Goal: Task Accomplishment & Management: Use online tool/utility

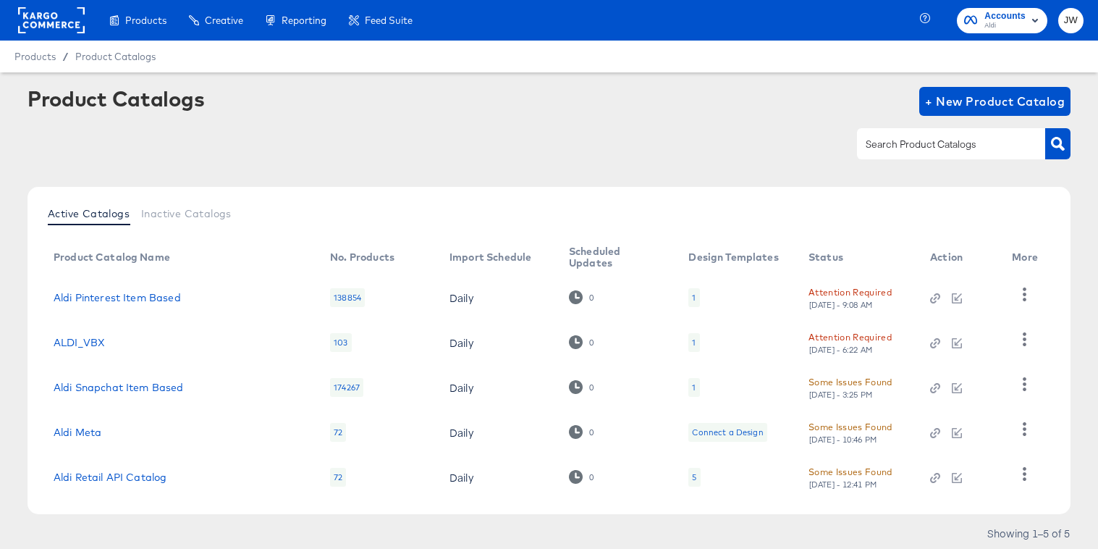
click at [44, 14] on rect at bounding box center [51, 20] width 67 height 26
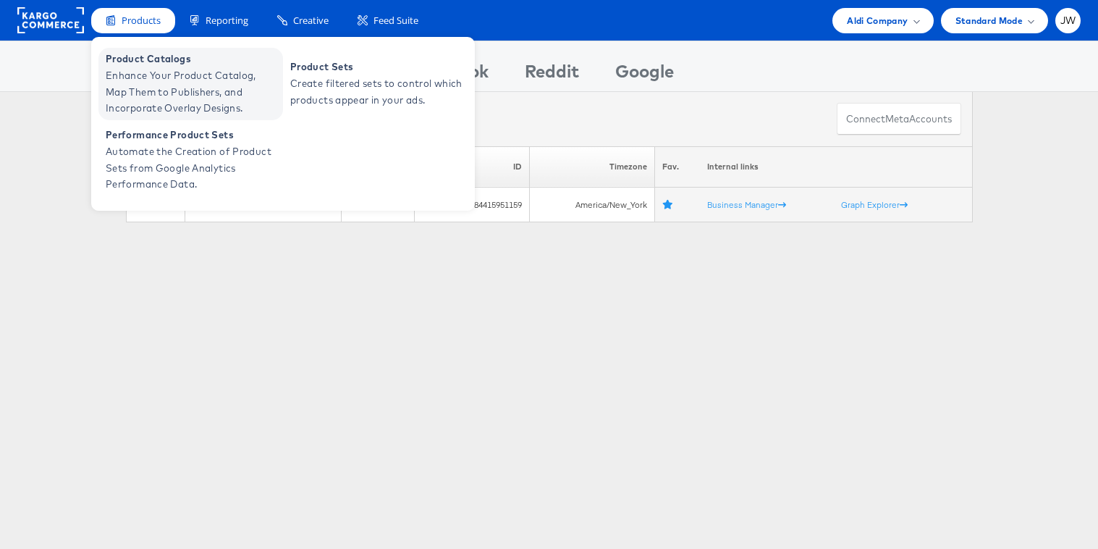
click at [156, 62] on span "Product Catalogs" at bounding box center [193, 59] width 174 height 17
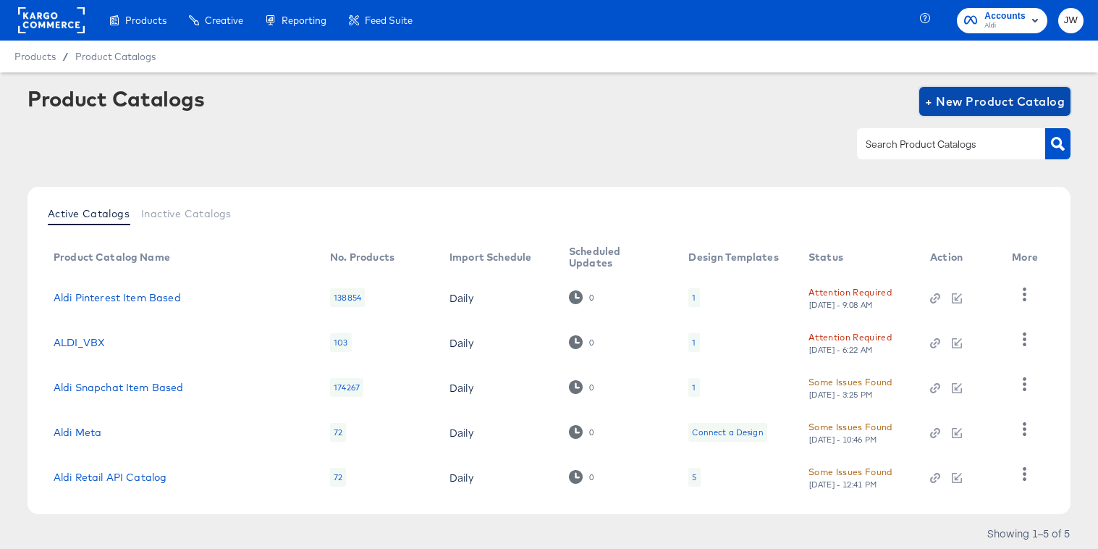
click at [974, 95] on span "+ New Product Catalog" at bounding box center [995, 101] width 140 height 20
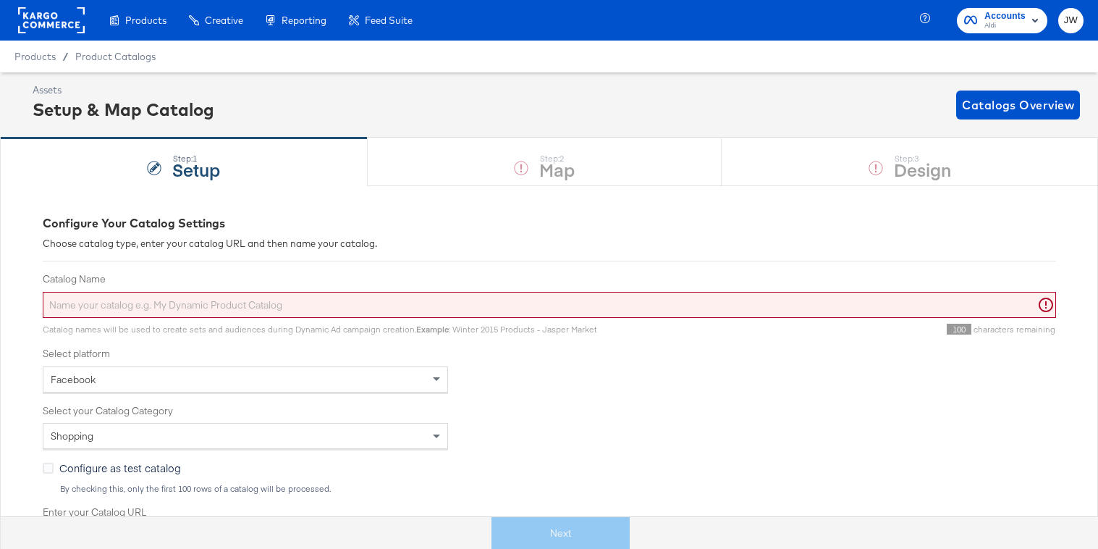
click at [442, 290] on div "Catalog Name" at bounding box center [549, 295] width 1013 height 46
click at [442, 298] on input "Catalog Name" at bounding box center [549, 305] width 1013 height 27
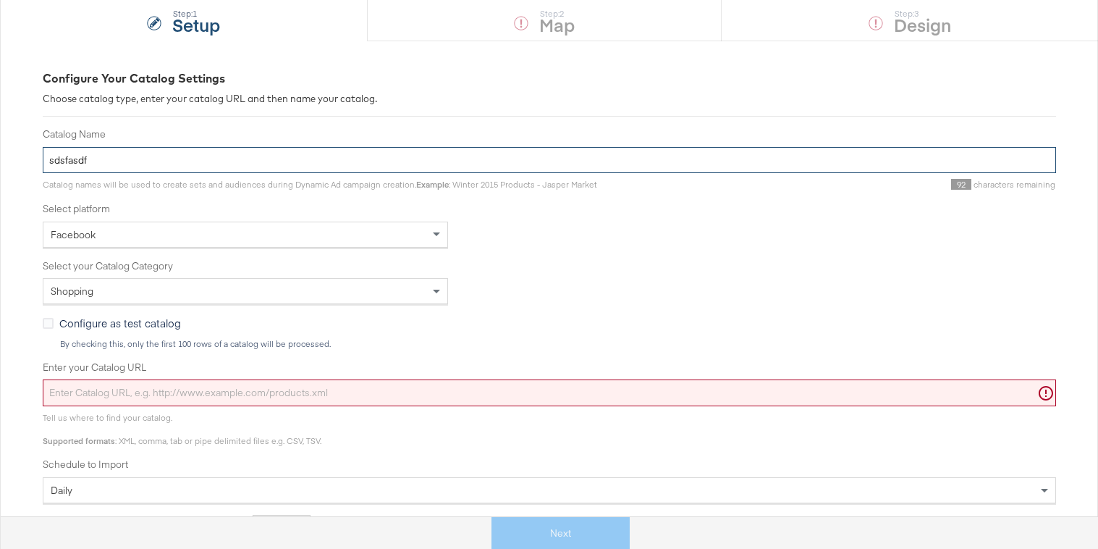
scroll to position [184, 0]
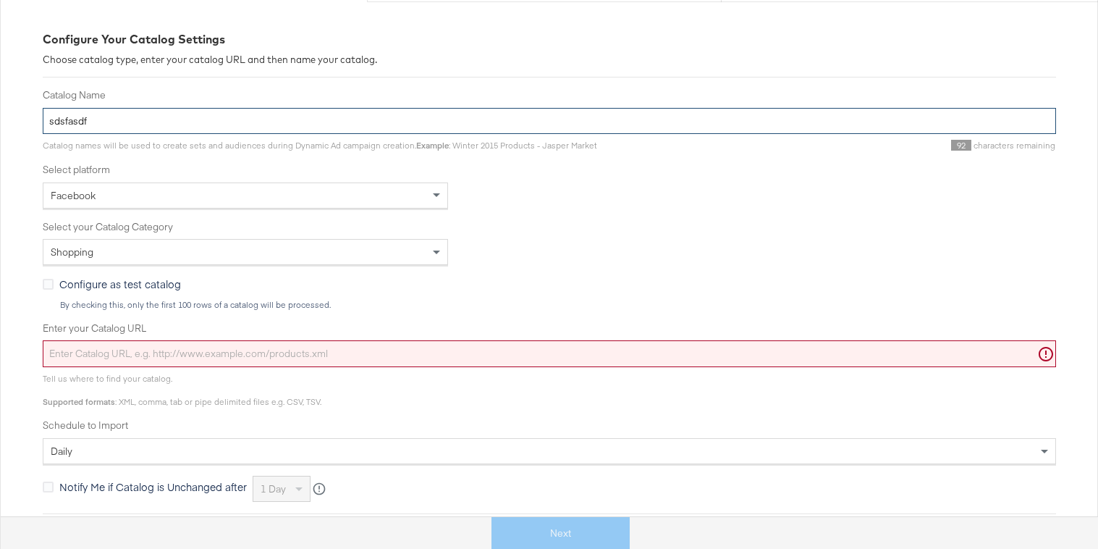
type input "sdsfasdf"
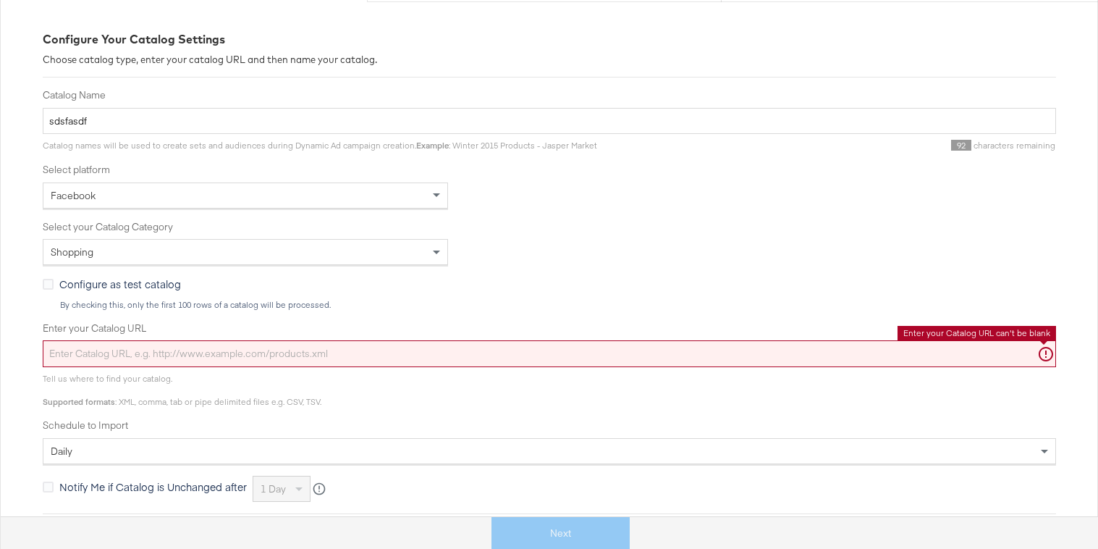
click at [329, 350] on input "Enter your Catalog URL" at bounding box center [549, 353] width 1013 height 27
paste input "[URL][DOMAIN_NAME]"
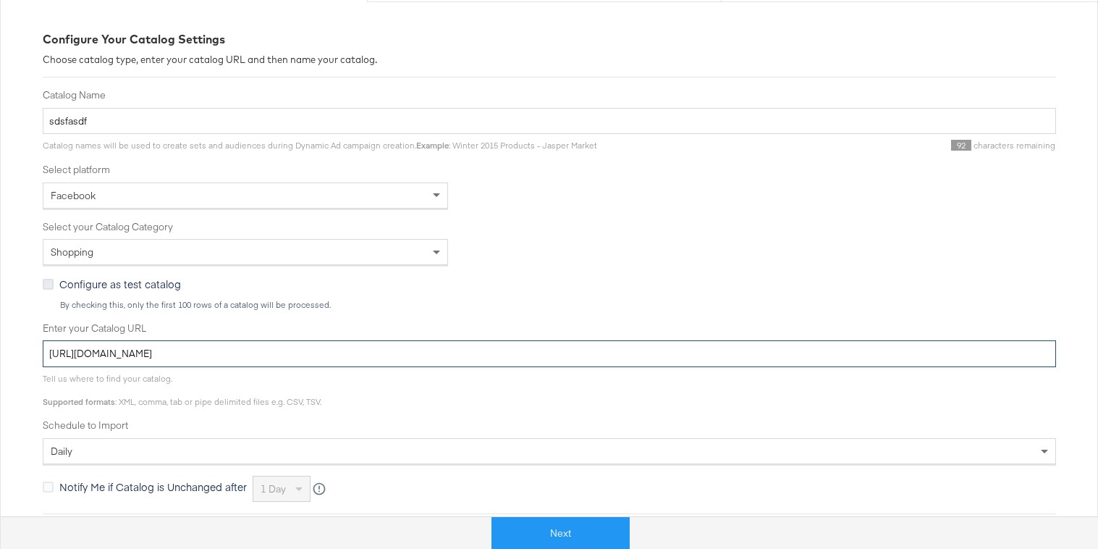
type input "[URL][DOMAIN_NAME]"
click at [43, 283] on icon at bounding box center [48, 284] width 11 height 11
click at [0, 0] on input "Configure as test catalog" at bounding box center [0, 0] width 0 height 0
click at [43, 283] on icon at bounding box center [48, 284] width 11 height 11
click at [0, 0] on input "Configure as test catalog" at bounding box center [0, 0] width 0 height 0
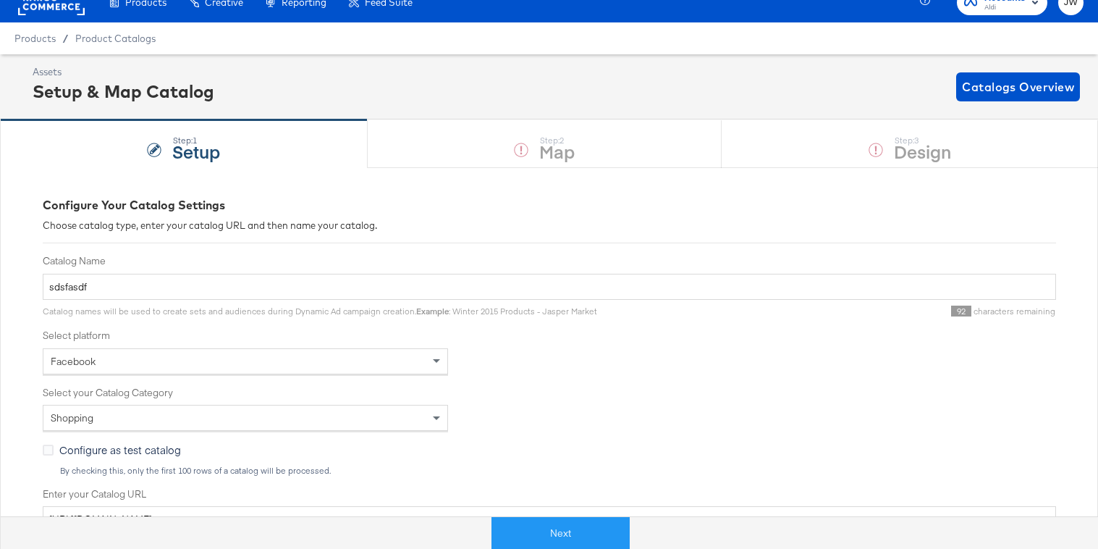
scroll to position [0, 0]
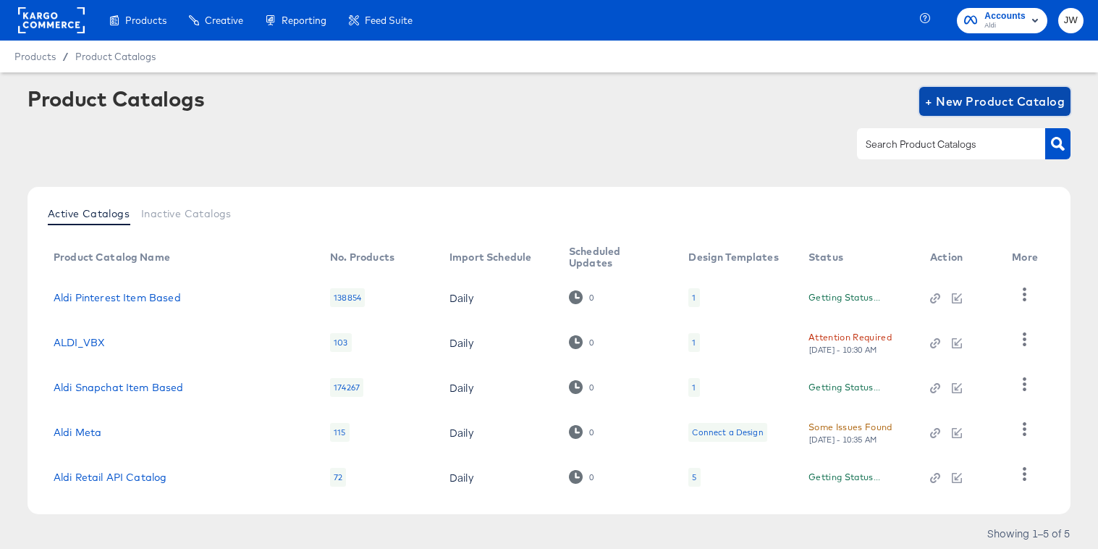
click at [966, 98] on span "+ New Product Catalog" at bounding box center [995, 101] width 140 height 20
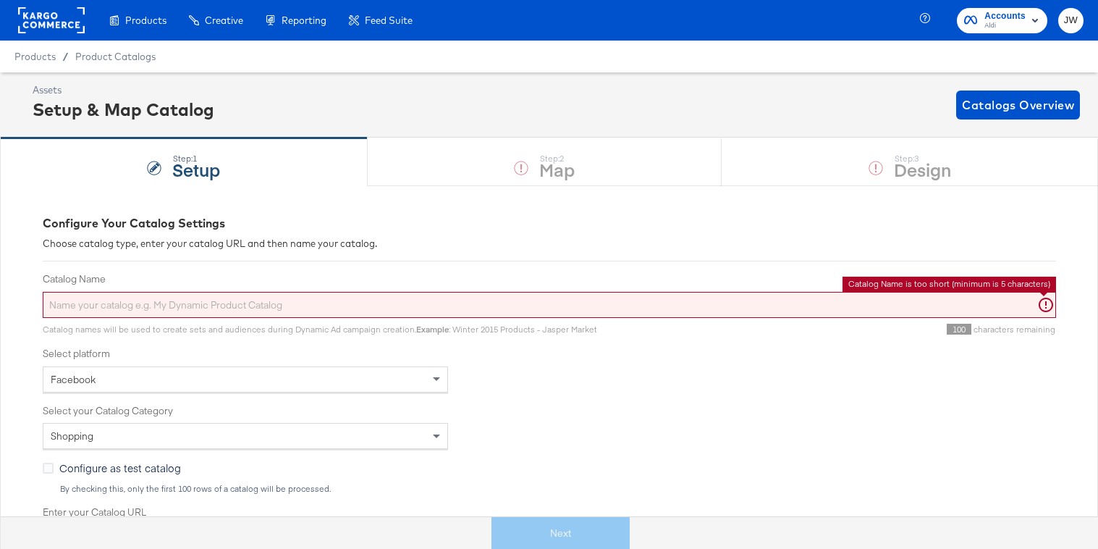
click at [412, 297] on input "Catalog Name" at bounding box center [549, 305] width 1013 height 27
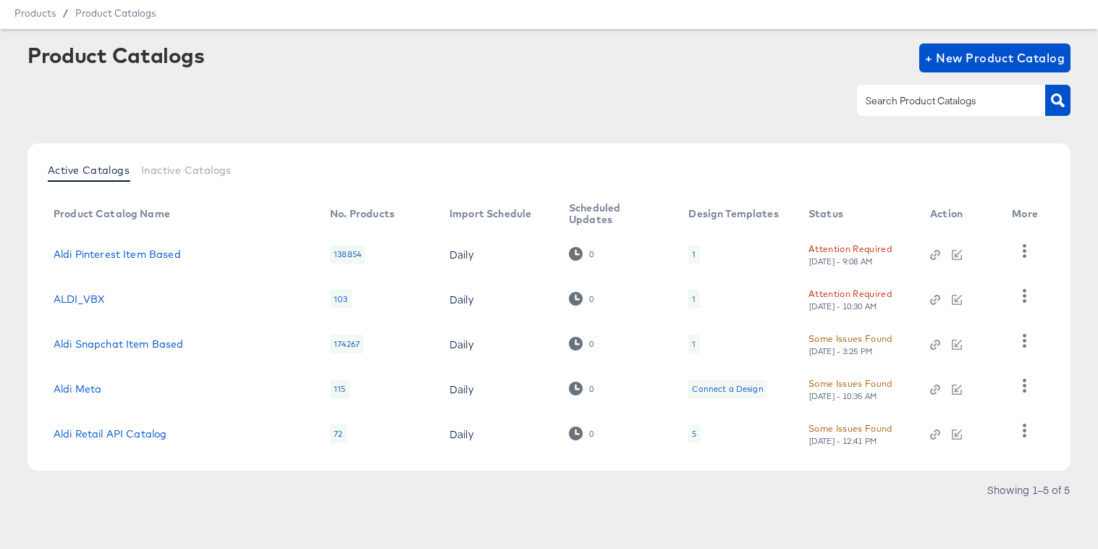
scroll to position [46, 0]
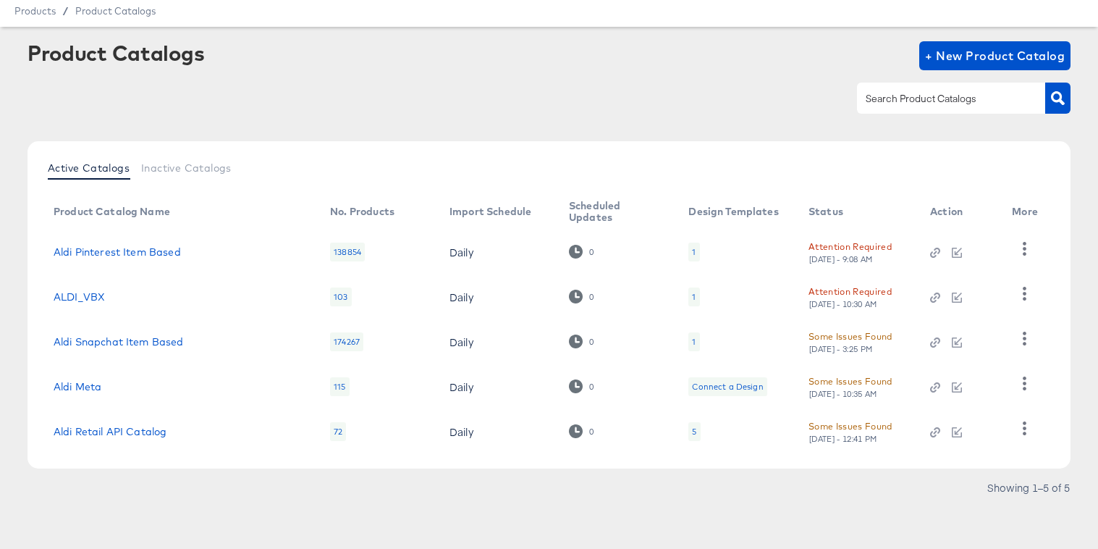
click at [844, 379] on div "Some Issues Found" at bounding box center [851, 381] width 84 height 15
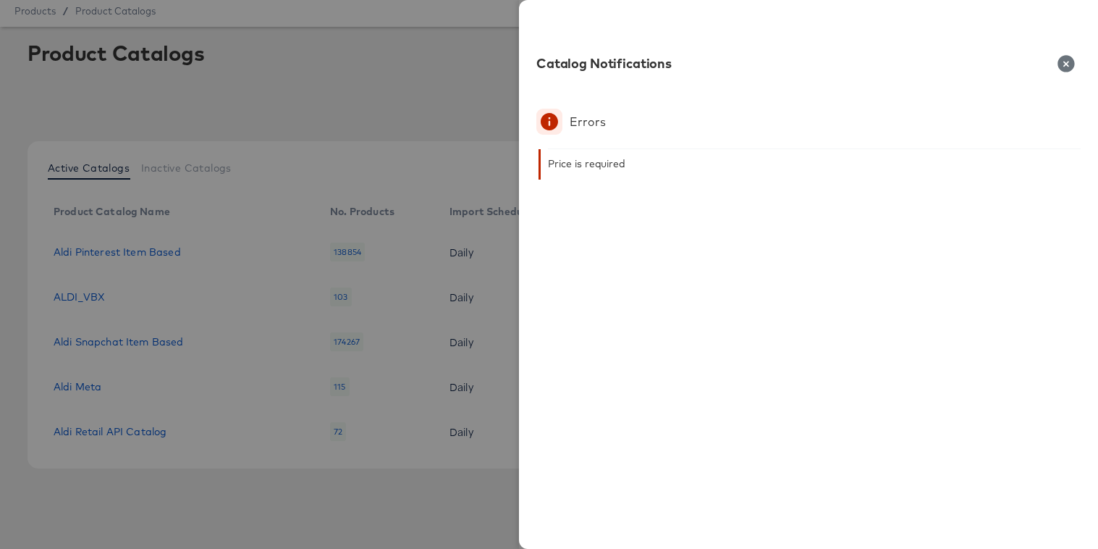
click at [331, 502] on div at bounding box center [549, 274] width 1098 height 549
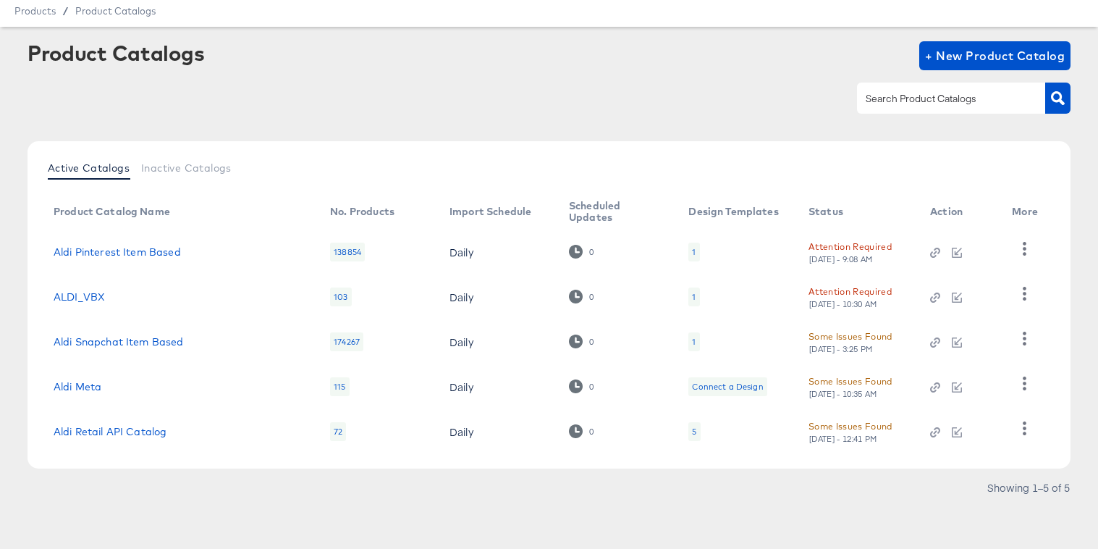
click at [826, 422] on div "Some Issues Found" at bounding box center [851, 425] width 84 height 15
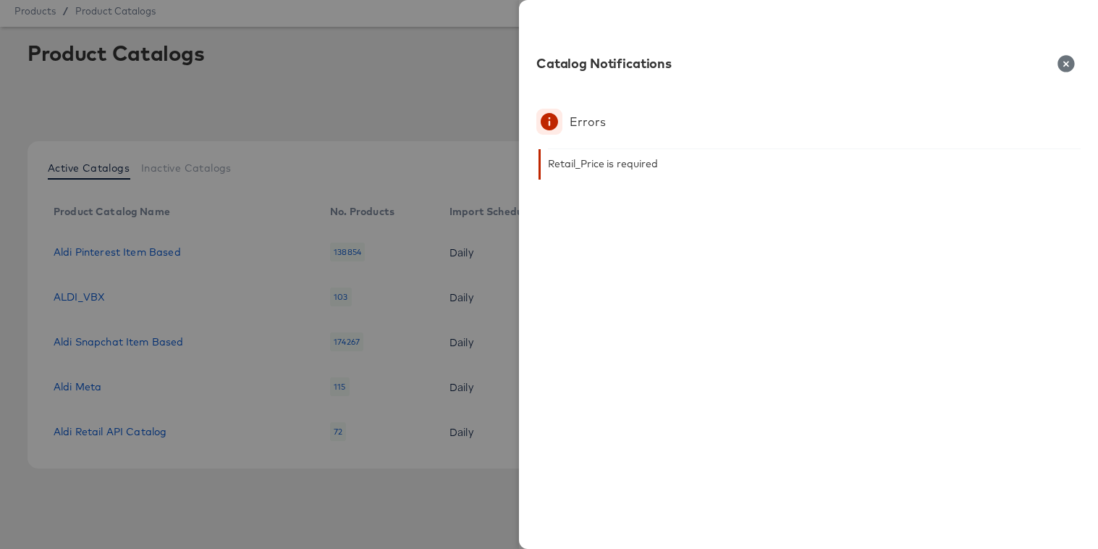
click at [383, 507] on div at bounding box center [549, 274] width 1098 height 549
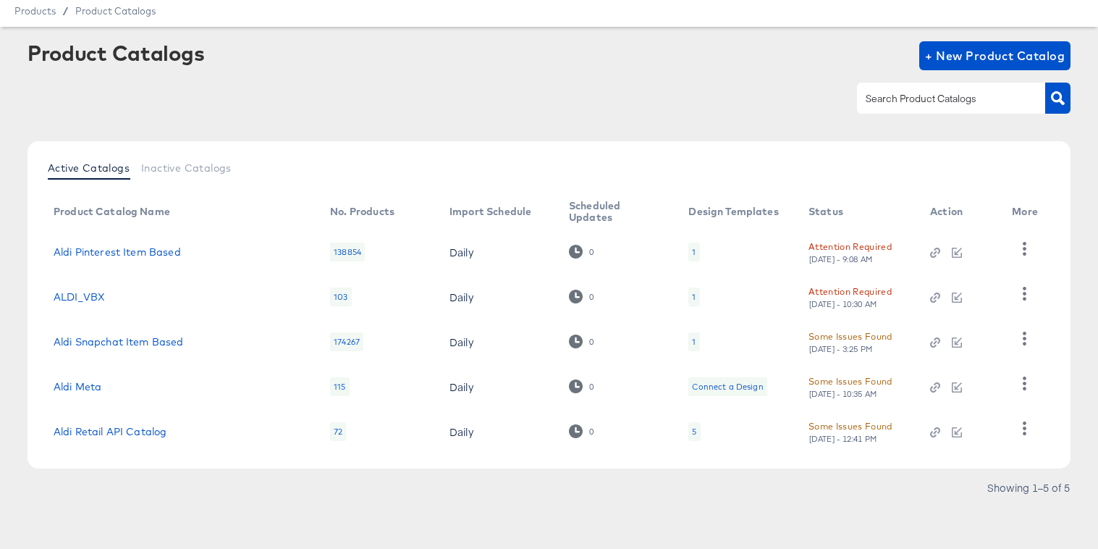
click at [828, 242] on div "Attention Required" at bounding box center [850, 246] width 83 height 15
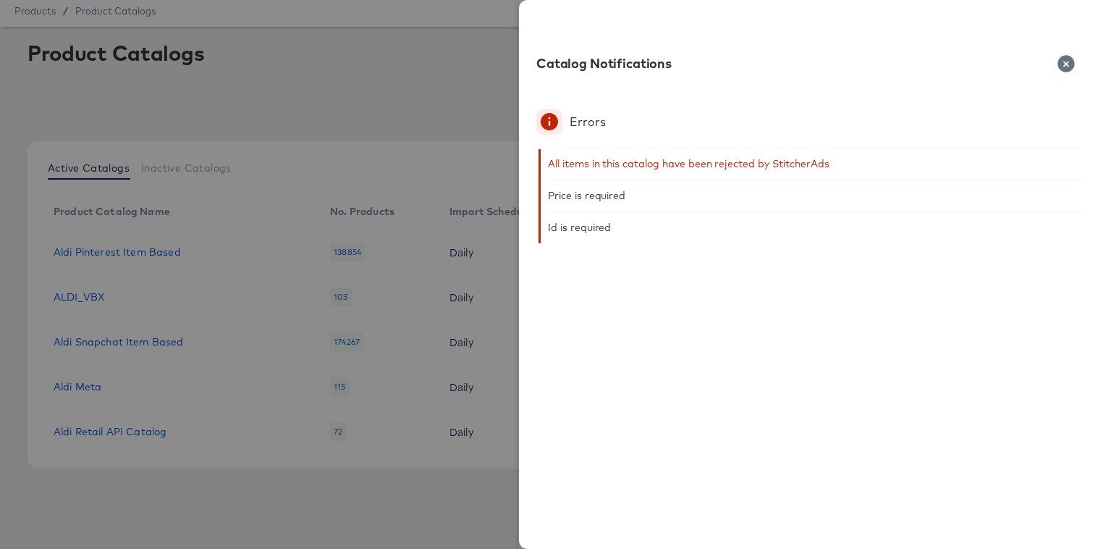
click at [357, 499] on div at bounding box center [549, 274] width 1098 height 549
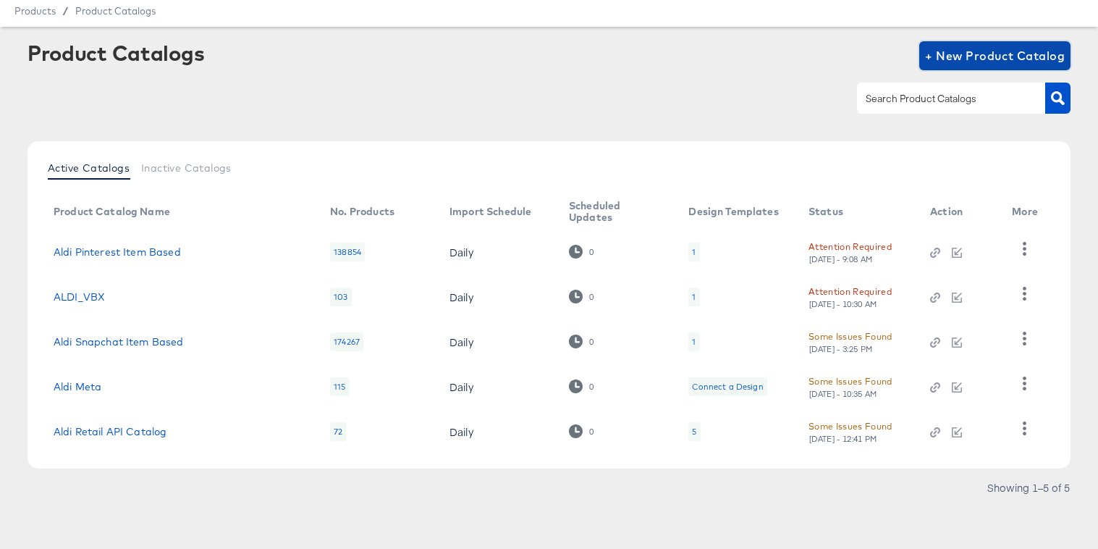
click at [954, 60] on span "+ New Product Catalog" at bounding box center [995, 56] width 140 height 20
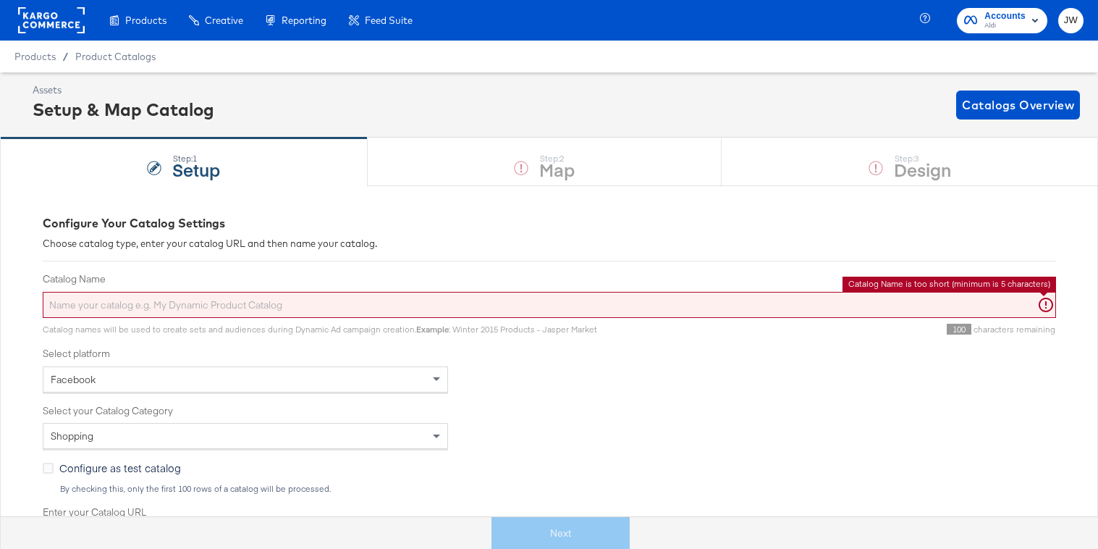
click at [300, 303] on input "Catalog Name" at bounding box center [549, 305] width 1013 height 27
type input "M"
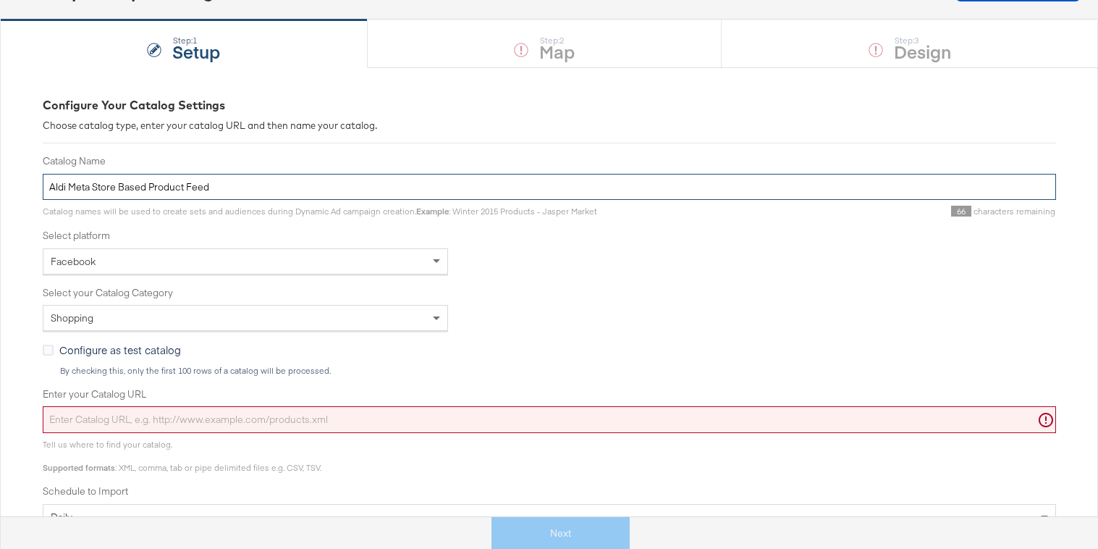
scroll to position [177, 0]
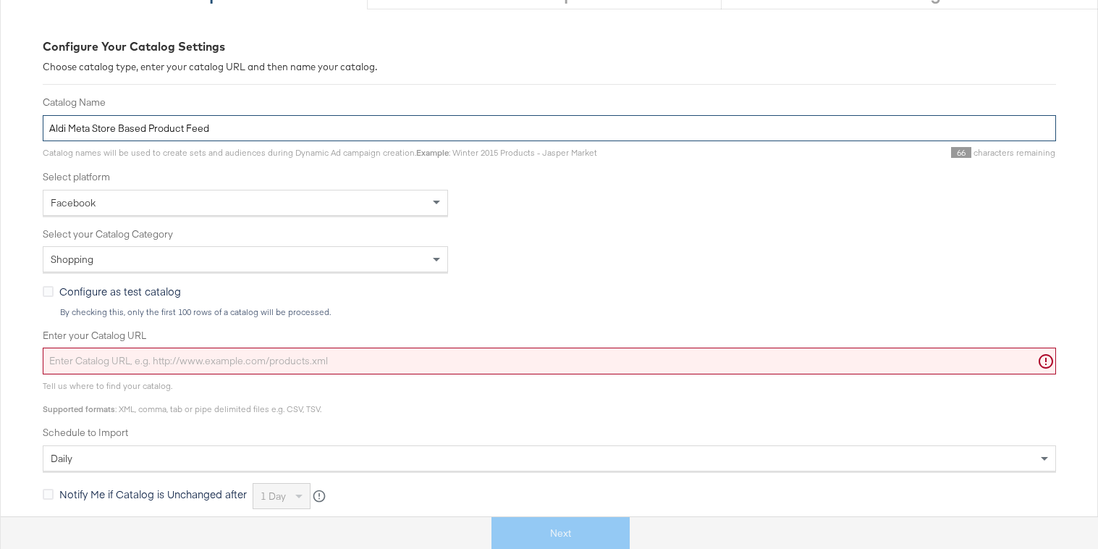
type input "Aldi Meta Store Based Product Feed"
click at [286, 366] on input "Enter your Catalog URL" at bounding box center [549, 360] width 1013 height 27
paste input "[URL][DOMAIN_NAME]"
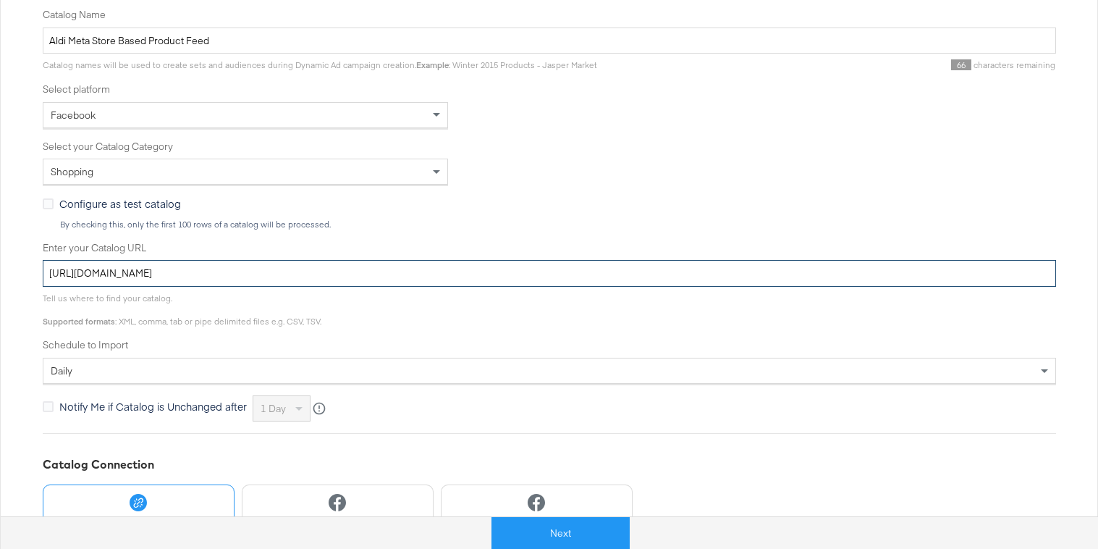
scroll to position [347, 0]
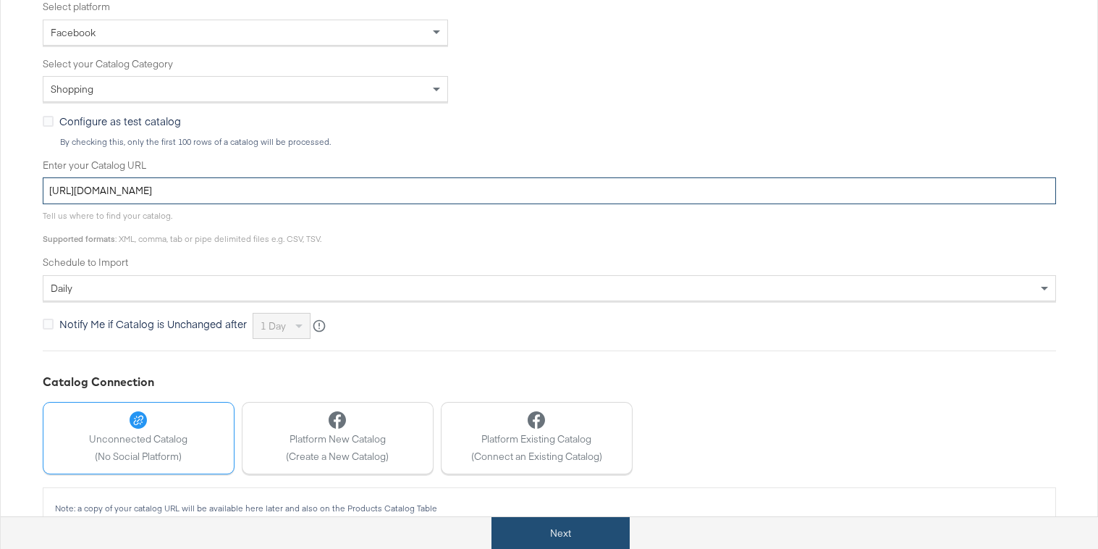
type input "[URL][DOMAIN_NAME]"
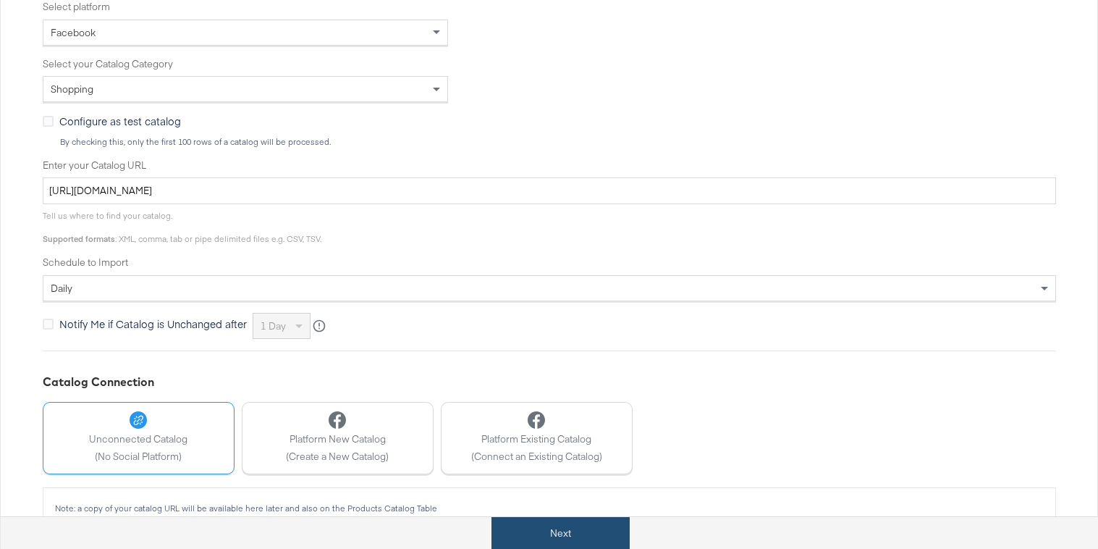
click at [538, 528] on button "Next" at bounding box center [560, 533] width 138 height 33
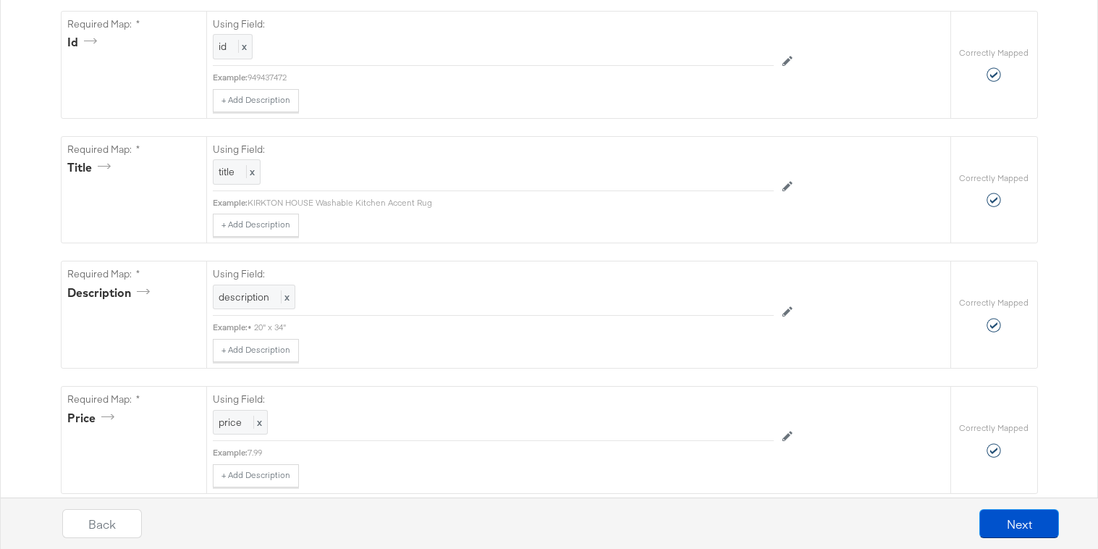
scroll to position [0, 0]
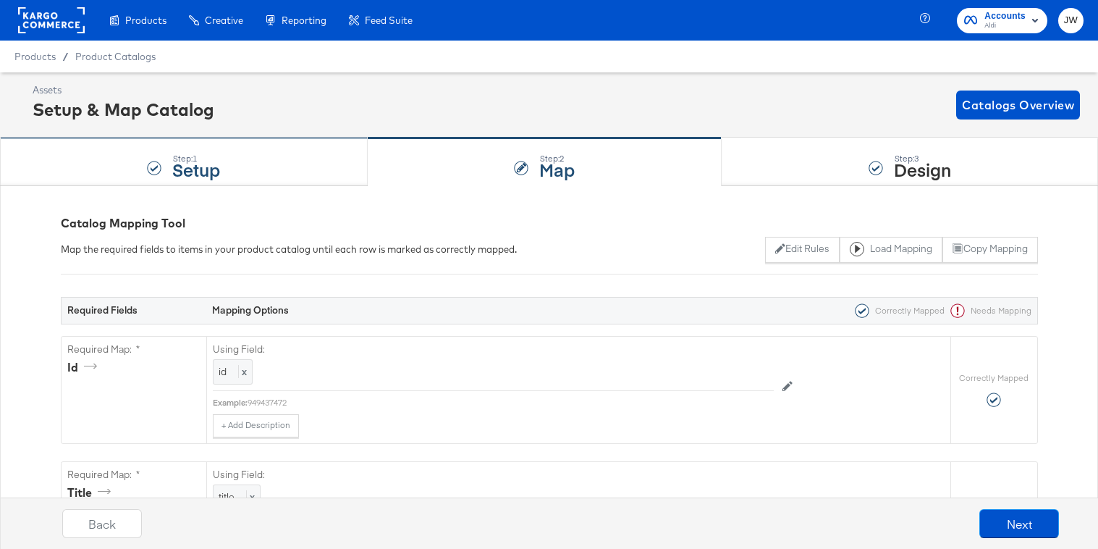
click at [300, 174] on div "Step: 1 Setup" at bounding box center [184, 162] width 368 height 48
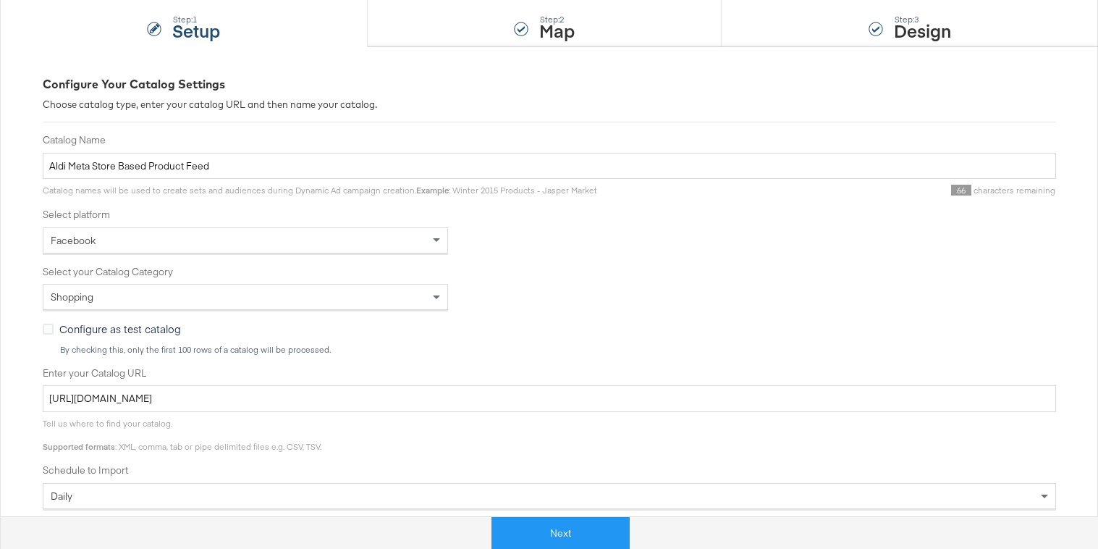
scroll to position [373, 0]
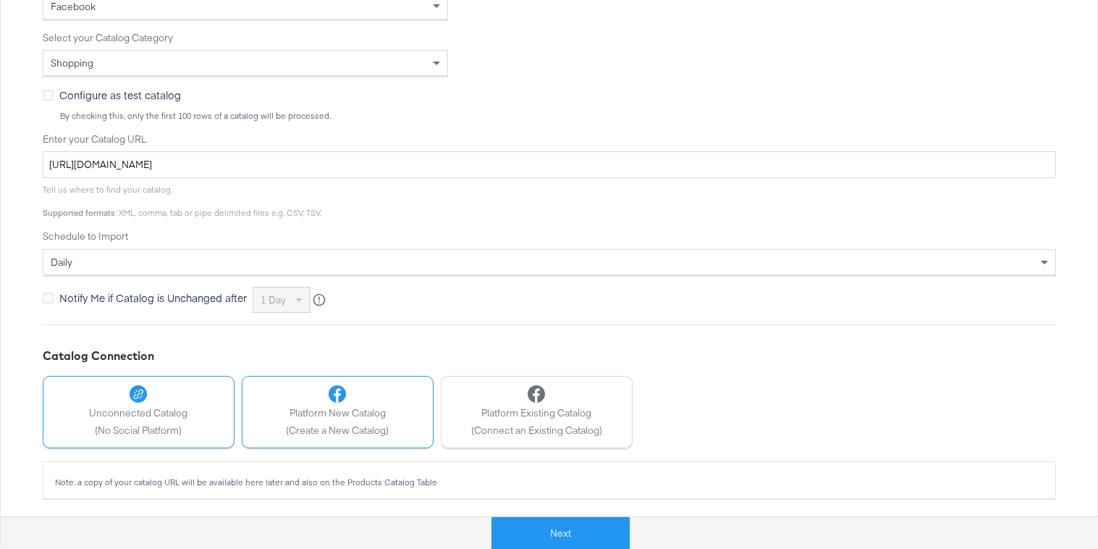
click at [370, 423] on span "(Create a New Catalog)" at bounding box center [337, 430] width 103 height 14
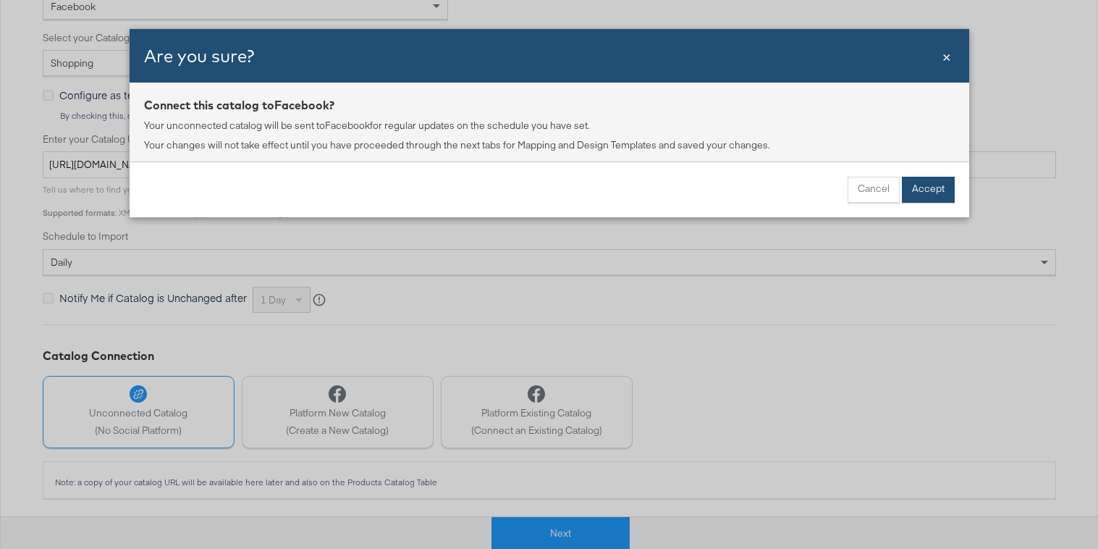
click at [925, 184] on button "Accept" at bounding box center [928, 190] width 53 height 26
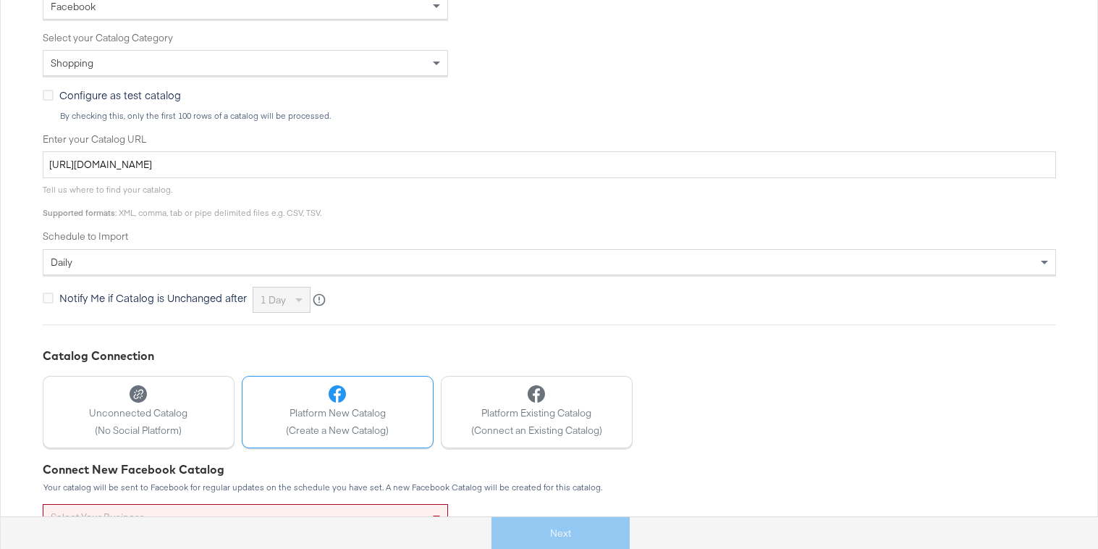
scroll to position [522, 0]
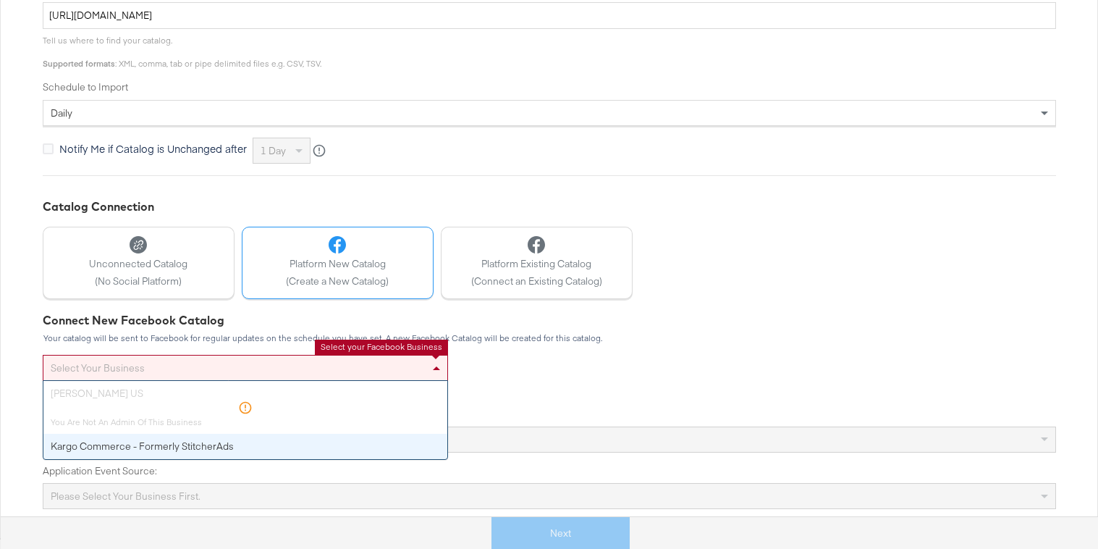
click at [332, 374] on div "Select your business" at bounding box center [245, 367] width 404 height 25
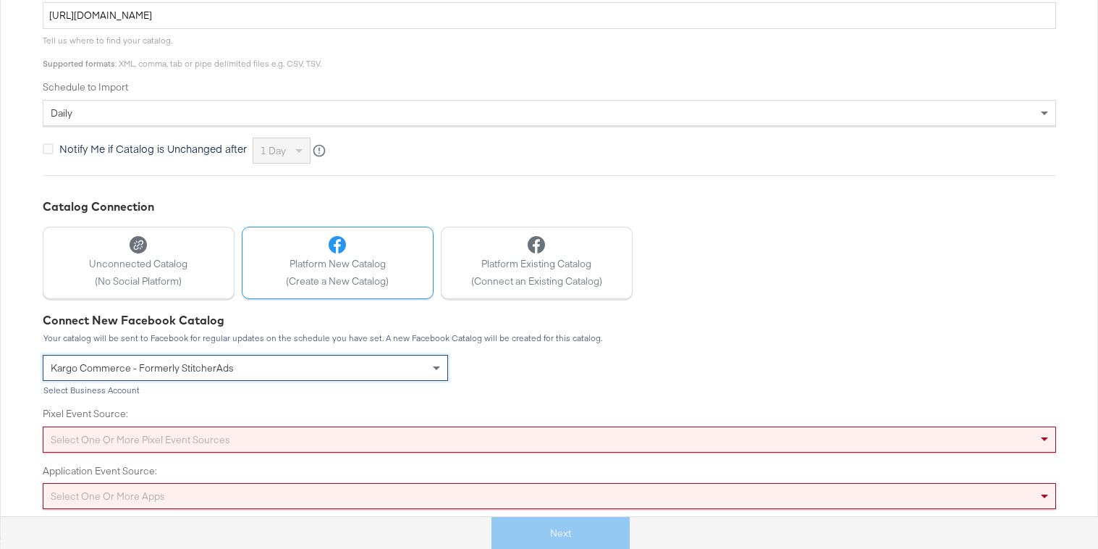
click at [299, 435] on div "Select one or more pixel event sources" at bounding box center [549, 439] width 1013 height 26
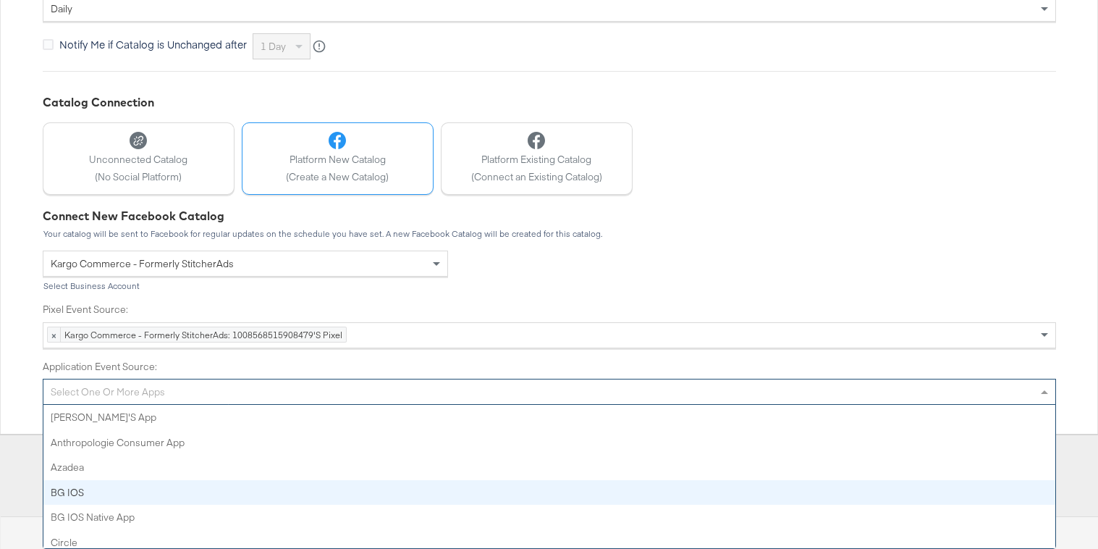
click at [261, 405] on div "Select one or more apps [PERSON_NAME]'s App Anthropologie Consumer App Azadea B…" at bounding box center [549, 392] width 1013 height 26
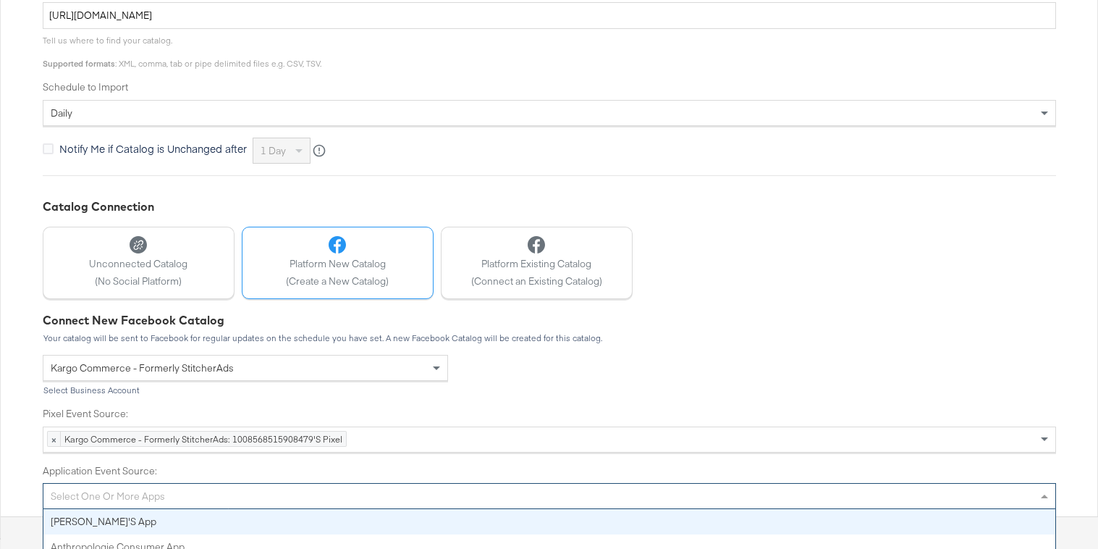
click at [827, 219] on div "Catalog Connection Unconnected Catalog (No Social Platform) Platform New Catalo…" at bounding box center [549, 353] width 1013 height 311
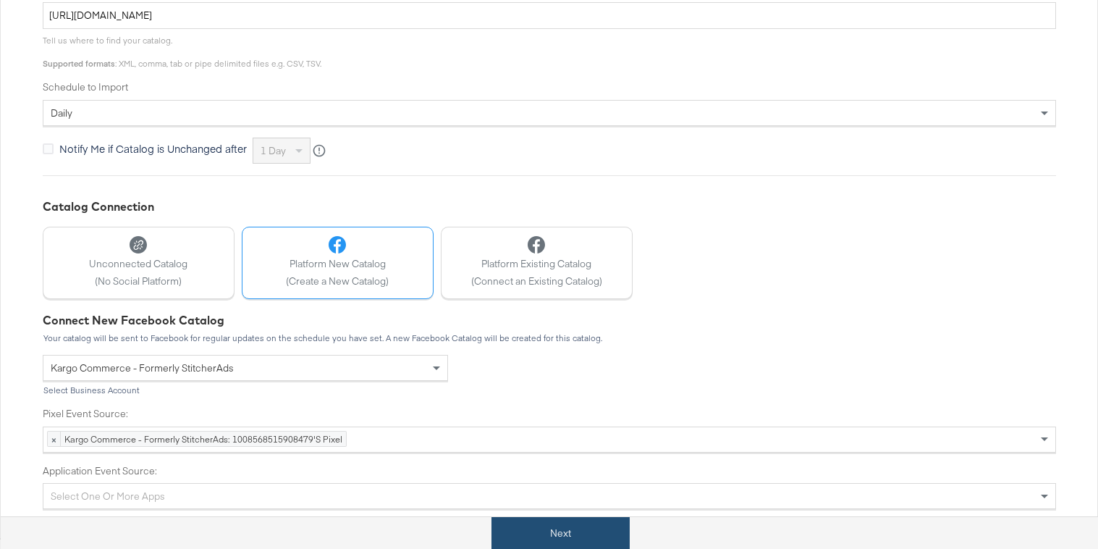
click at [521, 525] on button "Next" at bounding box center [560, 533] width 138 height 33
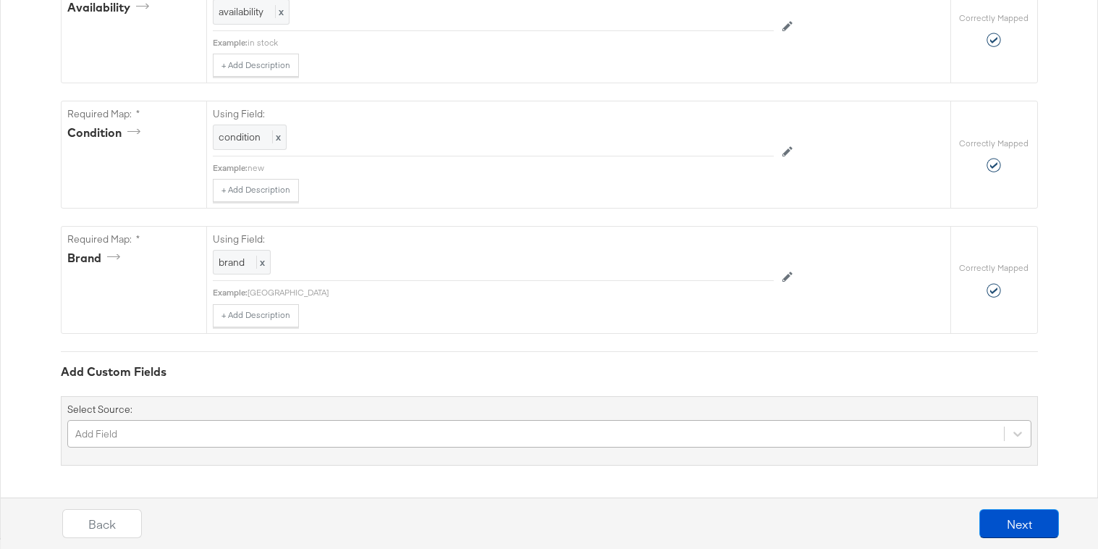
scroll to position [1232, 0]
click at [193, 430] on div "Add Field" at bounding box center [549, 434] width 964 height 28
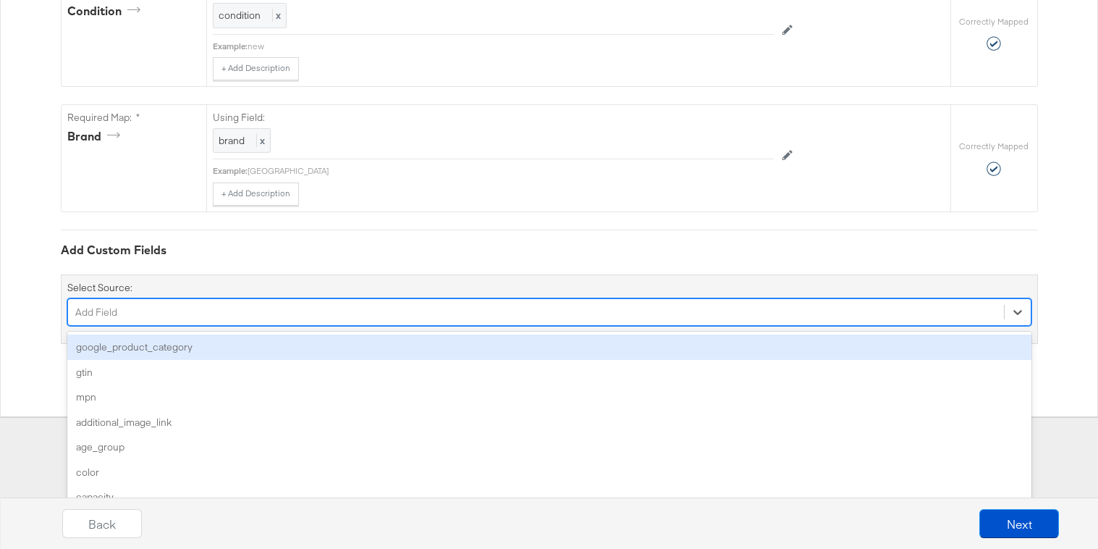
click at [179, 347] on div "google_product_category" at bounding box center [549, 346] width 964 height 25
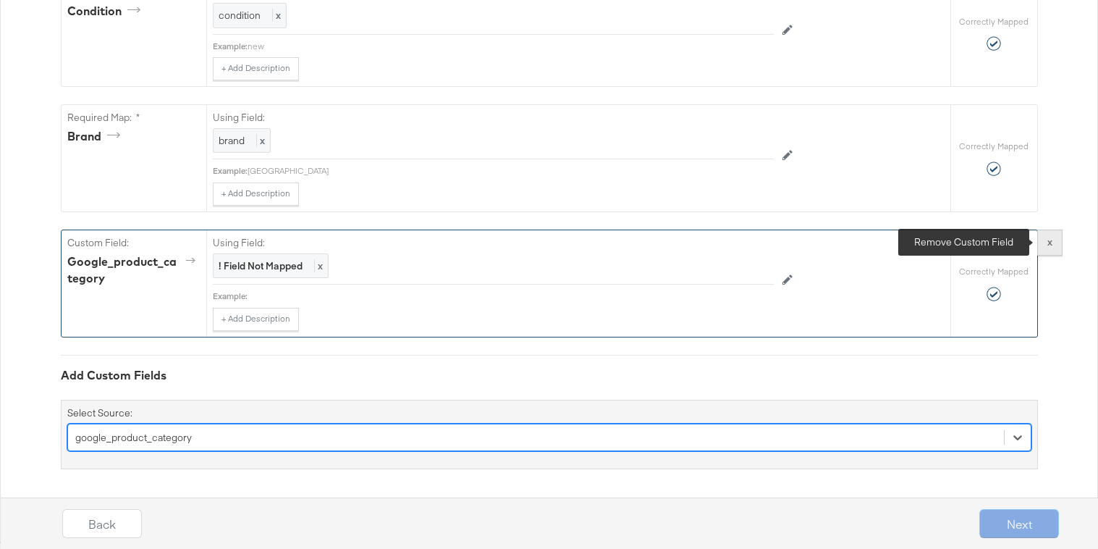
click at [1042, 244] on button "x" at bounding box center [1049, 242] width 25 height 26
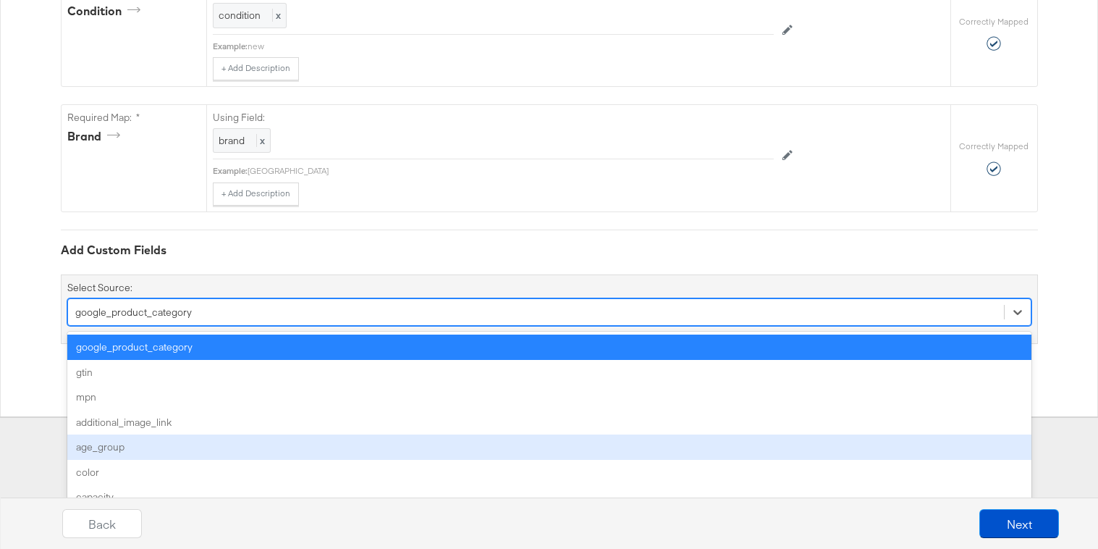
click at [307, 326] on div "option google_product_category, selected. option age_group focused, 5 of 172. 1…" at bounding box center [549, 312] width 964 height 28
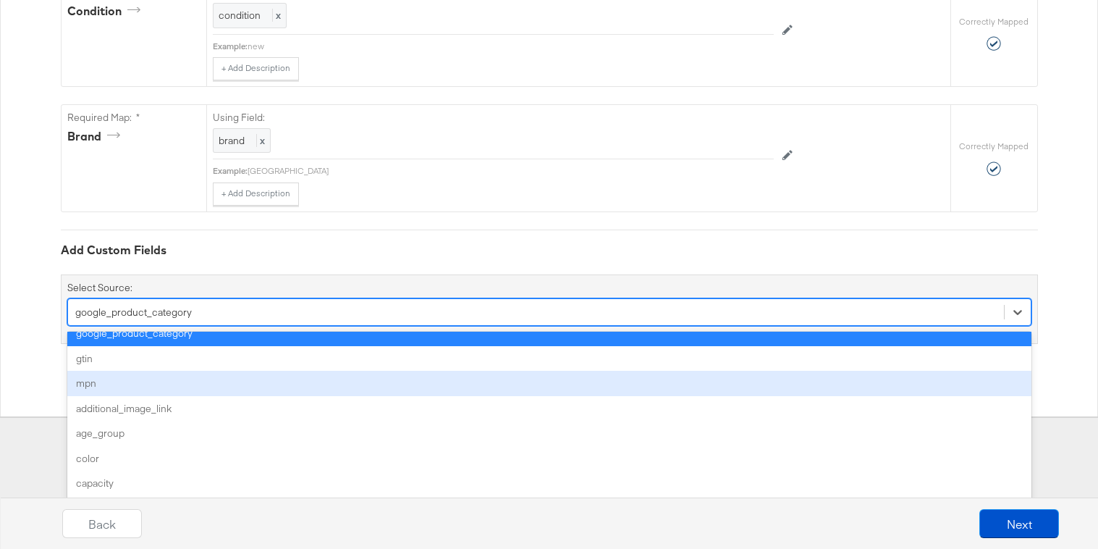
scroll to position [22, 0]
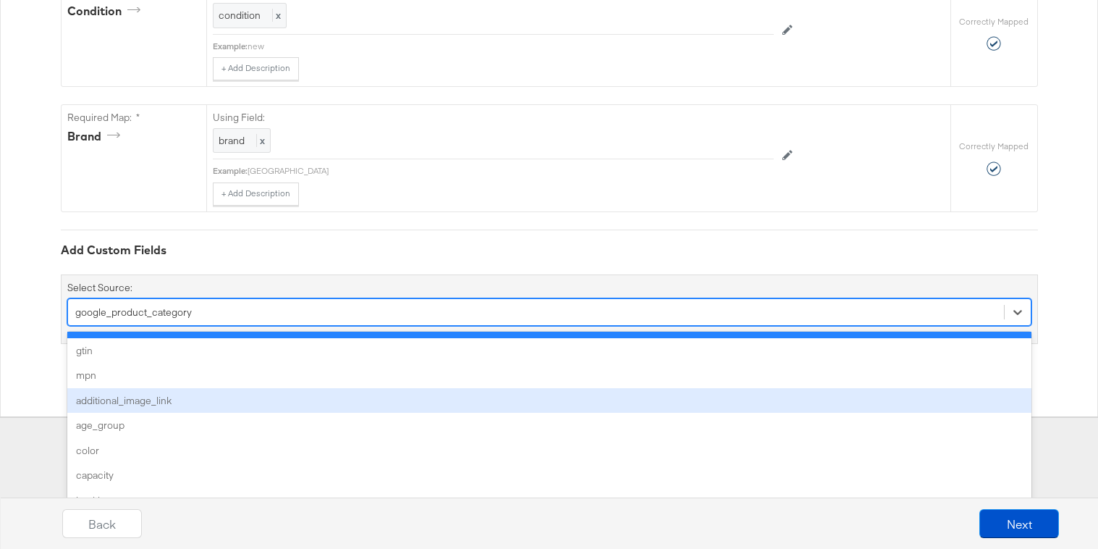
click at [277, 397] on div "additional_image_link" at bounding box center [549, 400] width 964 height 25
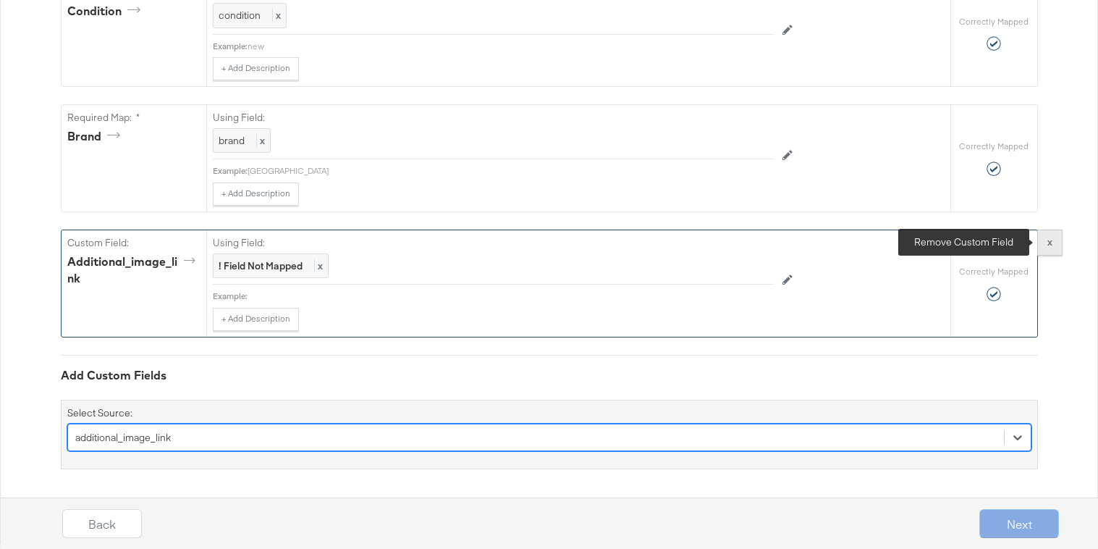
click at [1061, 242] on button "x" at bounding box center [1049, 242] width 25 height 26
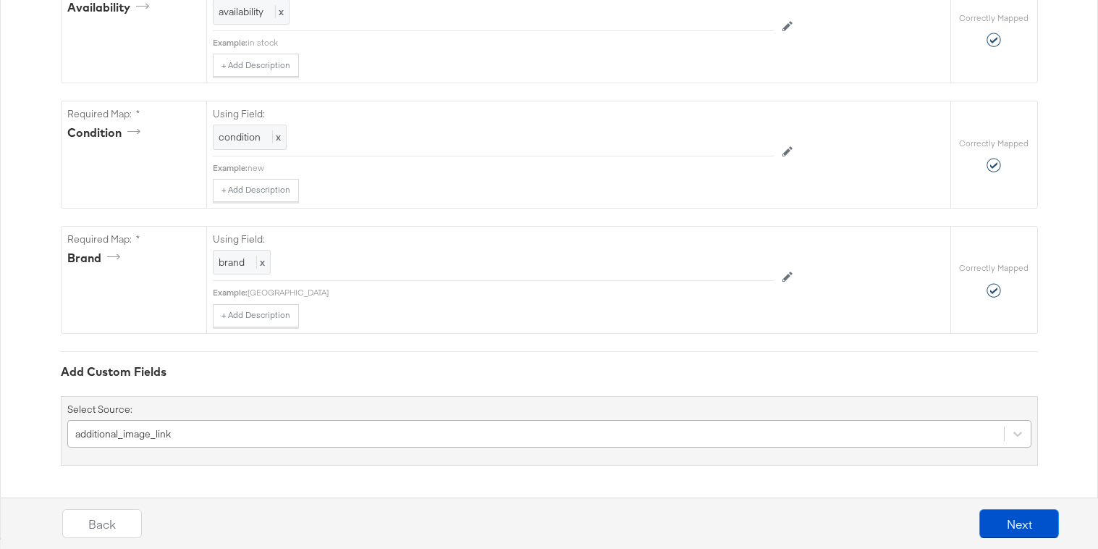
scroll to position [1232, 0]
click at [497, 434] on div "additional_image_link" at bounding box center [549, 434] width 964 height 28
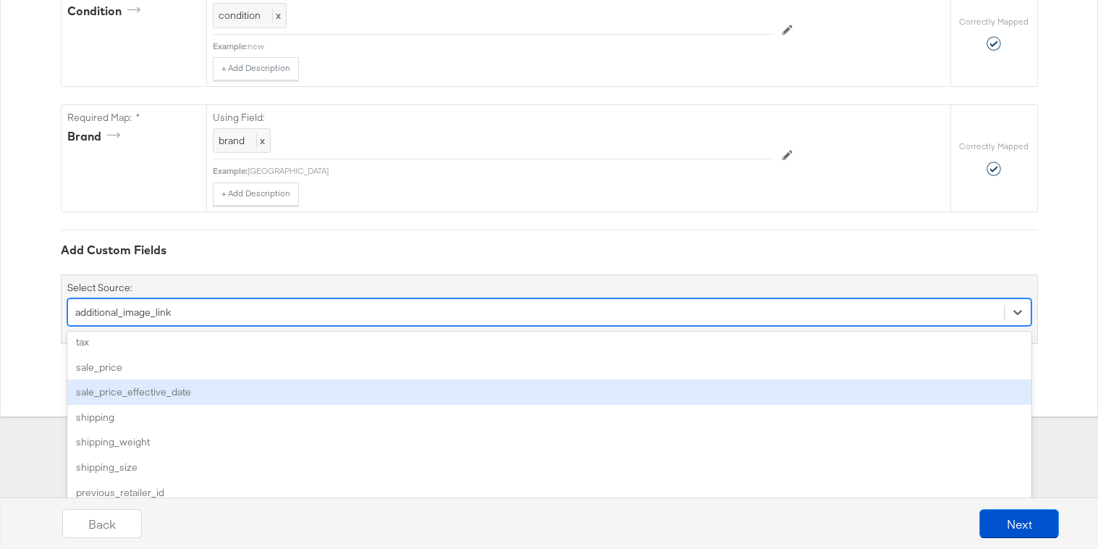
scroll to position [861, 0]
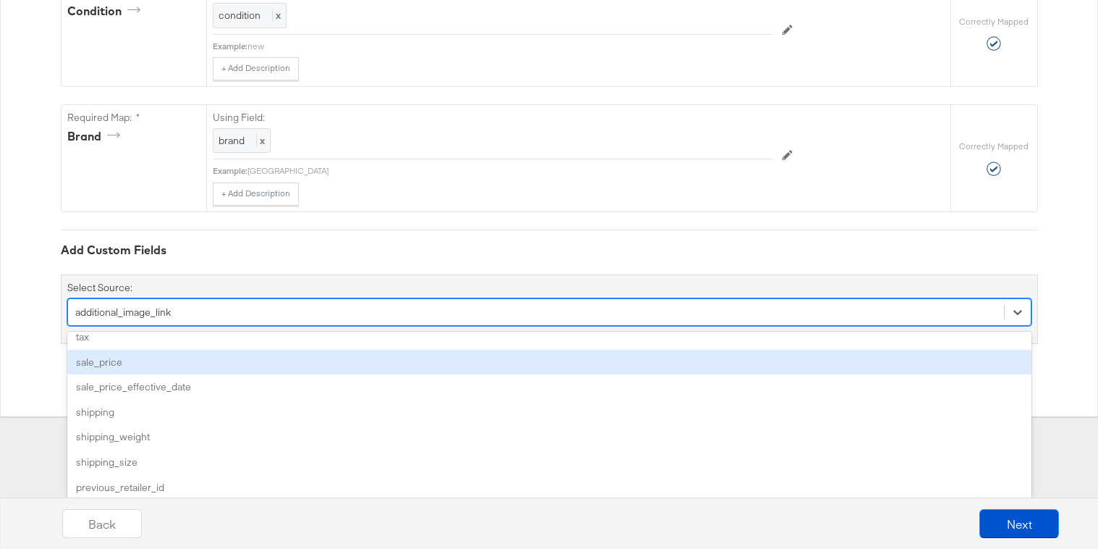
click at [484, 354] on div "sale_price" at bounding box center [549, 362] width 964 height 25
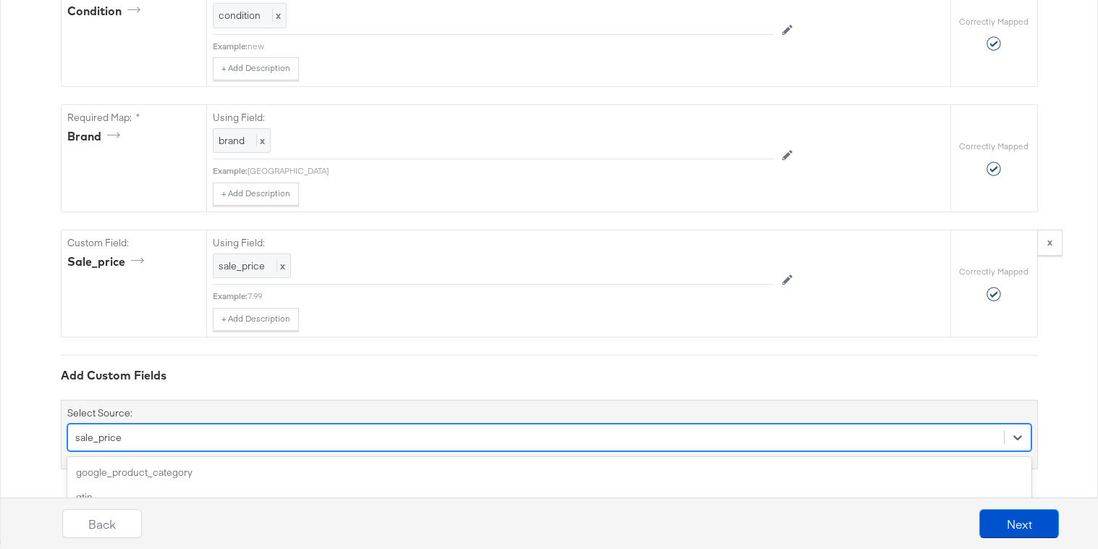
scroll to position [1357, 0]
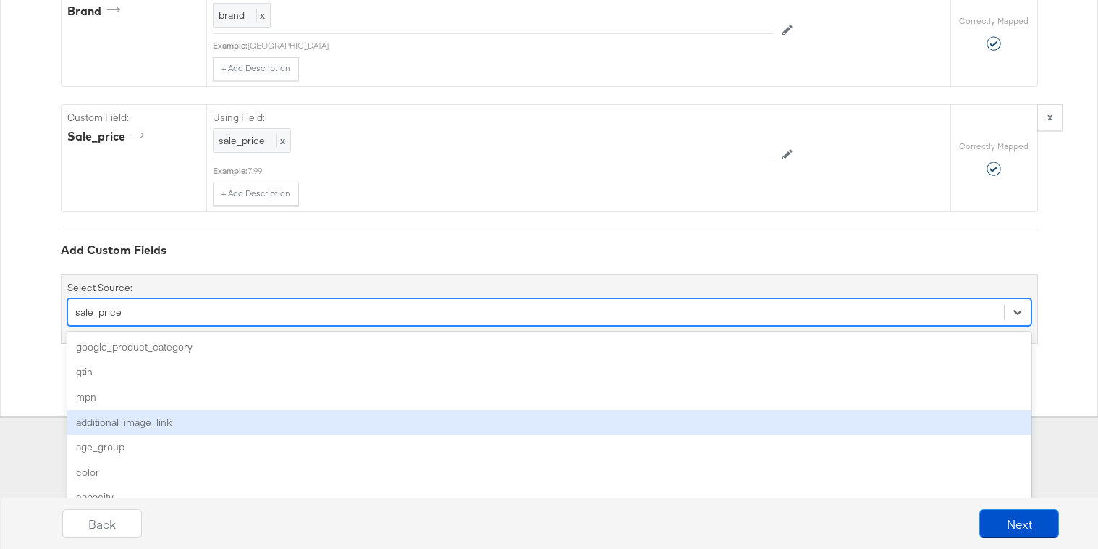
click at [377, 326] on div "option sale_price, selected. option additional_image_link focused, 4 of 171. 17…" at bounding box center [549, 312] width 964 height 28
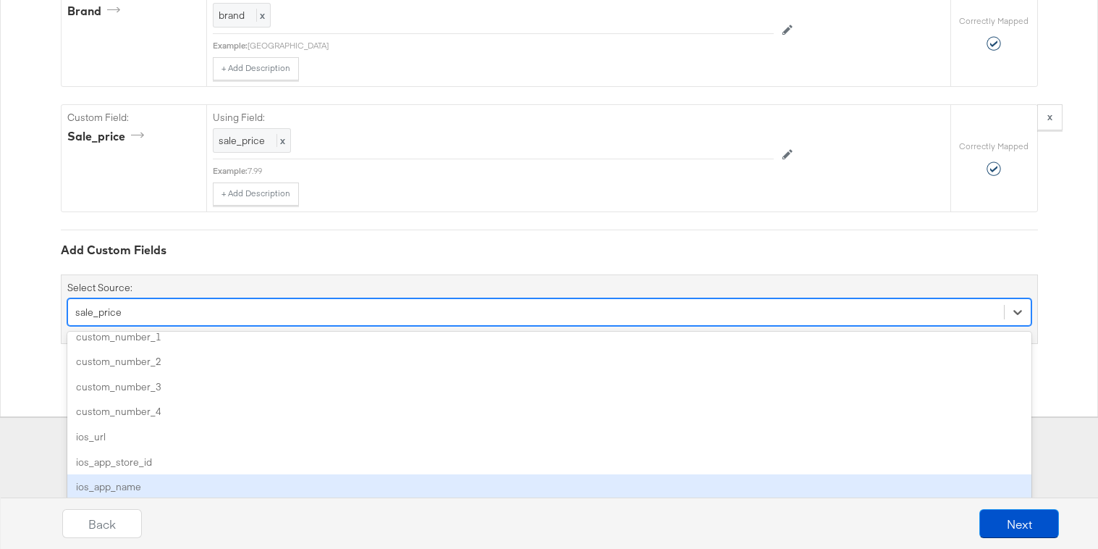
scroll to position [1204, 0]
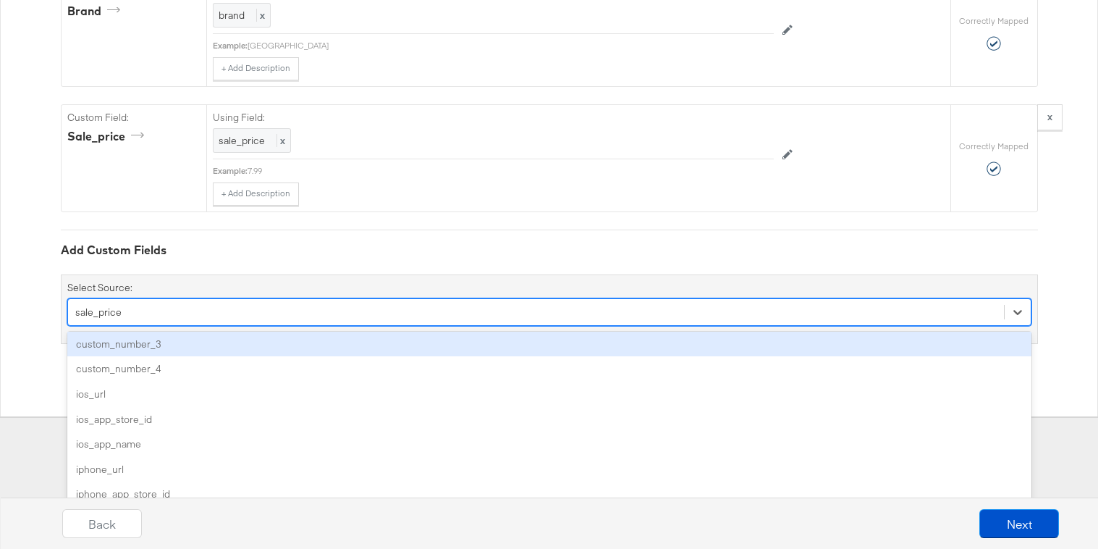
click at [155, 339] on div "custom_number_3" at bounding box center [549, 344] width 964 height 25
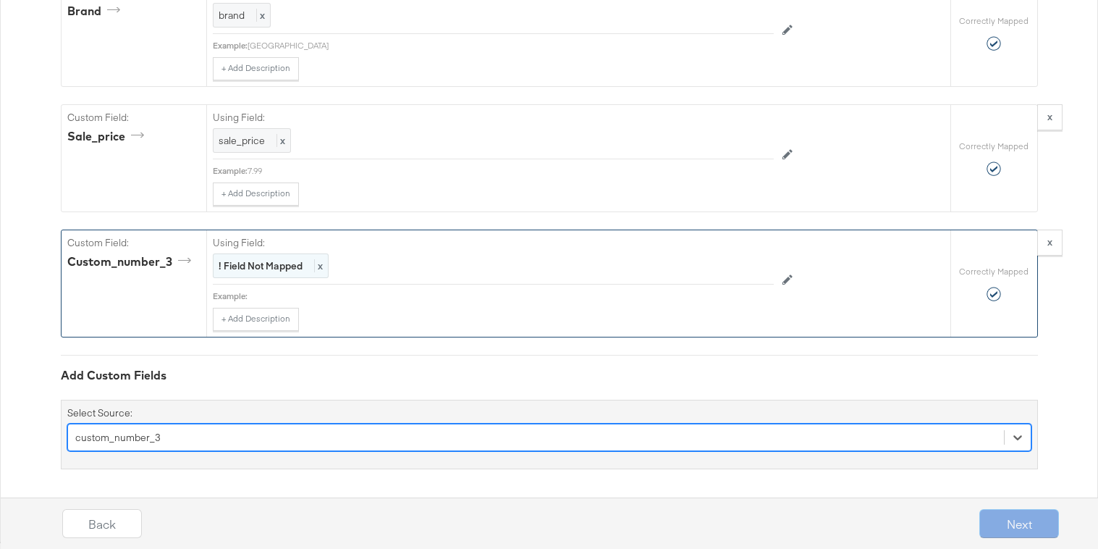
click at [235, 267] on strong "! Field Not Mapped" at bounding box center [261, 265] width 84 height 13
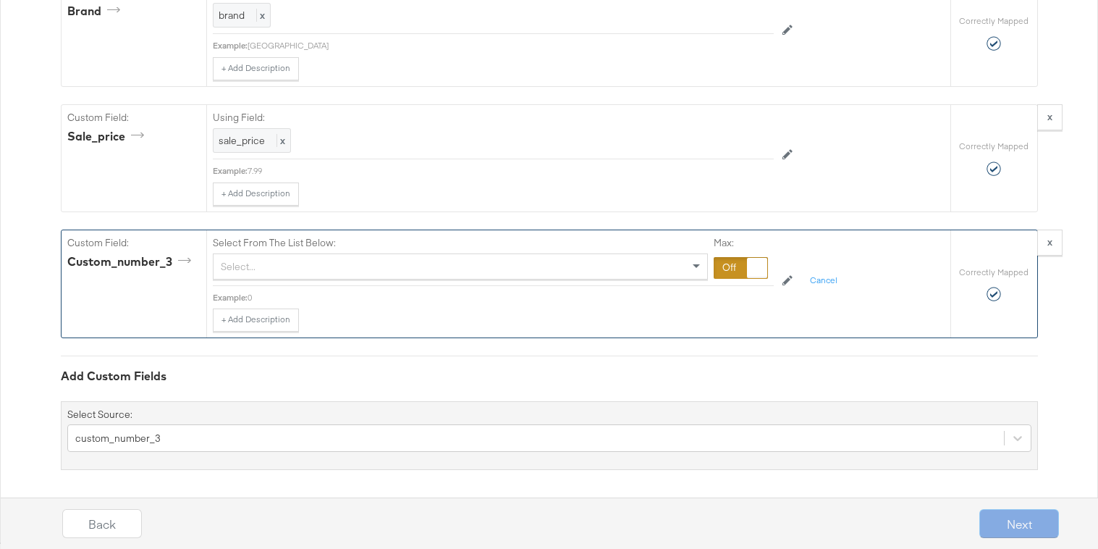
click at [240, 272] on div "Select..." at bounding box center [461, 266] width 494 height 25
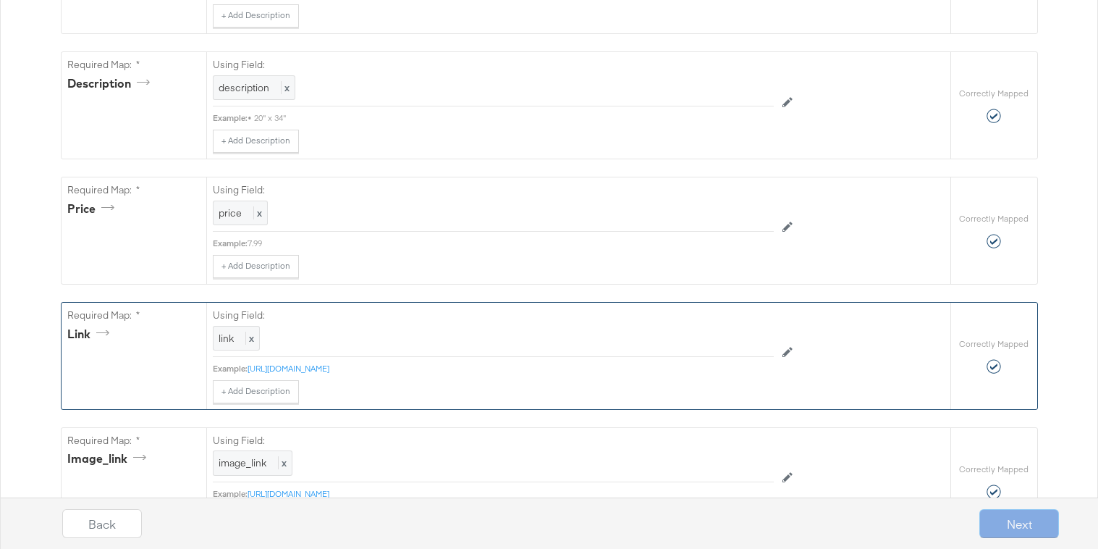
scroll to position [0, 0]
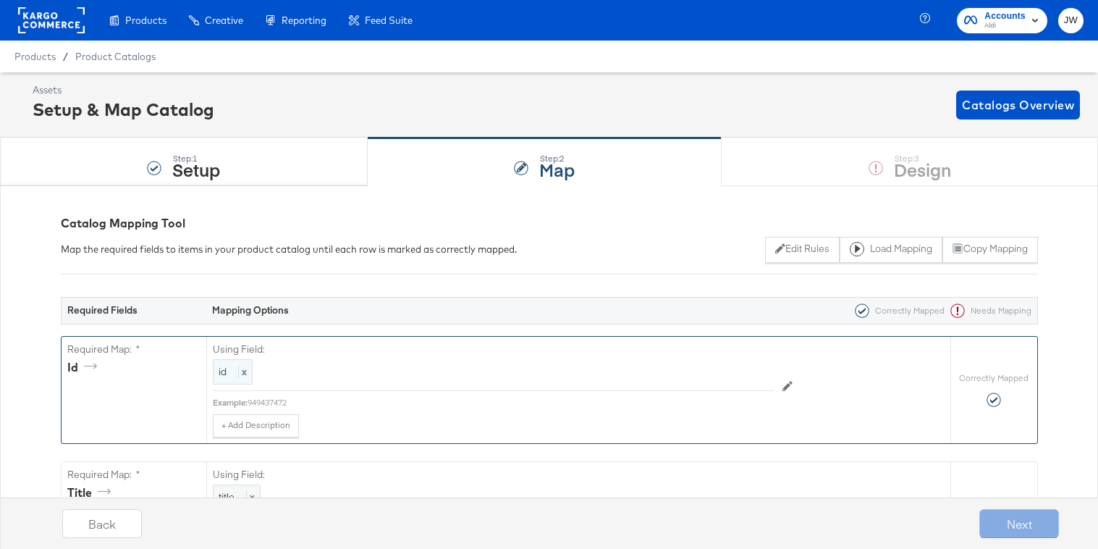
click at [232, 370] on div "id x" at bounding box center [233, 371] width 40 height 25
click at [235, 370] on div "id" at bounding box center [461, 372] width 494 height 25
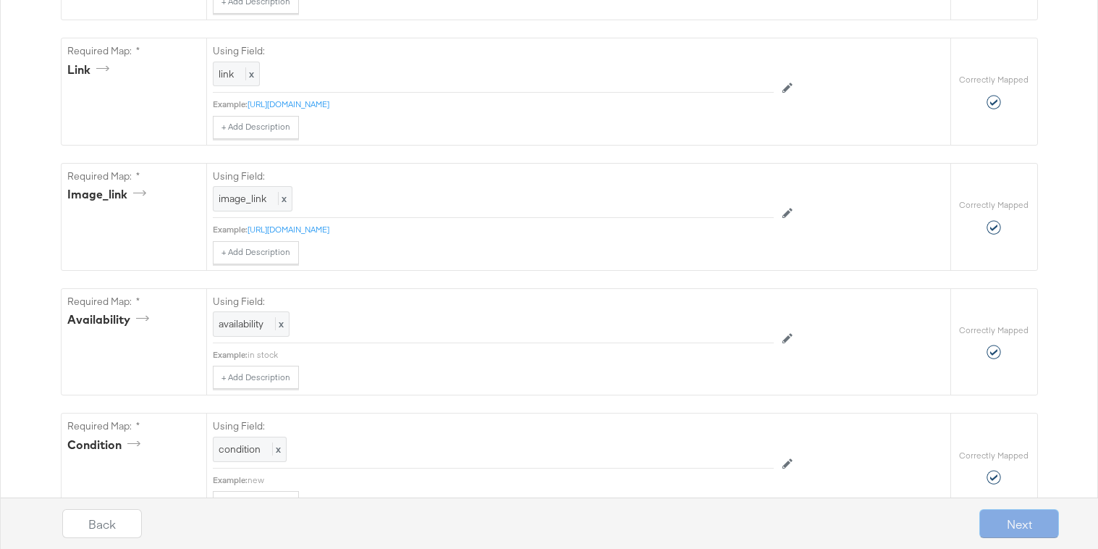
scroll to position [1362, 0]
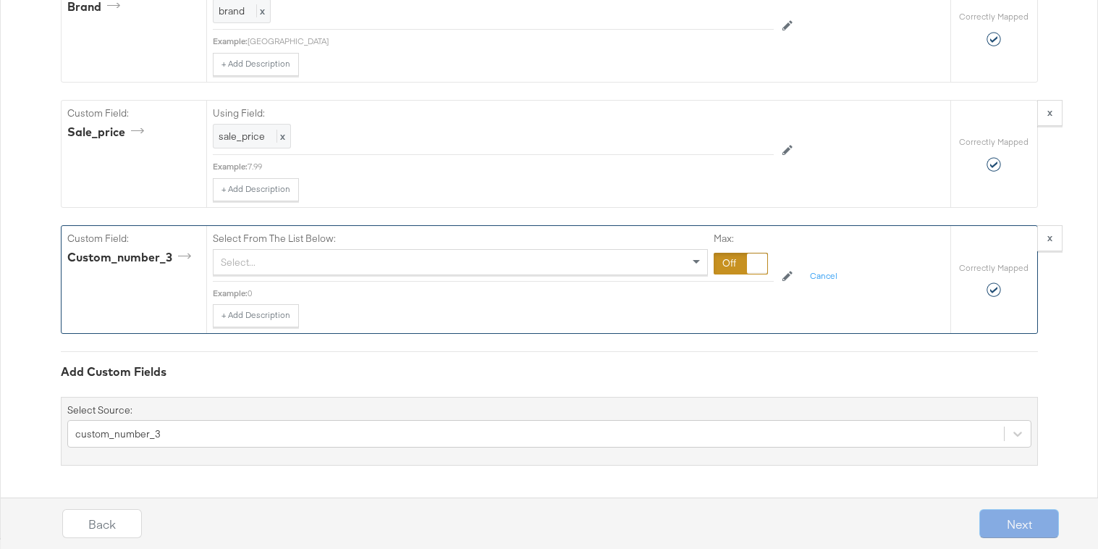
click at [262, 266] on div "Select..." at bounding box center [461, 262] width 494 height 25
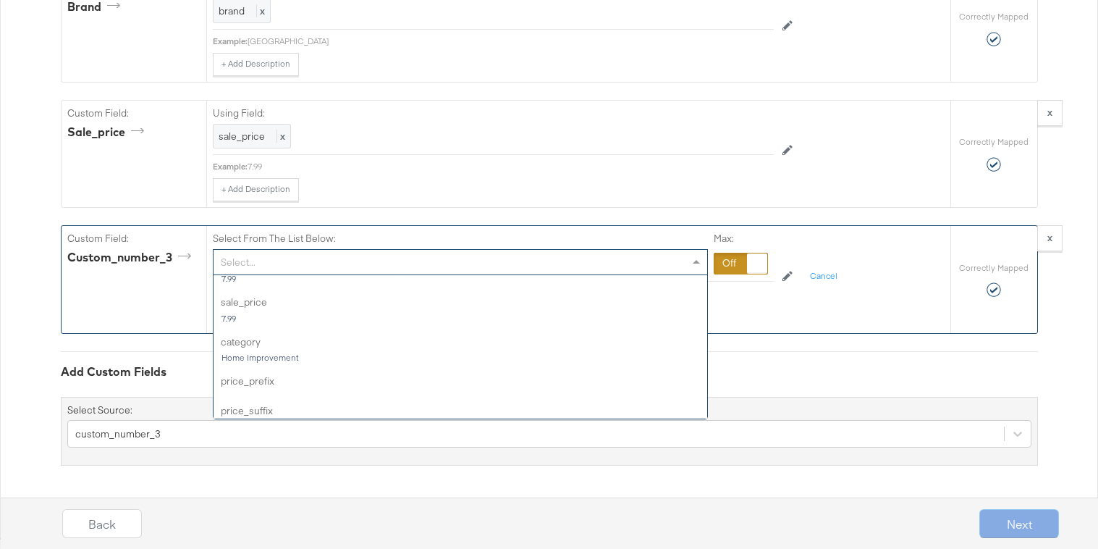
scroll to position [313, 0]
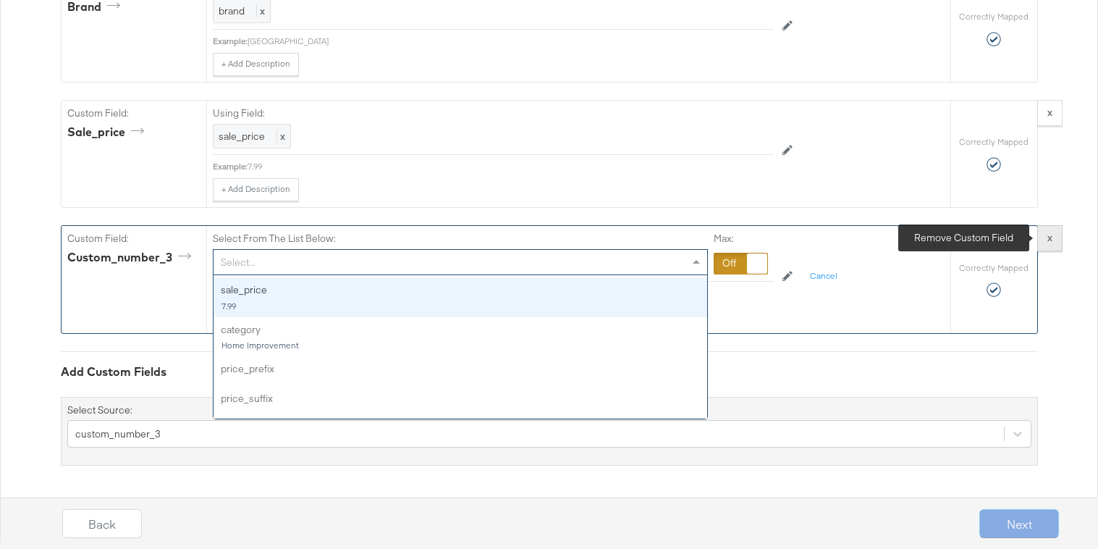
click at [1060, 241] on button "x" at bounding box center [1049, 238] width 25 height 26
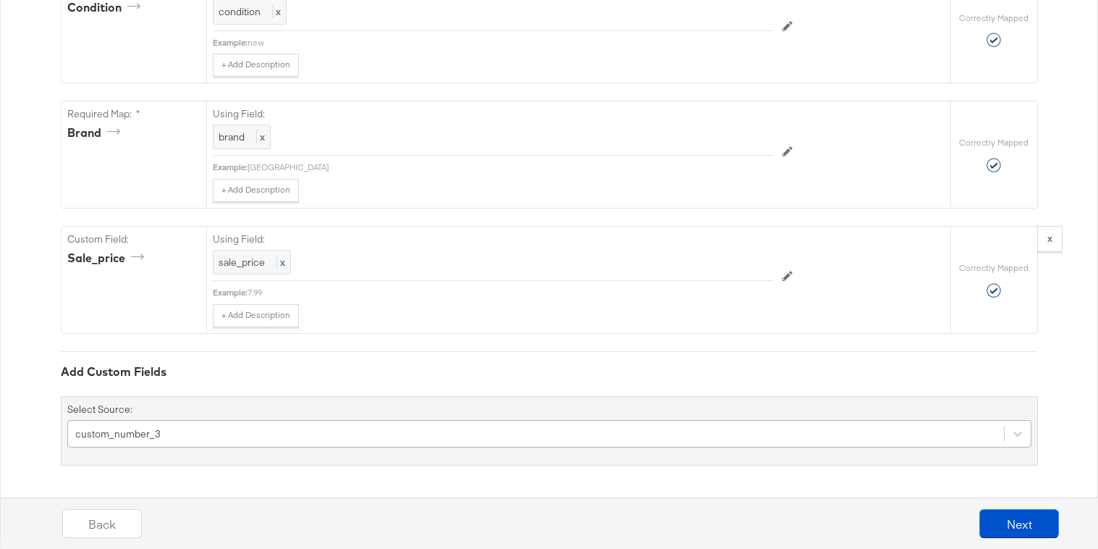
scroll to position [1357, 0]
click at [337, 424] on div "custom_number_3" at bounding box center [549, 434] width 964 height 28
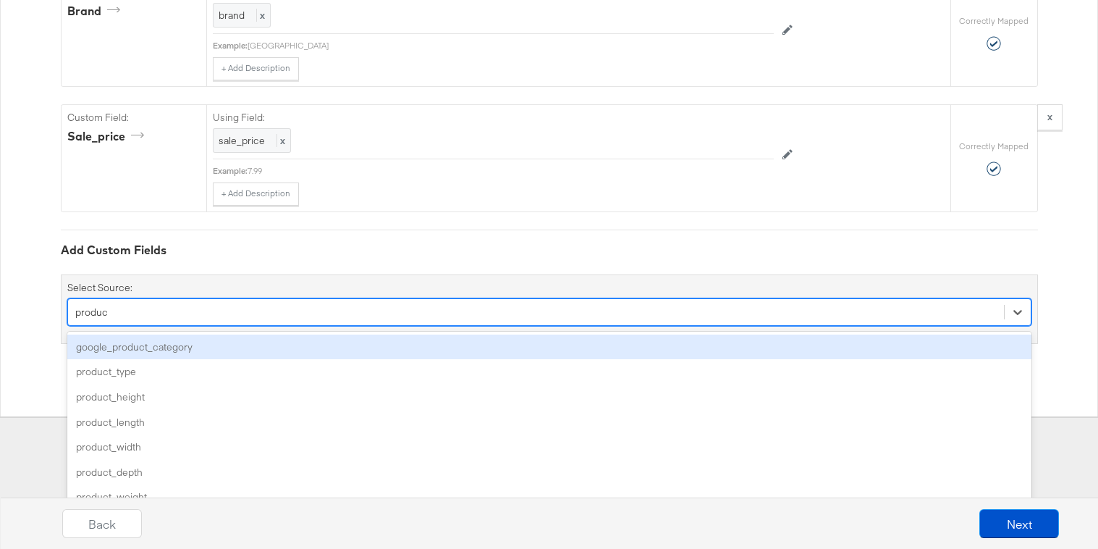
type input "product"
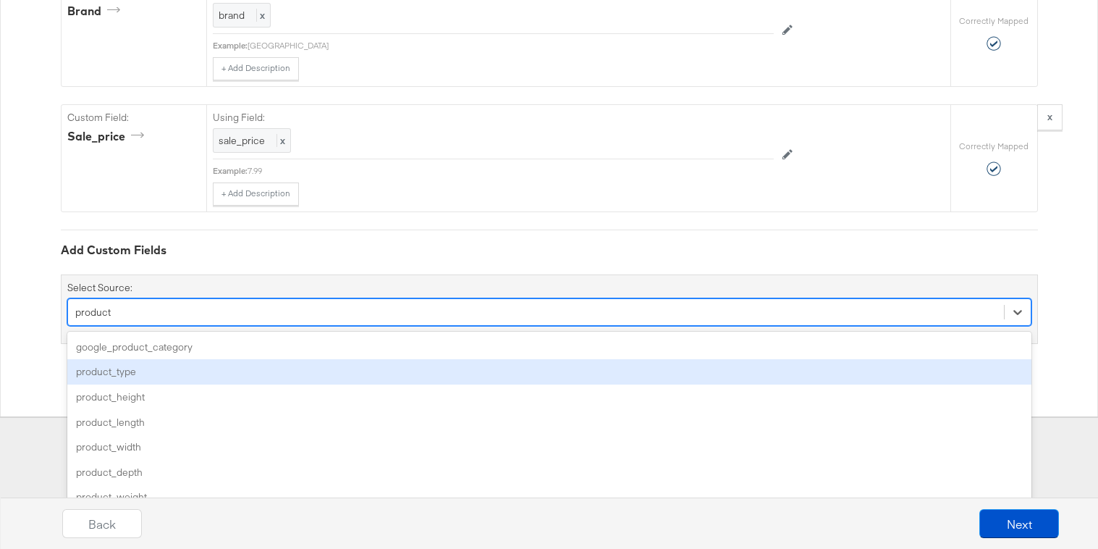
click at [323, 363] on div "product_type" at bounding box center [549, 371] width 964 height 25
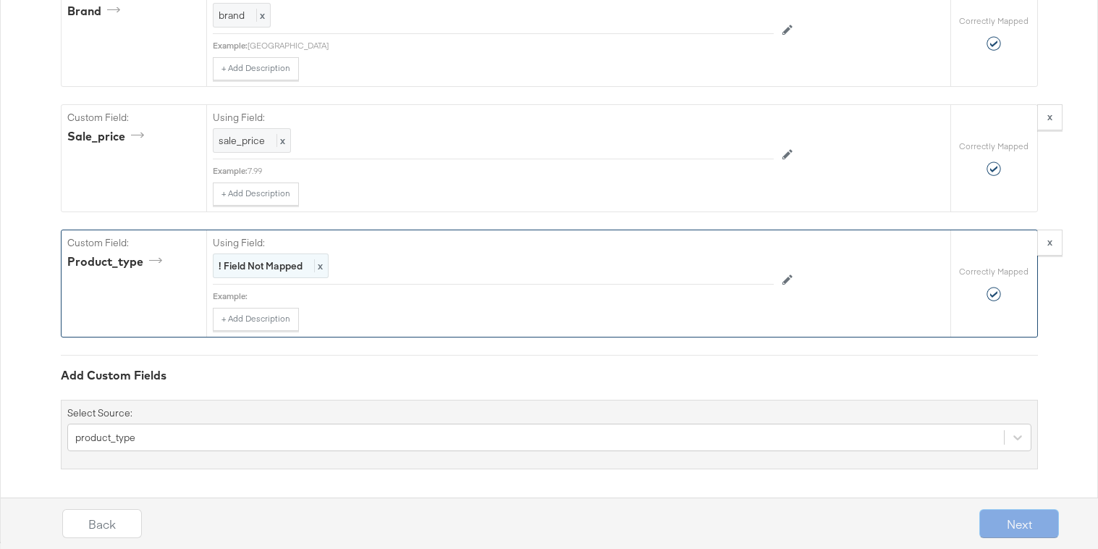
click at [292, 268] on strong "! Field Not Mapped" at bounding box center [261, 265] width 84 height 13
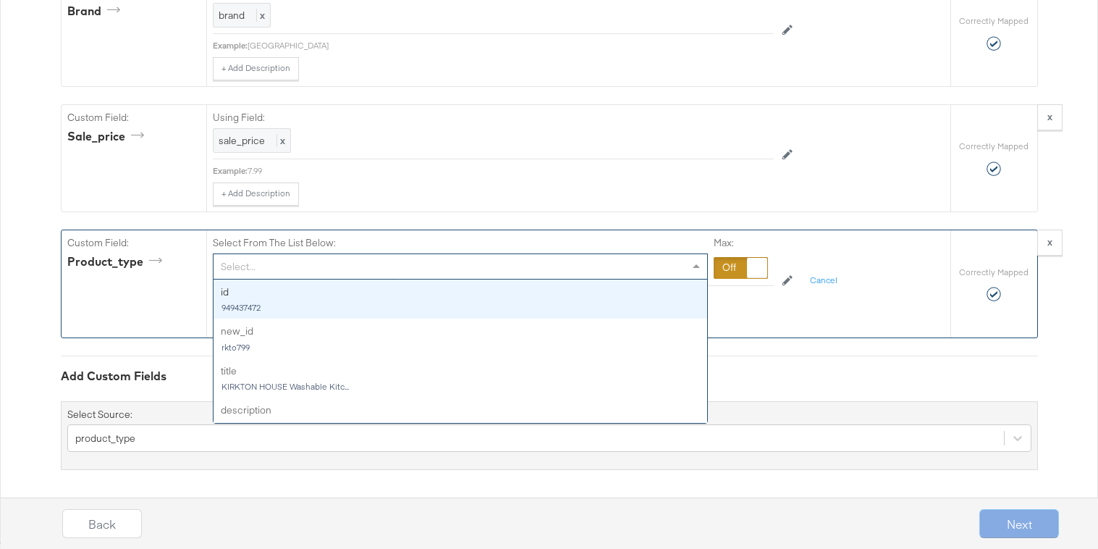
click at [292, 268] on div "Select..." at bounding box center [461, 266] width 494 height 25
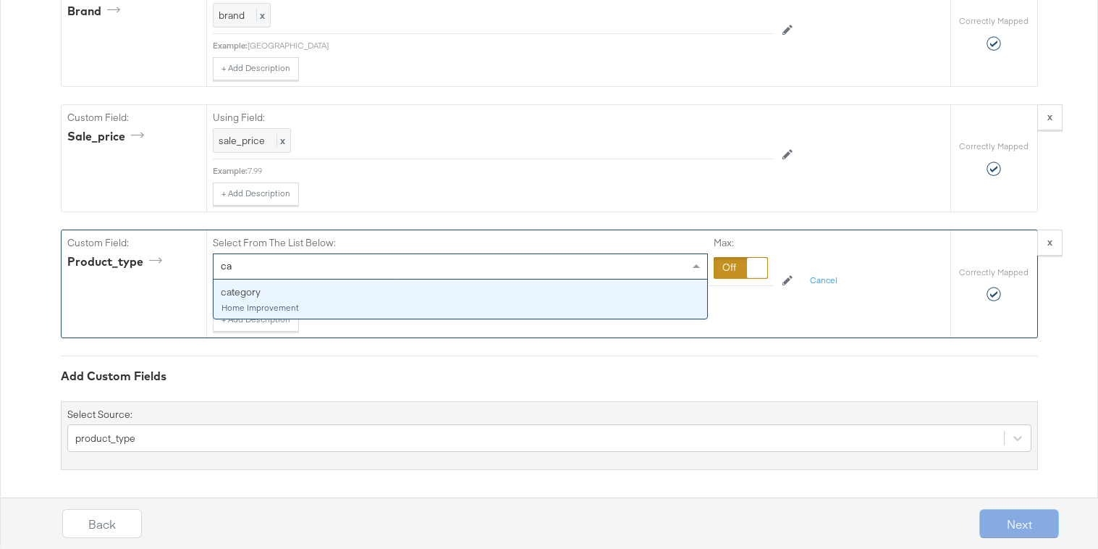
type input "cat"
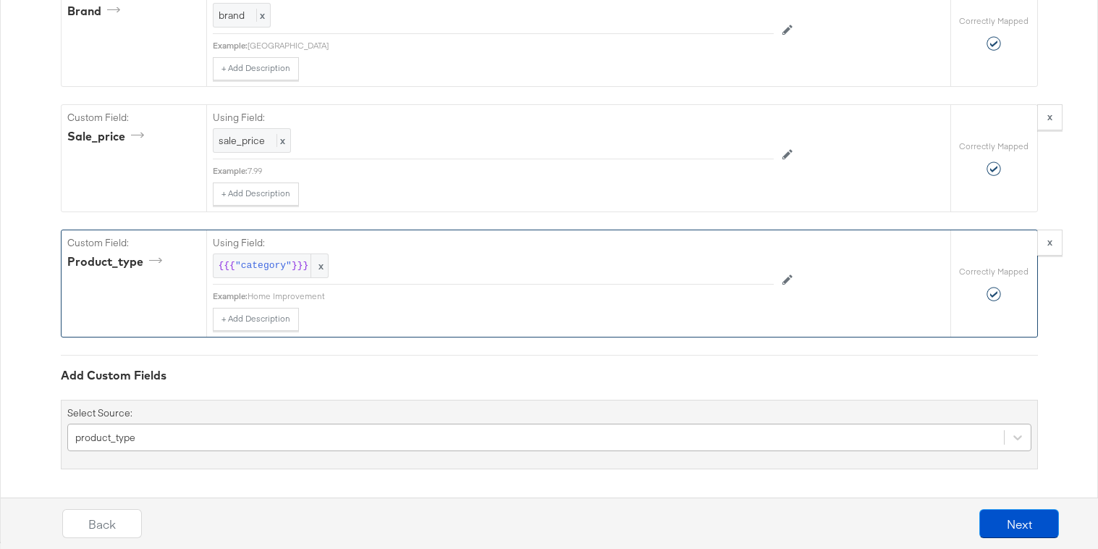
scroll to position [1482, 0]
click at [226, 441] on div "product_type" at bounding box center [549, 434] width 964 height 28
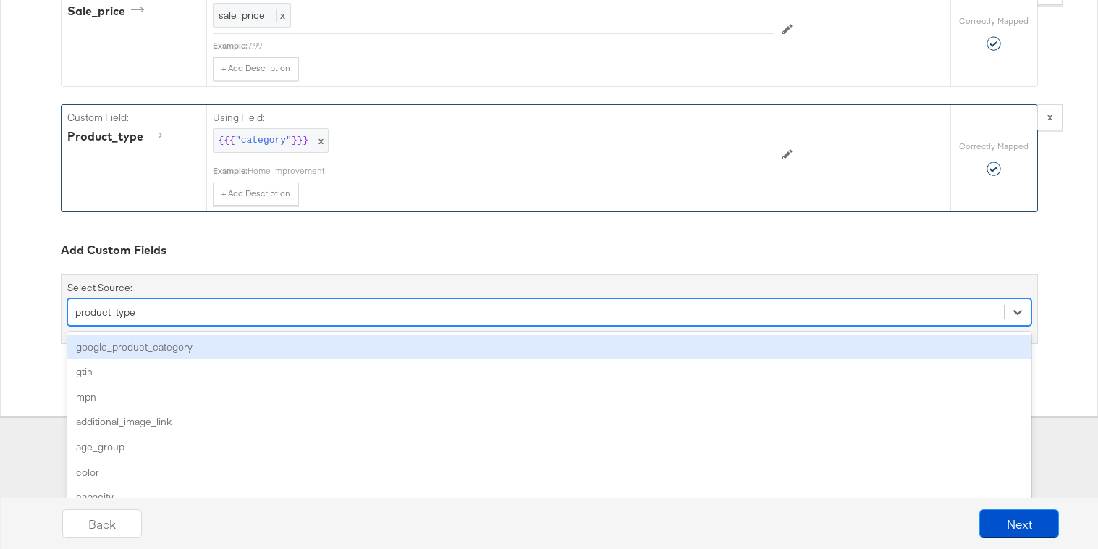
click at [257, 345] on div "google_product_category" at bounding box center [549, 346] width 964 height 25
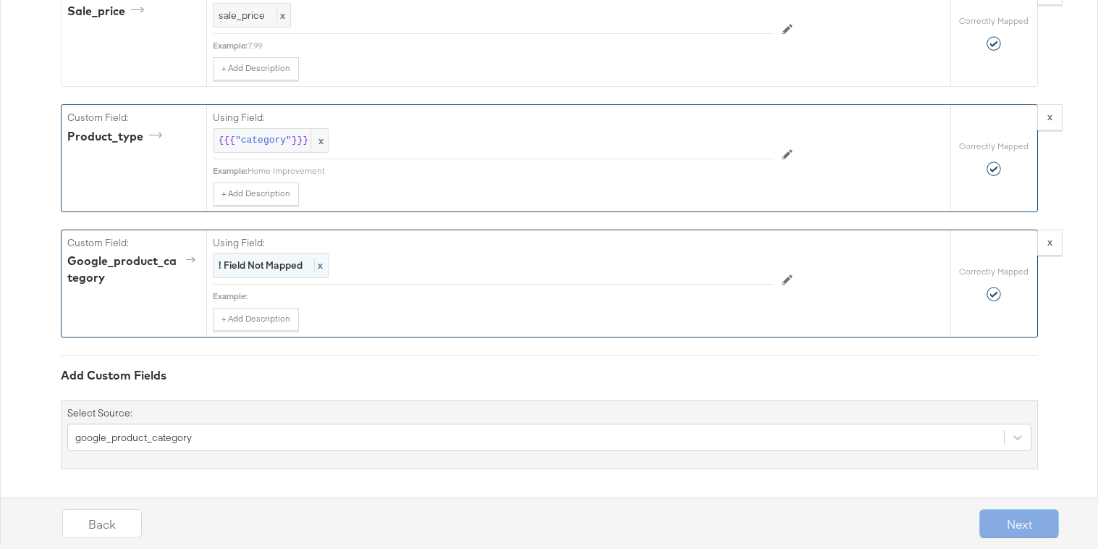
click at [266, 262] on strong "! Field Not Mapped" at bounding box center [261, 264] width 84 height 13
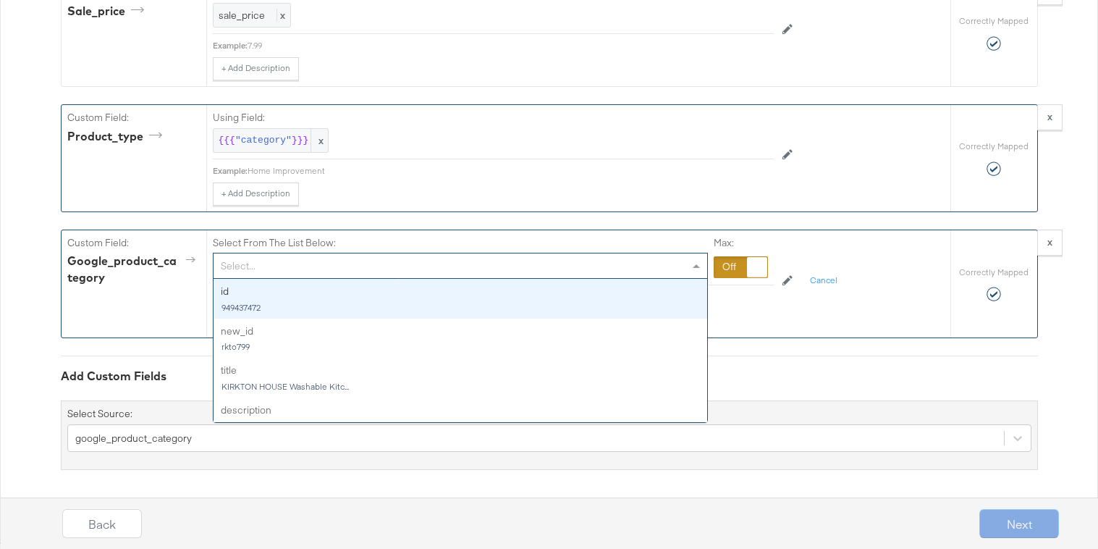
click at [270, 260] on div "Select..." at bounding box center [461, 265] width 494 height 25
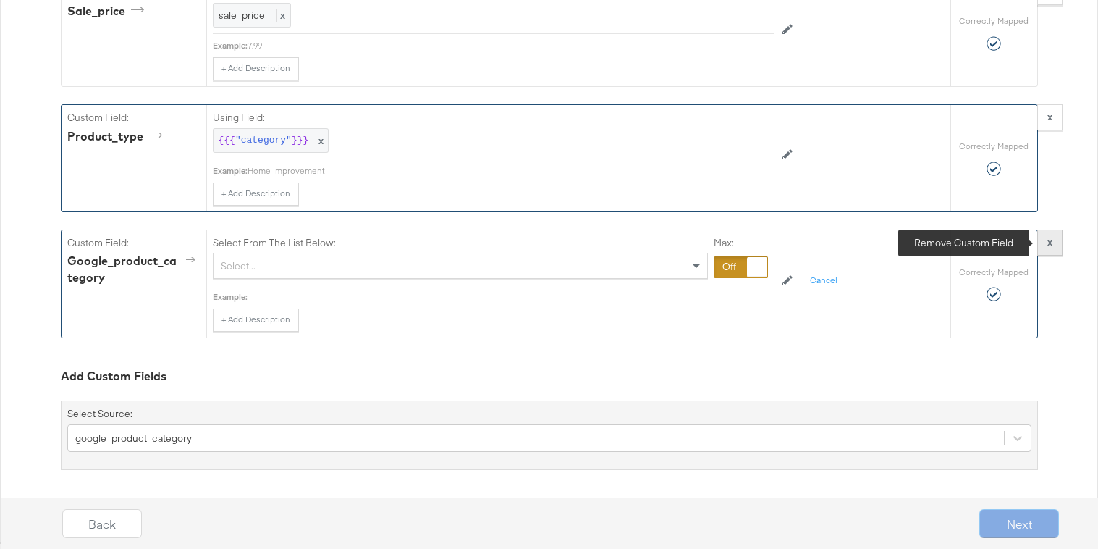
click at [1053, 244] on button "x" at bounding box center [1049, 242] width 25 height 26
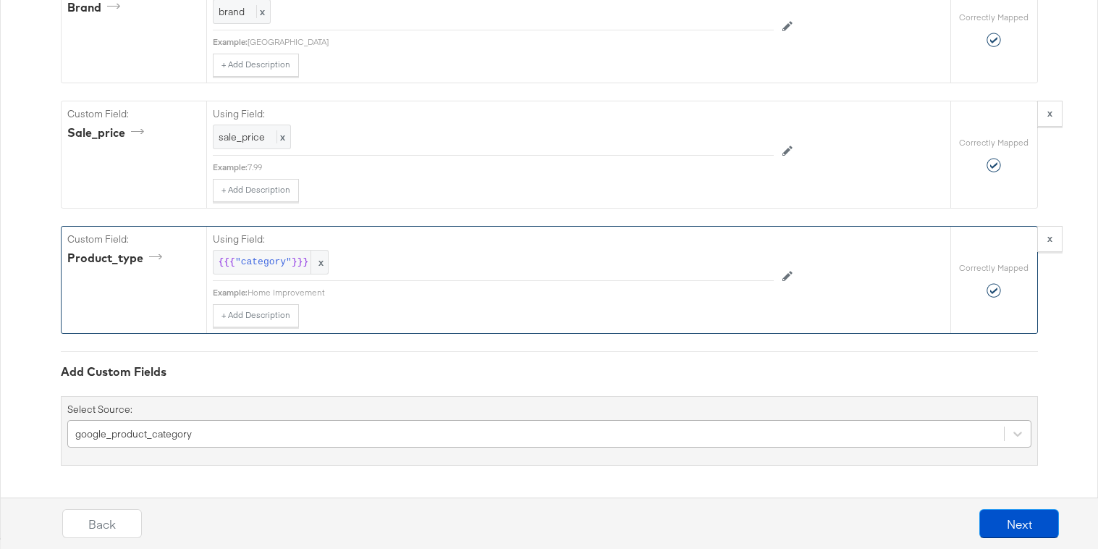
click at [337, 430] on div "google_product_category" at bounding box center [549, 434] width 964 height 28
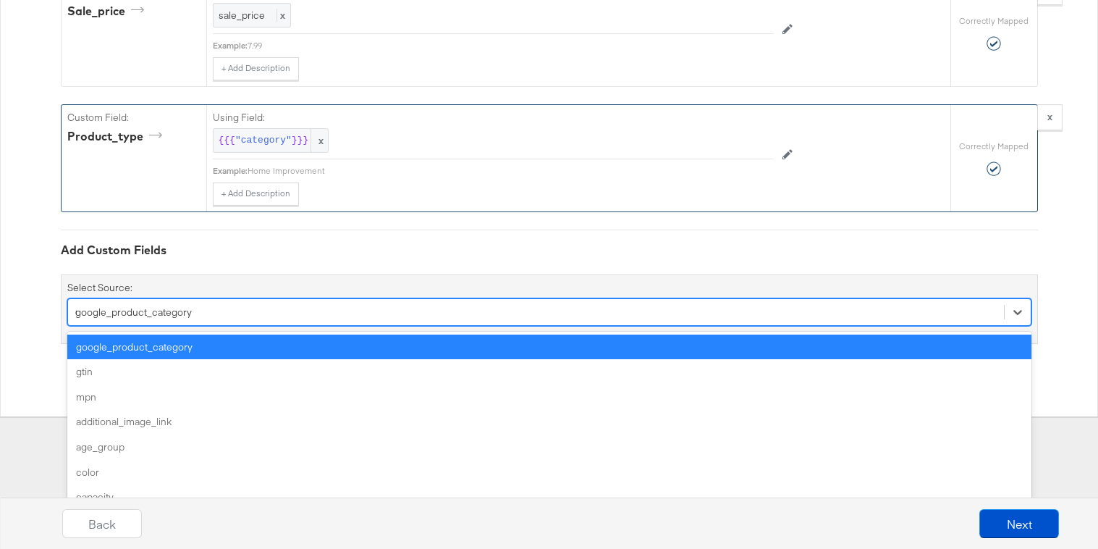
scroll to position [1361, 0]
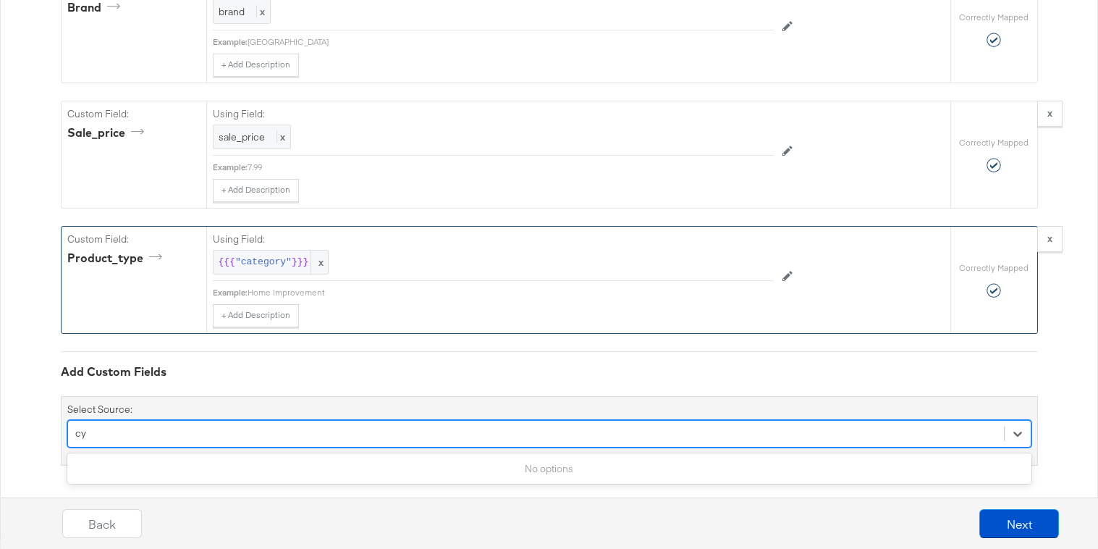
type input "c"
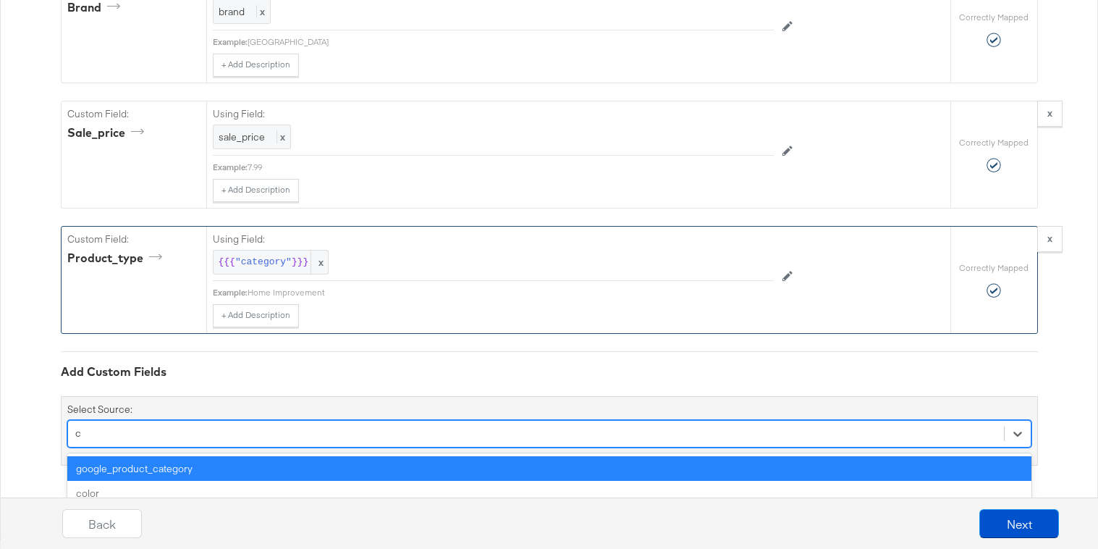
scroll to position [1482, 0]
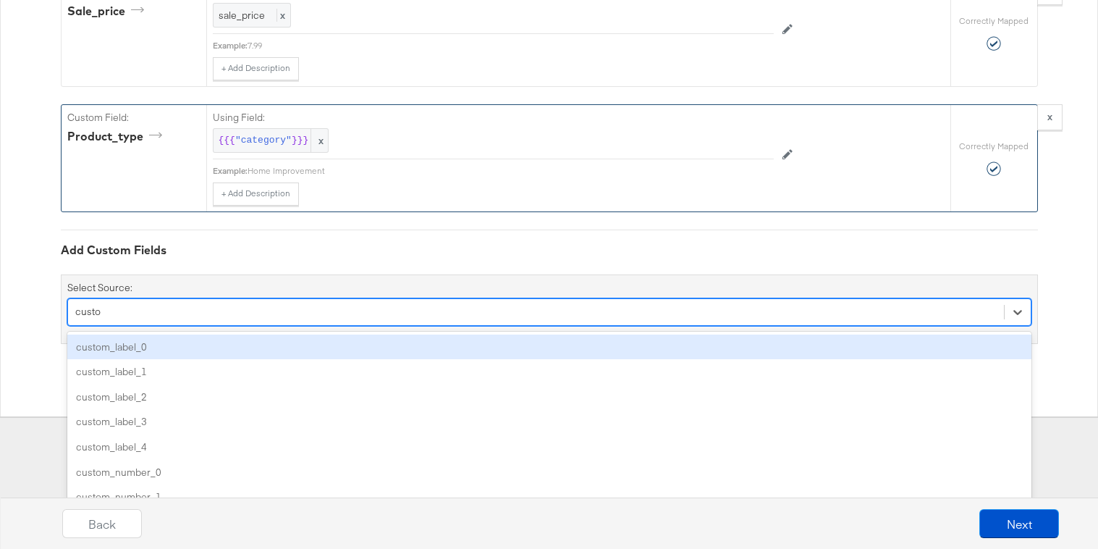
type input "custom"
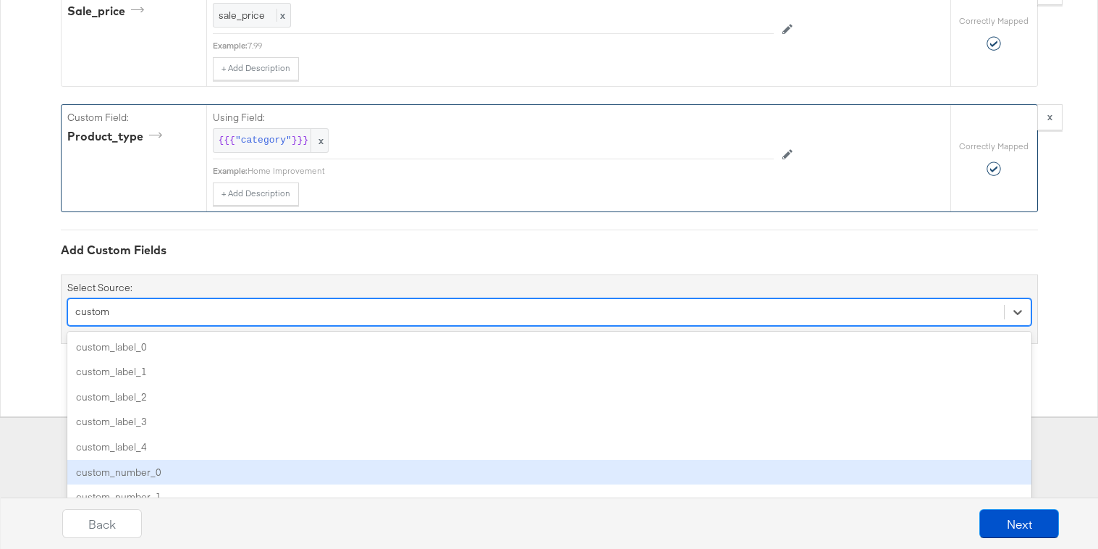
click at [240, 463] on div "custom_number_0" at bounding box center [549, 472] width 964 height 25
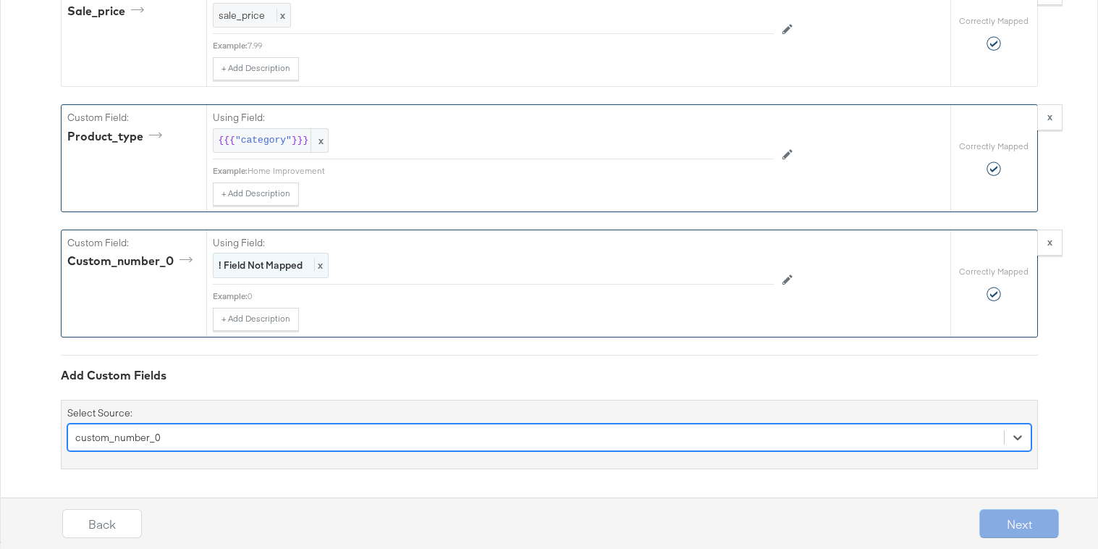
click at [261, 266] on strong "! Field Not Mapped" at bounding box center [261, 264] width 84 height 13
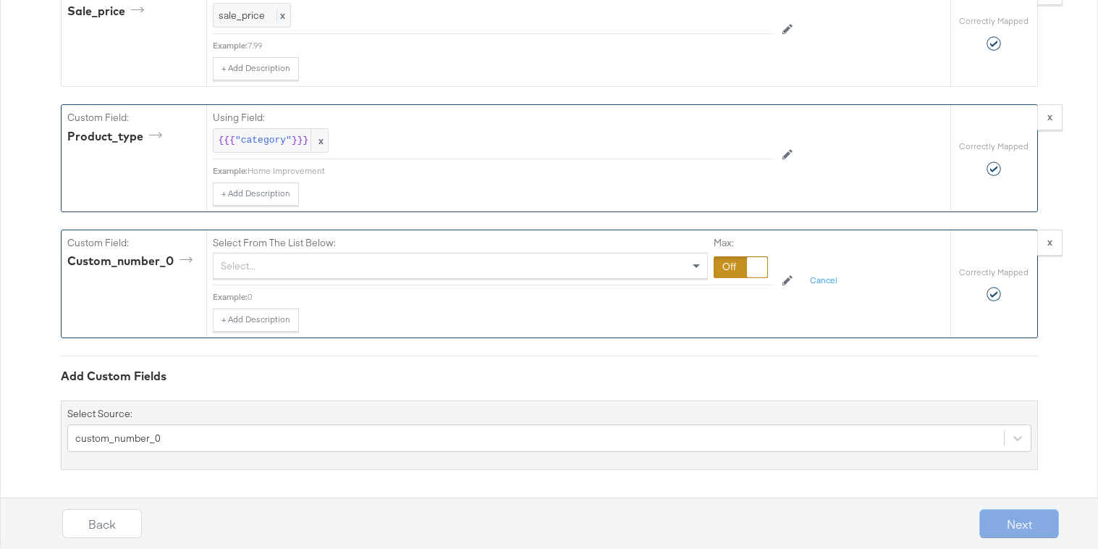
click at [261, 266] on div "Select..." at bounding box center [461, 265] width 494 height 25
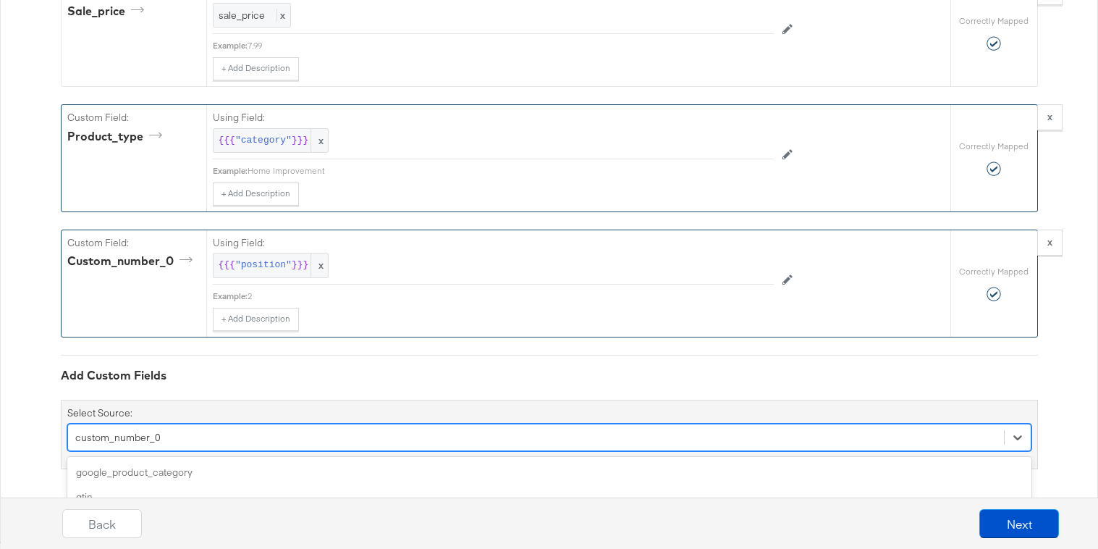
scroll to position [1608, 0]
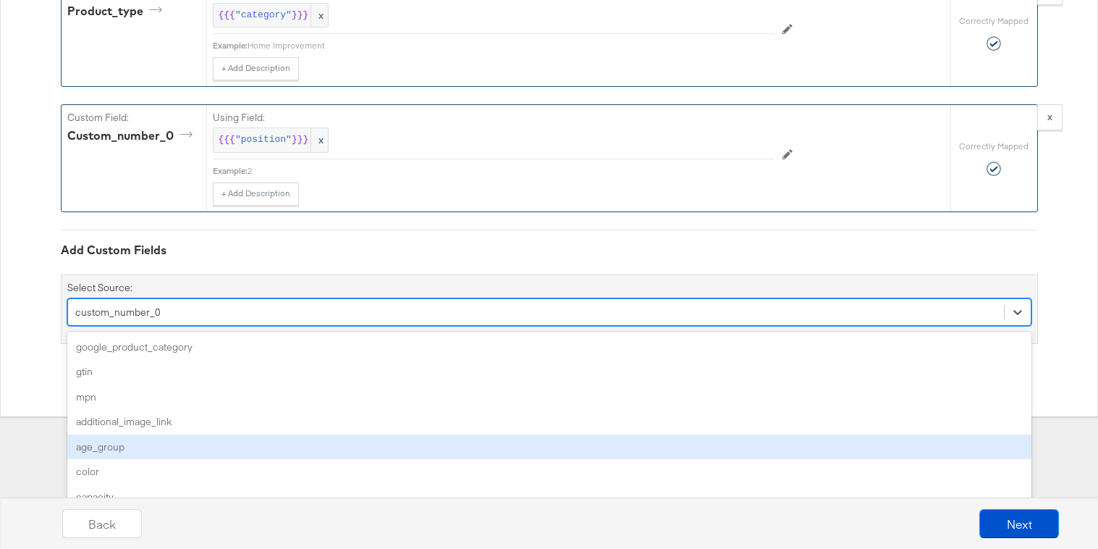
click at [216, 326] on div "option custom_number_0, selected. option age_group focused, 5 of 169. 169 resul…" at bounding box center [549, 312] width 964 height 28
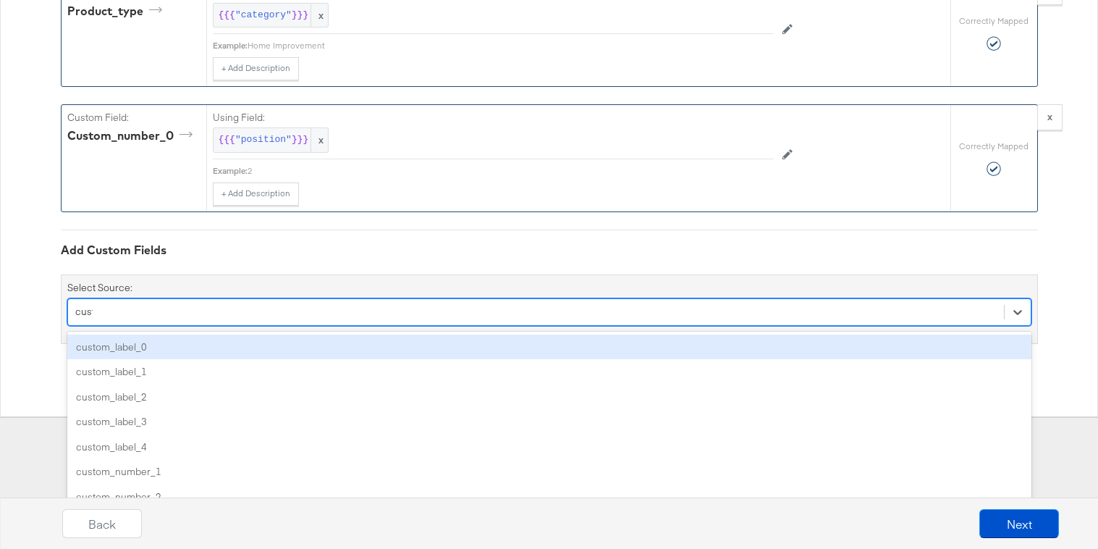
type input "custom"
click at [132, 343] on div "custom_label_0" at bounding box center [549, 346] width 964 height 25
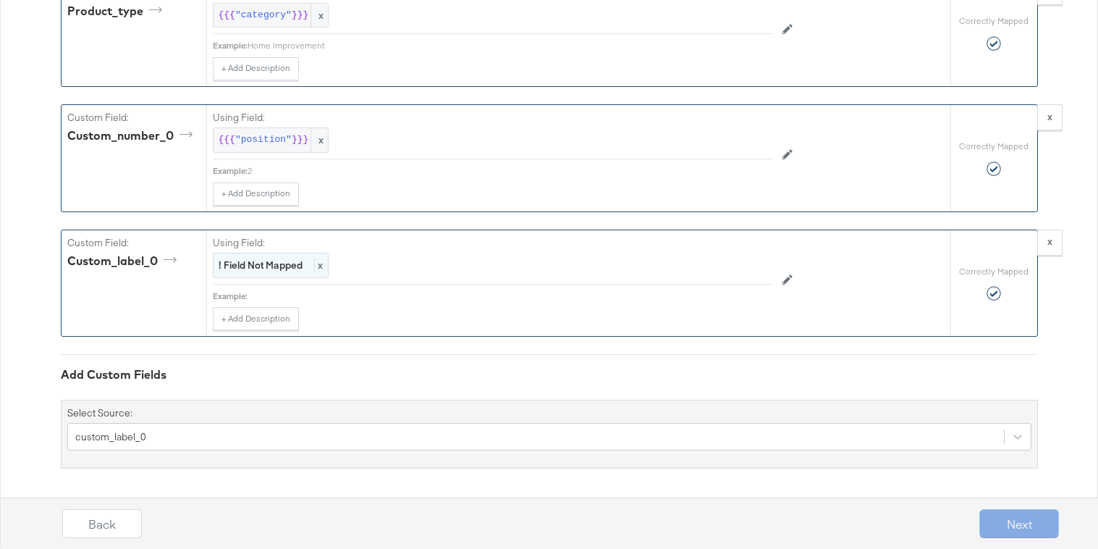
click at [272, 265] on strong "! Field Not Mapped" at bounding box center [261, 264] width 84 height 13
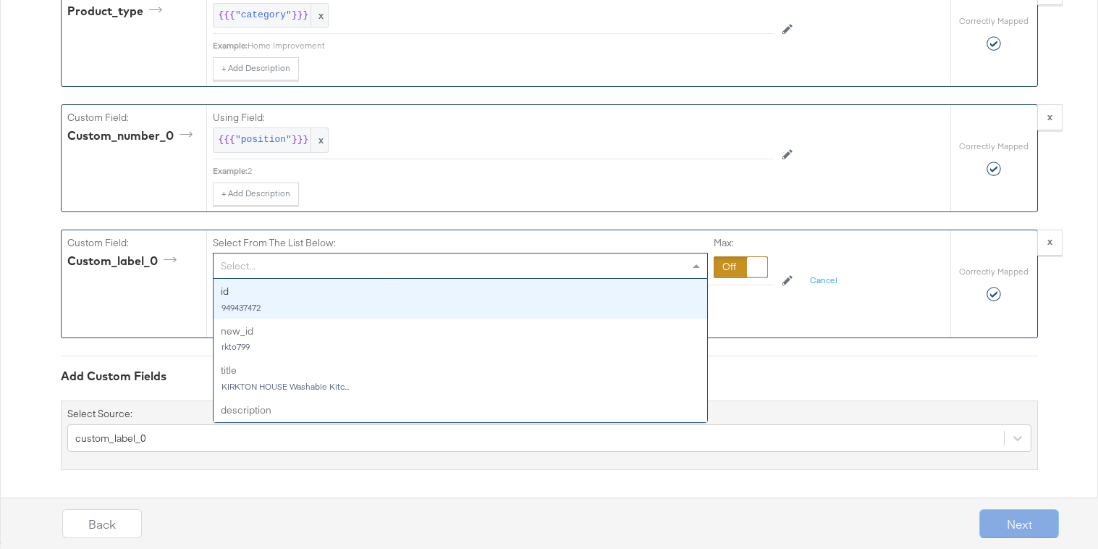
click at [272, 265] on div "Select..." at bounding box center [461, 265] width 494 height 25
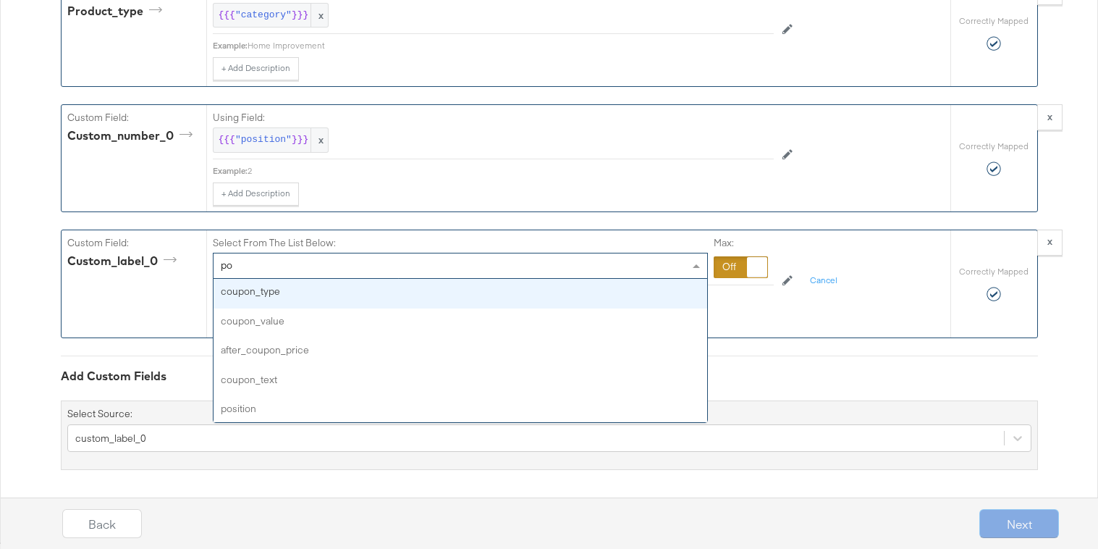
type input "pos"
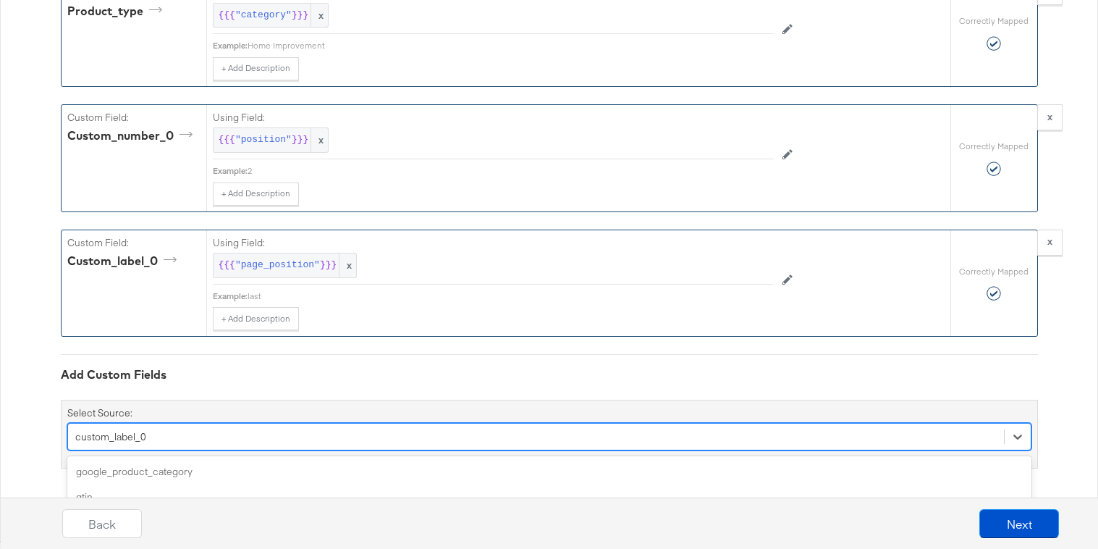
scroll to position [1732, 0]
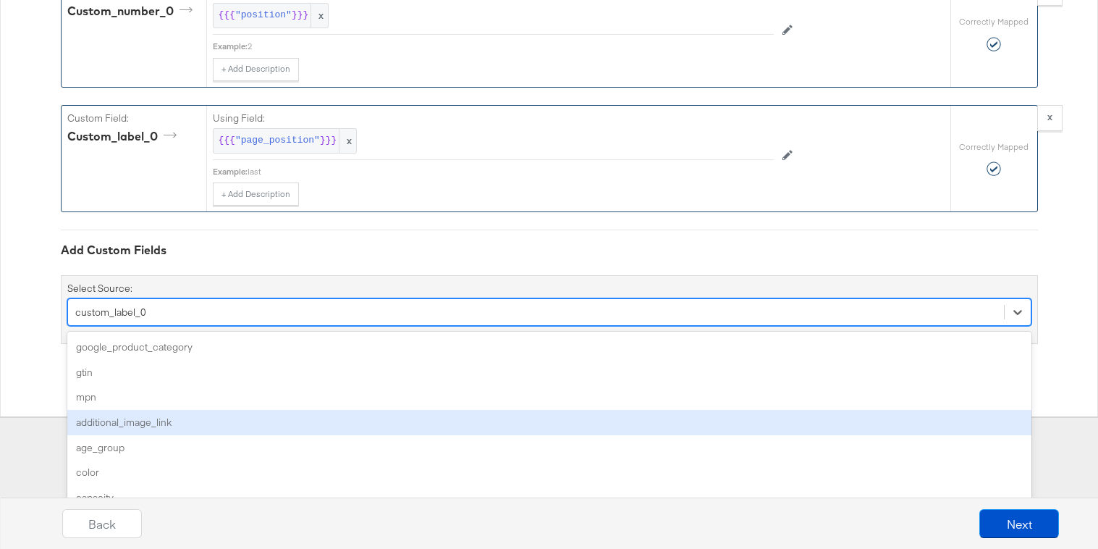
click at [249, 326] on div "option custom_label_0, selected. option additional_image_link focused, 4 of 168…" at bounding box center [549, 312] width 964 height 28
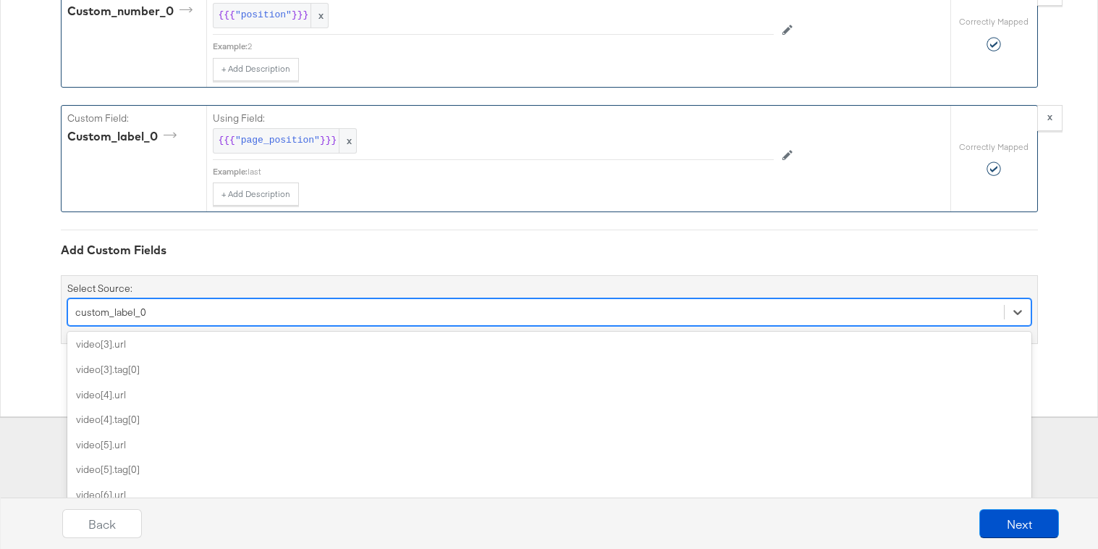
scroll to position [2402, 0]
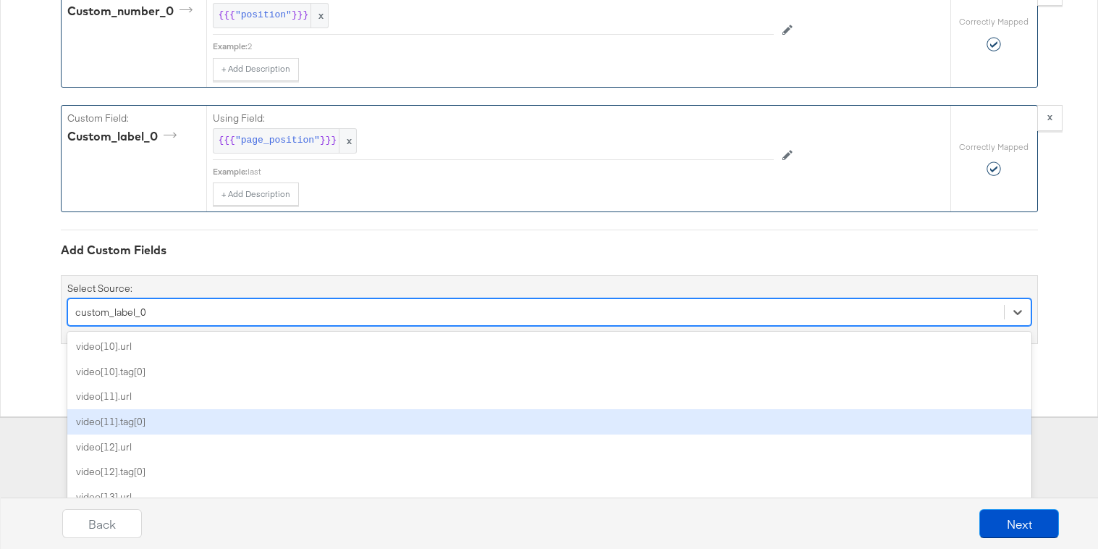
click at [249, 430] on div "video[11].tag[0]" at bounding box center [549, 421] width 964 height 25
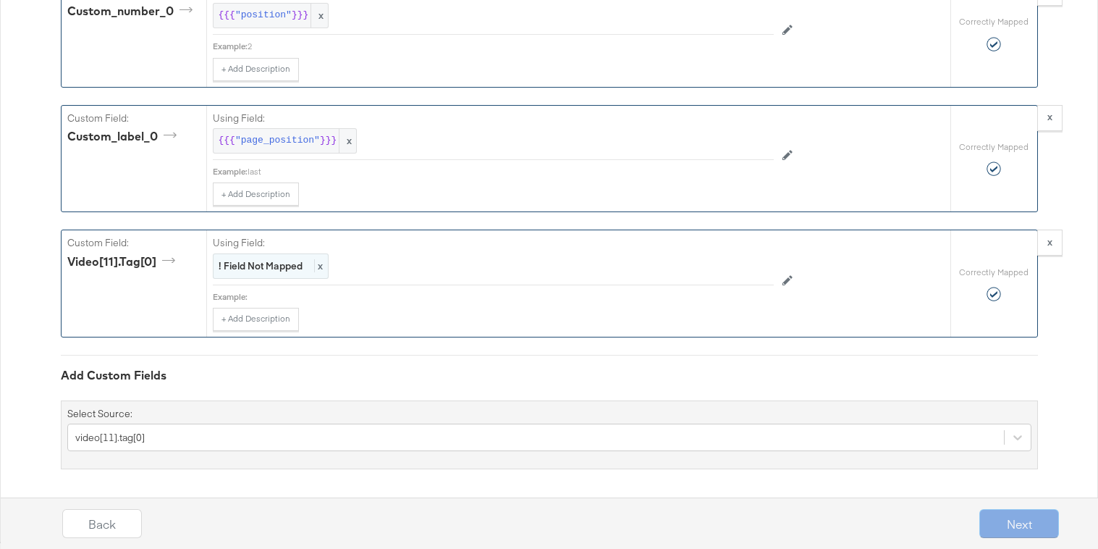
click at [266, 268] on strong "! Field Not Mapped" at bounding box center [261, 265] width 84 height 13
click at [266, 268] on div "Select..." at bounding box center [461, 266] width 494 height 25
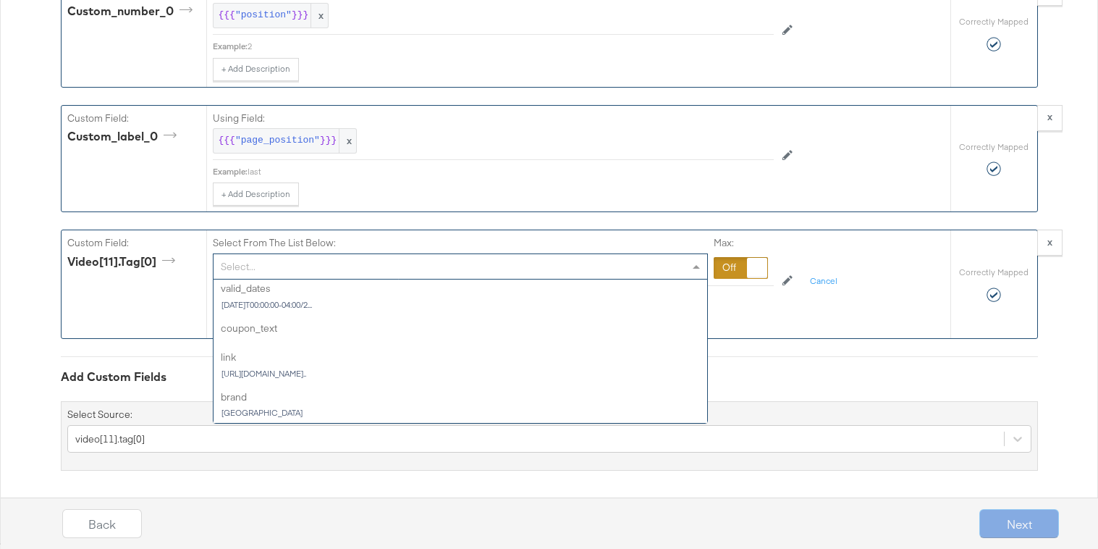
scroll to position [631, 0]
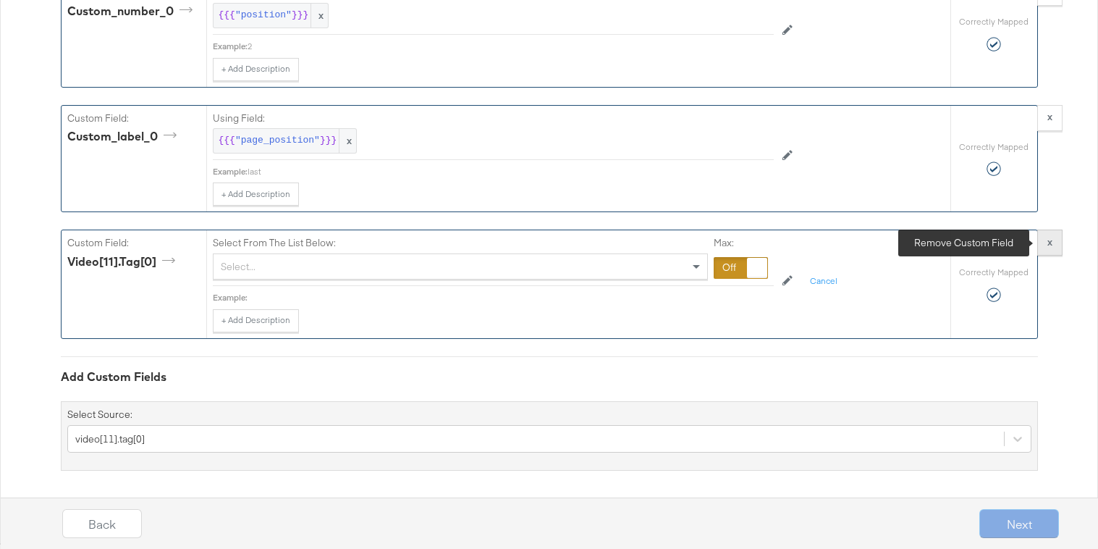
click at [1059, 246] on button "x" at bounding box center [1049, 242] width 25 height 26
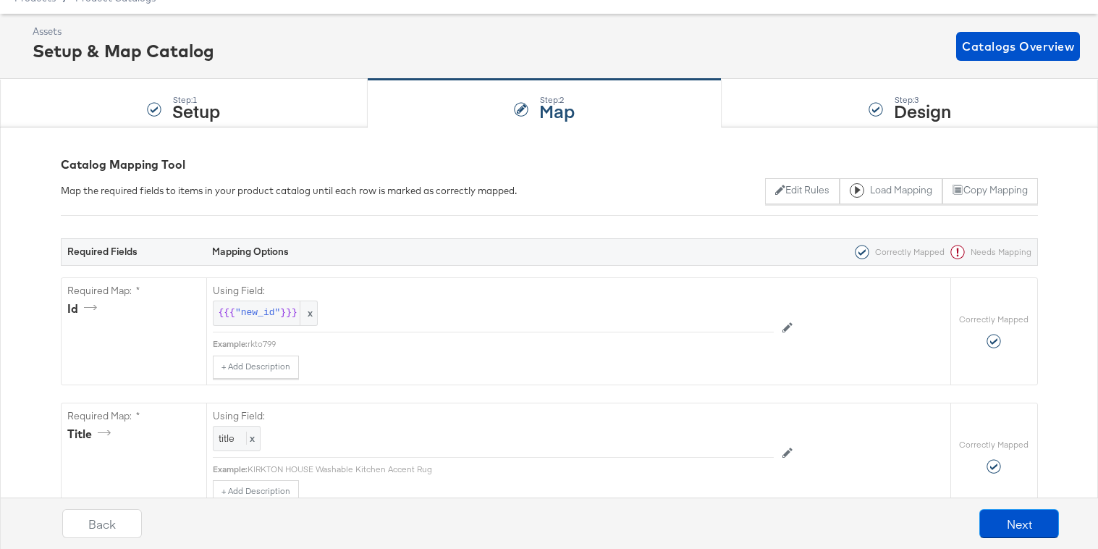
scroll to position [0, 0]
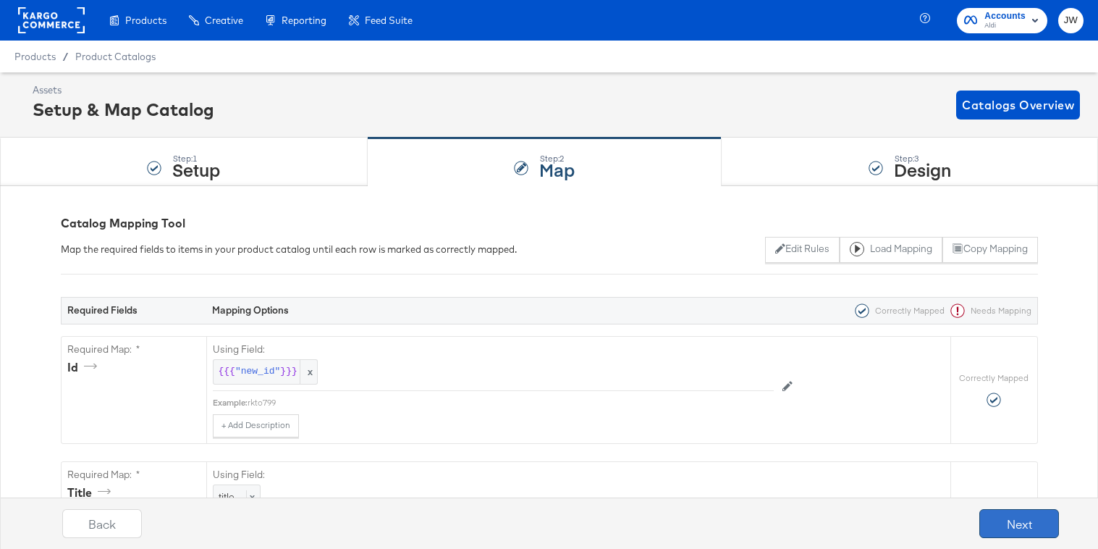
click at [1020, 526] on button "Next" at bounding box center [1019, 523] width 80 height 29
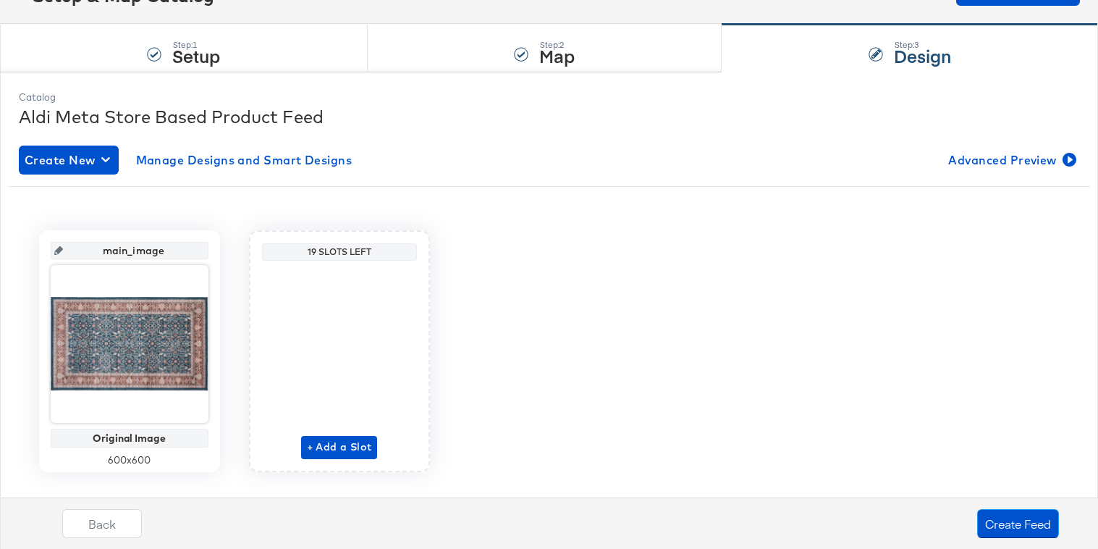
scroll to position [141, 0]
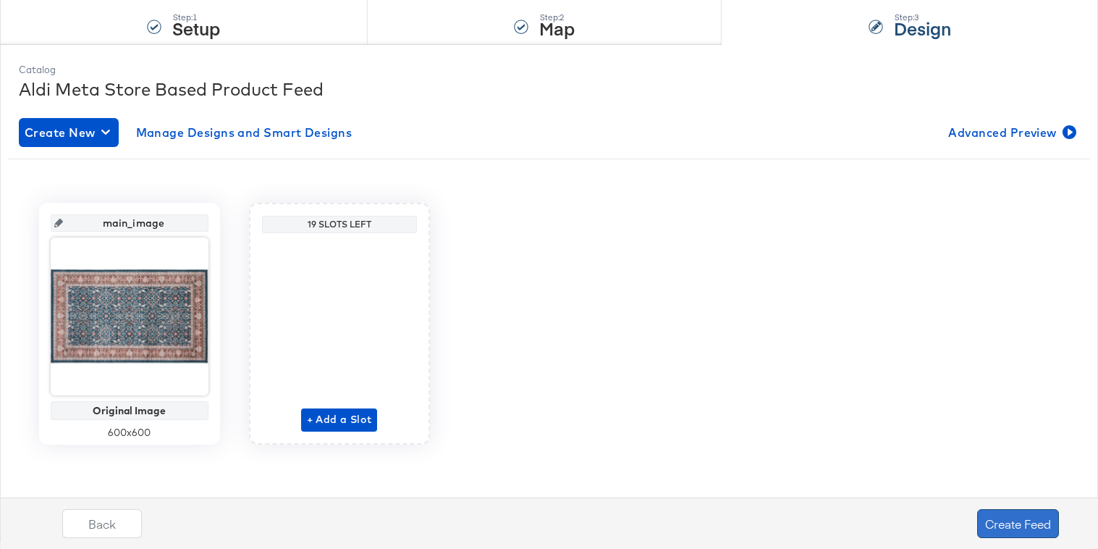
click at [1010, 526] on button "Create Feed" at bounding box center [1018, 523] width 82 height 29
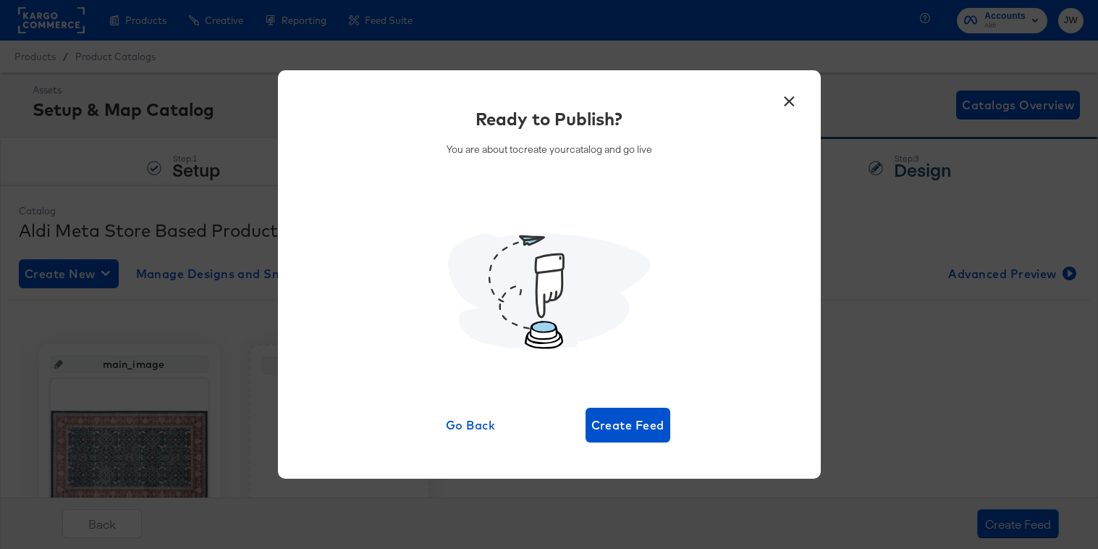
click at [618, 407] on div "Ready to Publish? You are about to create your catalog and go live Go Back Crea…" at bounding box center [549, 274] width 499 height 337
click at [617, 419] on span "Create Feed" at bounding box center [627, 425] width 73 height 20
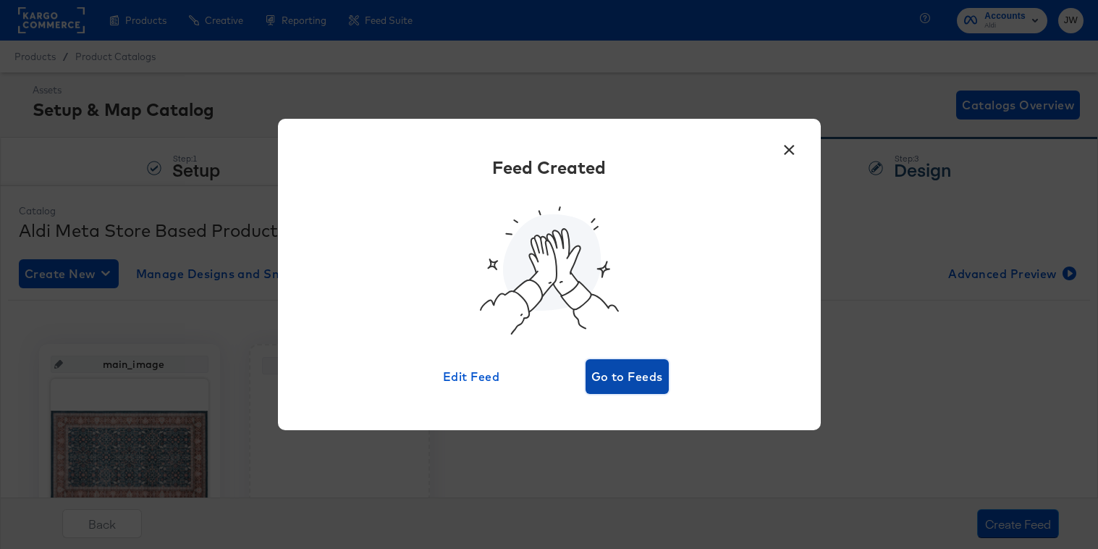
click at [620, 371] on span "Go to Feeds" at bounding box center [627, 376] width 72 height 20
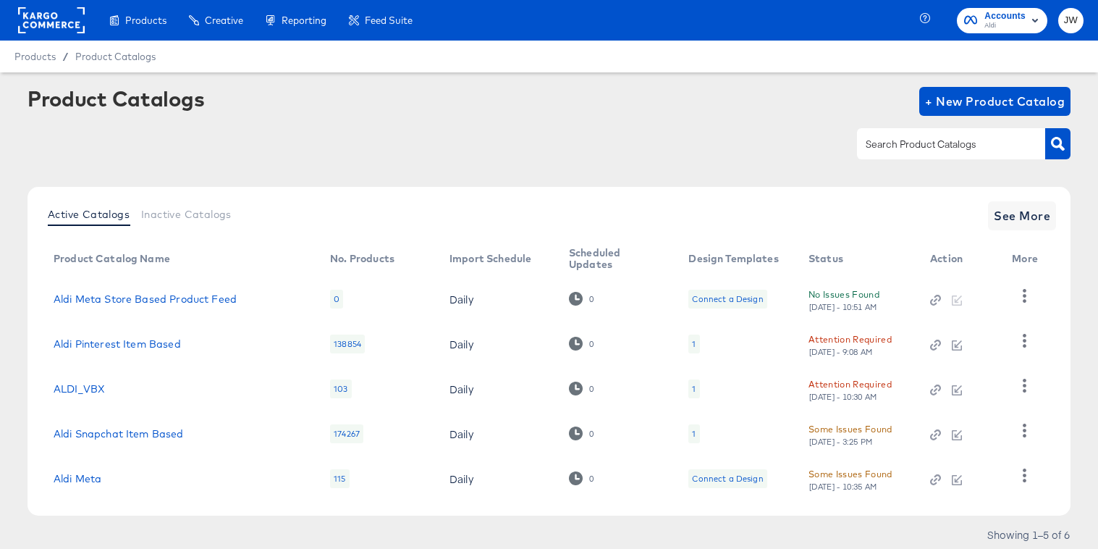
click at [257, 301] on div "Aldi Meta Store Based Product Feed" at bounding box center [178, 299] width 248 height 12
copy link "Aldi Meta Store Based Product Feed"
click at [1037, 300] on button "button" at bounding box center [1024, 296] width 25 height 29
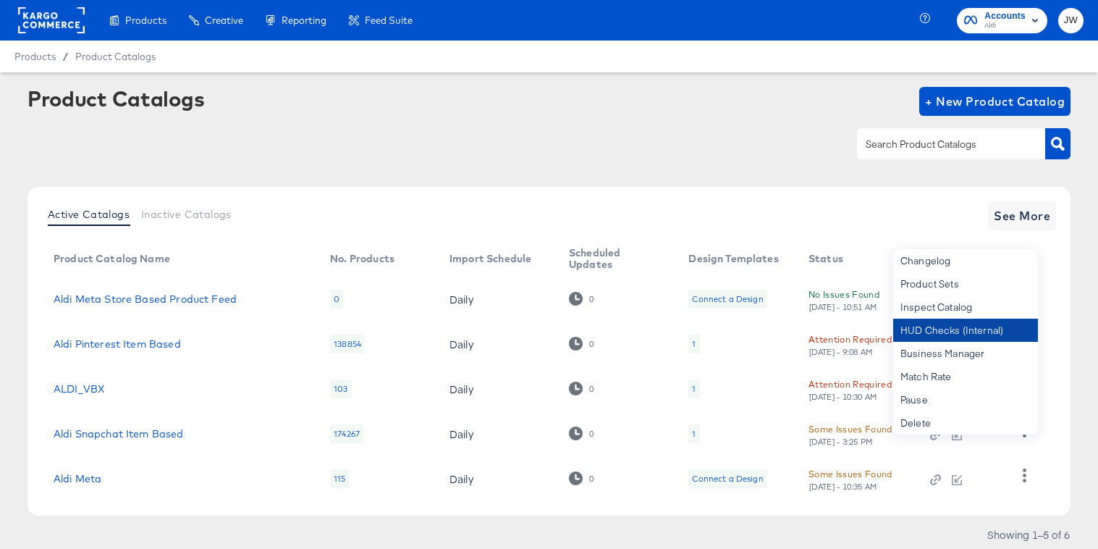
click at [931, 330] on div "HUD Checks (Internal)" at bounding box center [965, 329] width 145 height 23
click at [552, 148] on div at bounding box center [549, 143] width 1043 height 33
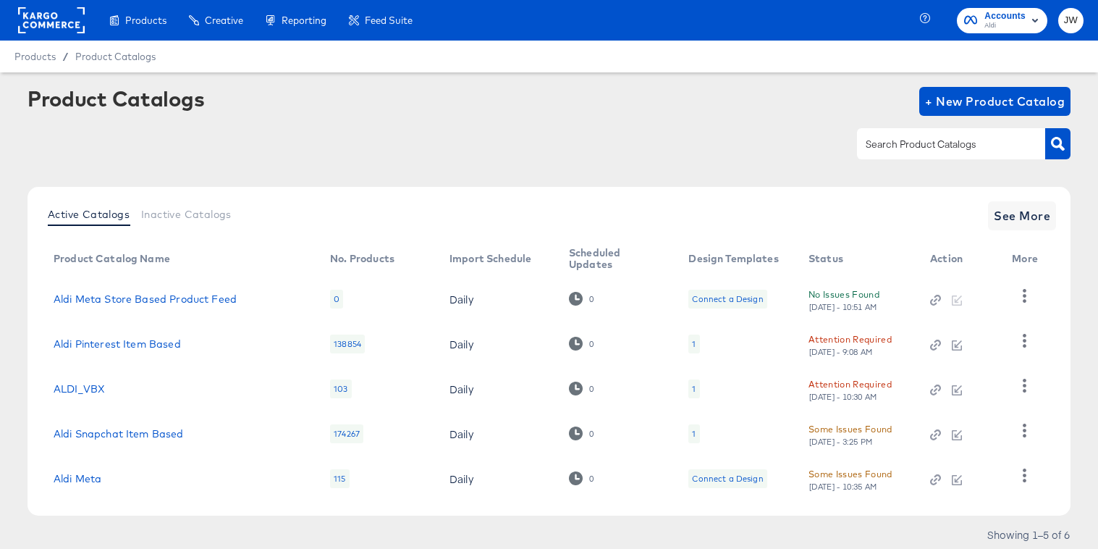
click at [1009, 231] on div "Active Catalogs Inactive Catalogs See More Product Catalog Name No. Products Im…" at bounding box center [549, 351] width 1043 height 329
click at [1014, 217] on span "See More" at bounding box center [1022, 216] width 56 height 20
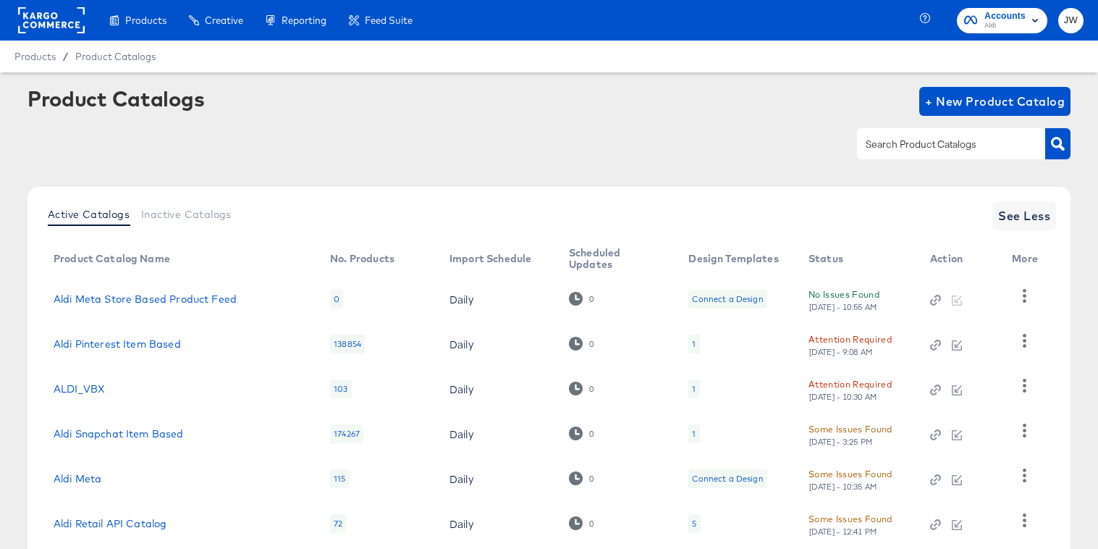
scroll to position [93, 0]
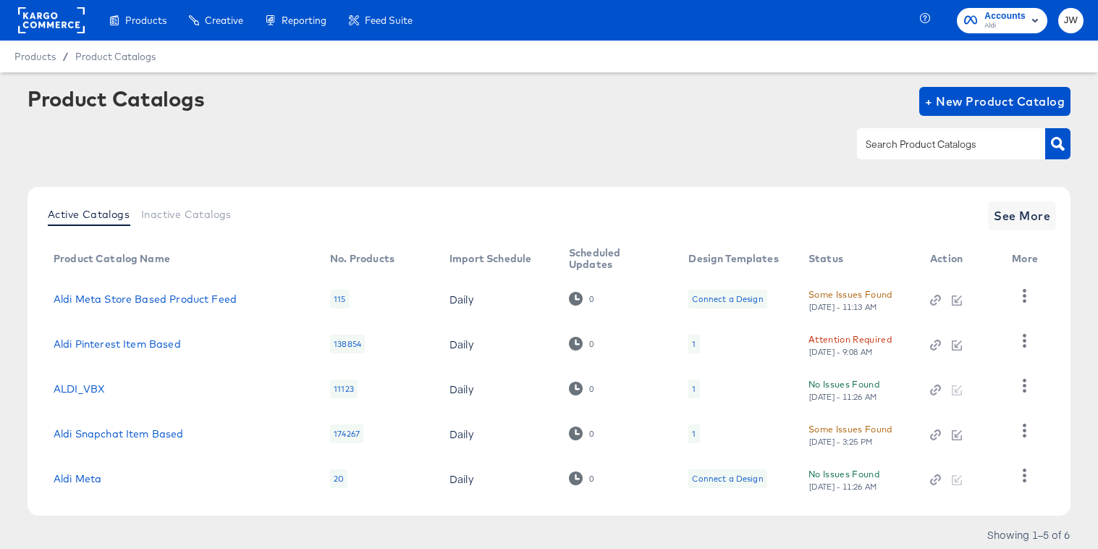
click at [159, 305] on td "Aldi Meta Store Based Product Feed" at bounding box center [180, 299] width 277 height 45
click at [171, 295] on link "Aldi Meta Store Based Product Feed" at bounding box center [145, 299] width 183 height 12
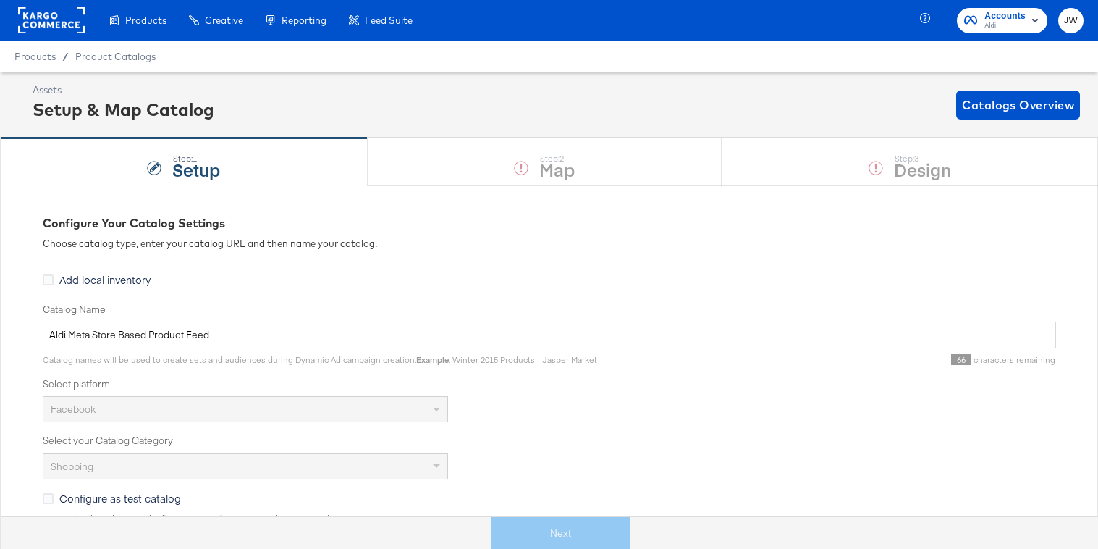
click at [47, 285] on label "Add local inventory" at bounding box center [100, 279] width 114 height 15
click at [0, 0] on input "Add local inventory" at bounding box center [0, 0] width 0 height 0
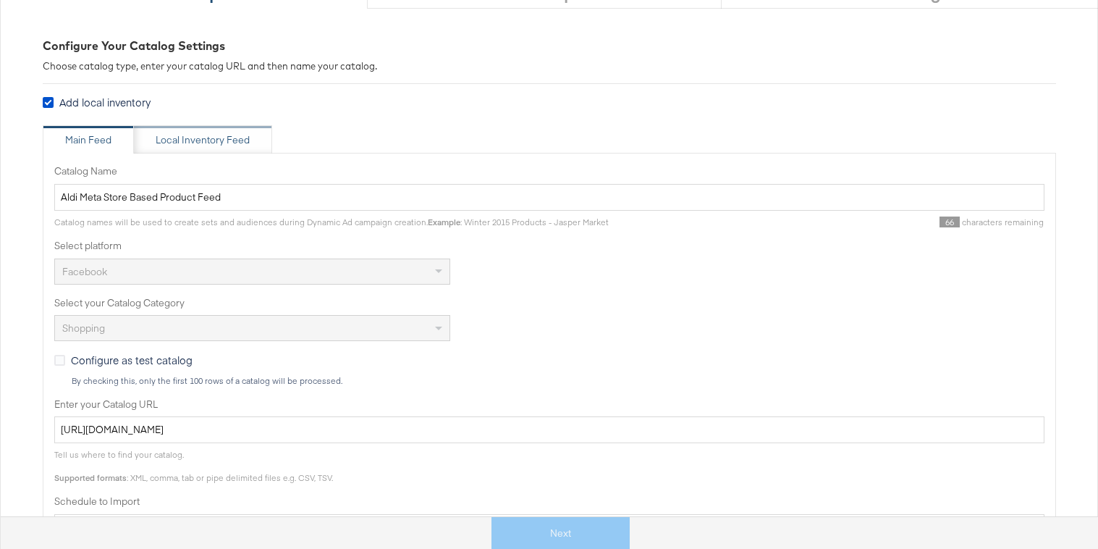
scroll to position [17, 0]
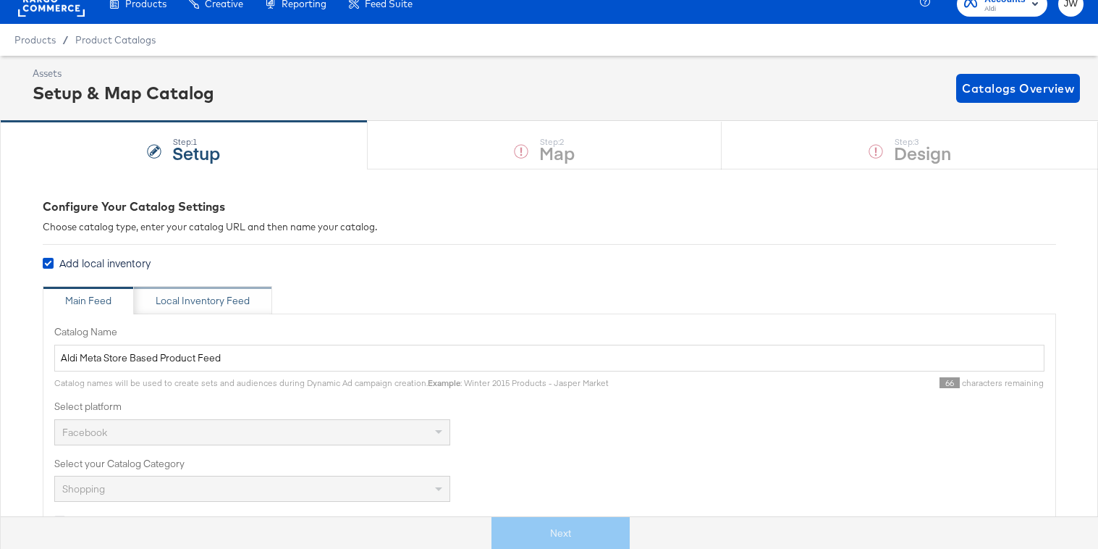
click at [181, 301] on div "Local Inventory Feed" at bounding box center [203, 301] width 94 height 14
type input "Local Inventory Feed for Aldi Meta Store Based Product Feed"
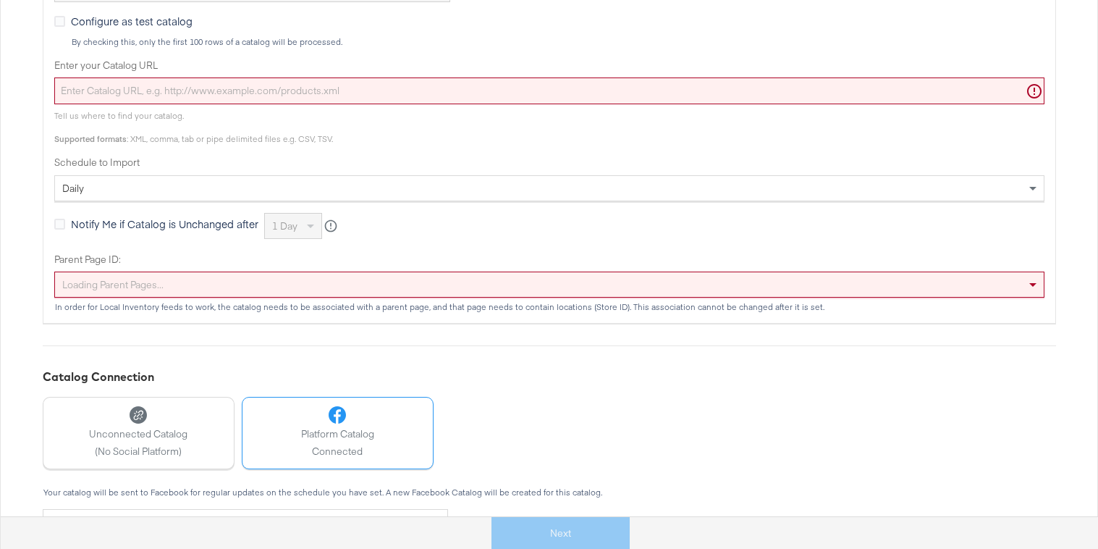
scroll to position [544, 0]
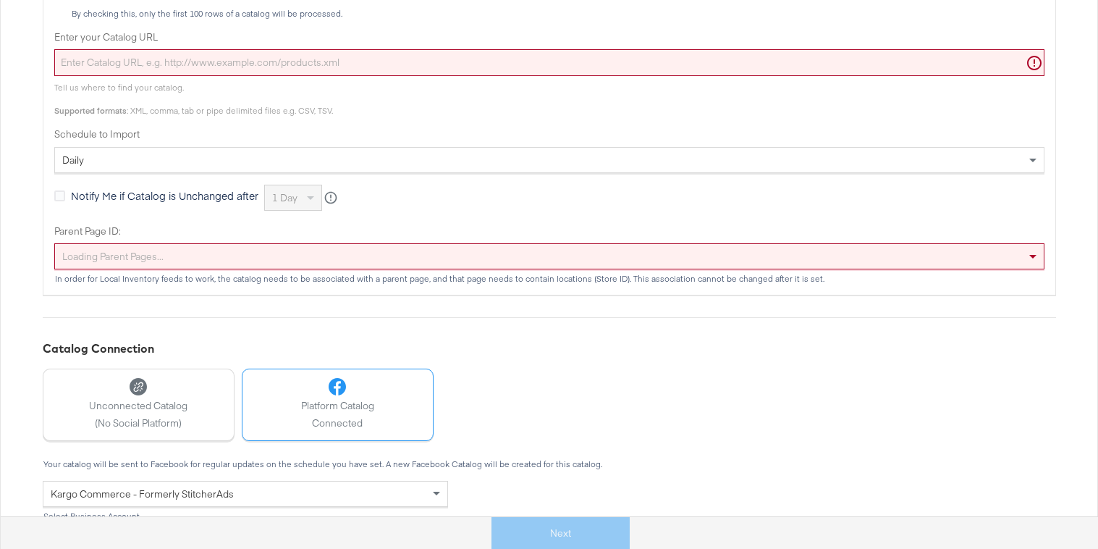
click at [185, 253] on div "Loading parent pages..." at bounding box center [549, 256] width 989 height 25
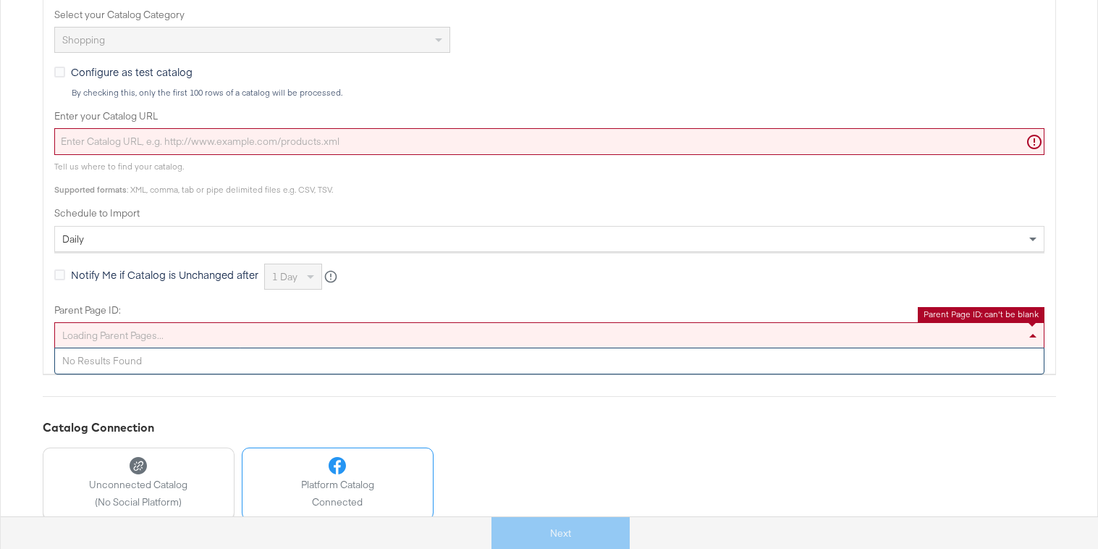
scroll to position [465, 0]
click at [188, 135] on input "Enter your Catalog URL" at bounding box center [549, 142] width 990 height 27
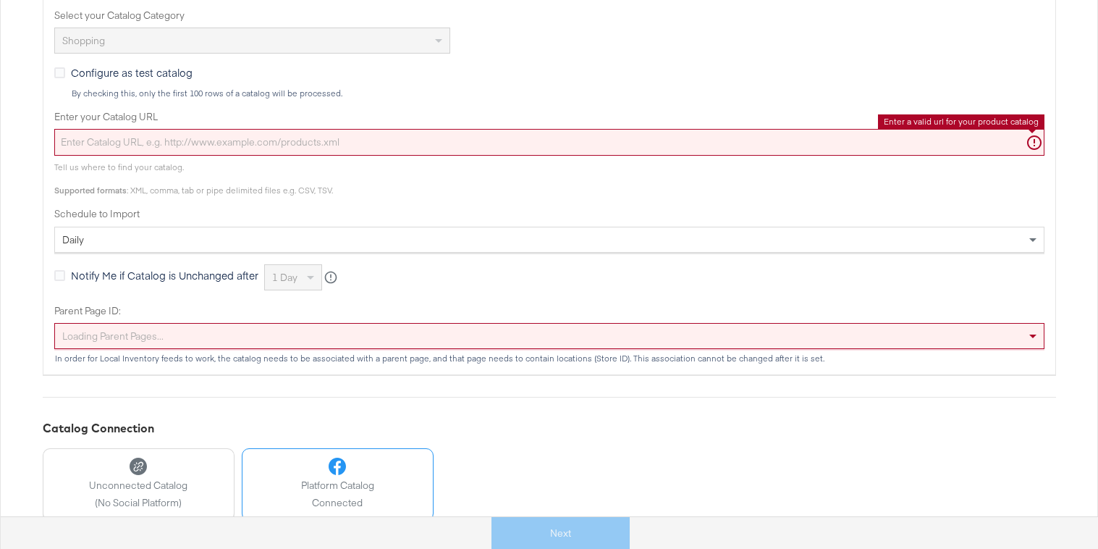
paste input "https://ace.stitcherads.com/exports/1409/facebook/commerce/facebook-commerce/ex…"
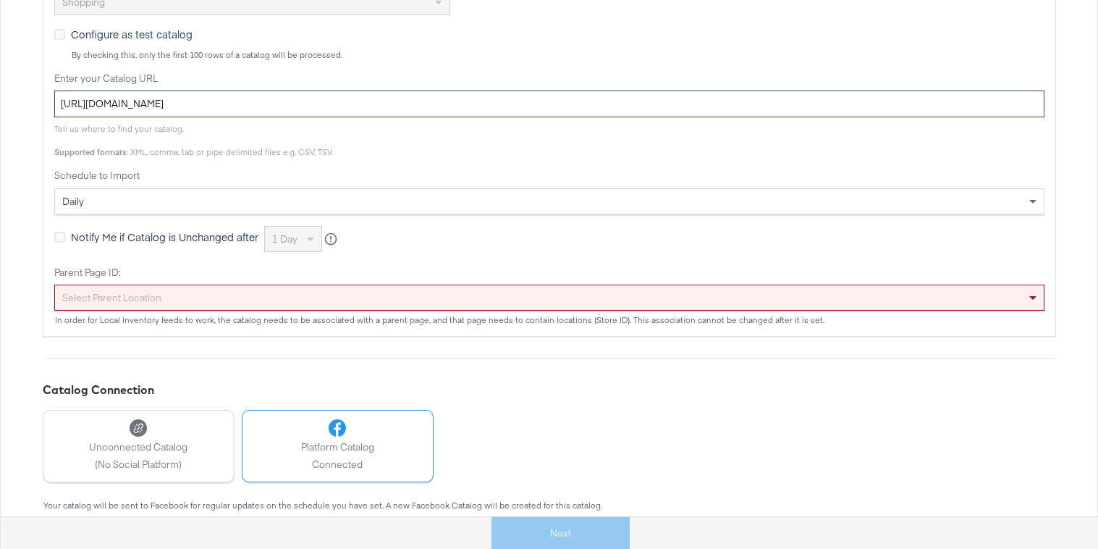
scroll to position [504, 0]
type input "https://ace.stitcherads.com/exports/1409/facebook/commerce/facebook-commerce/ex…"
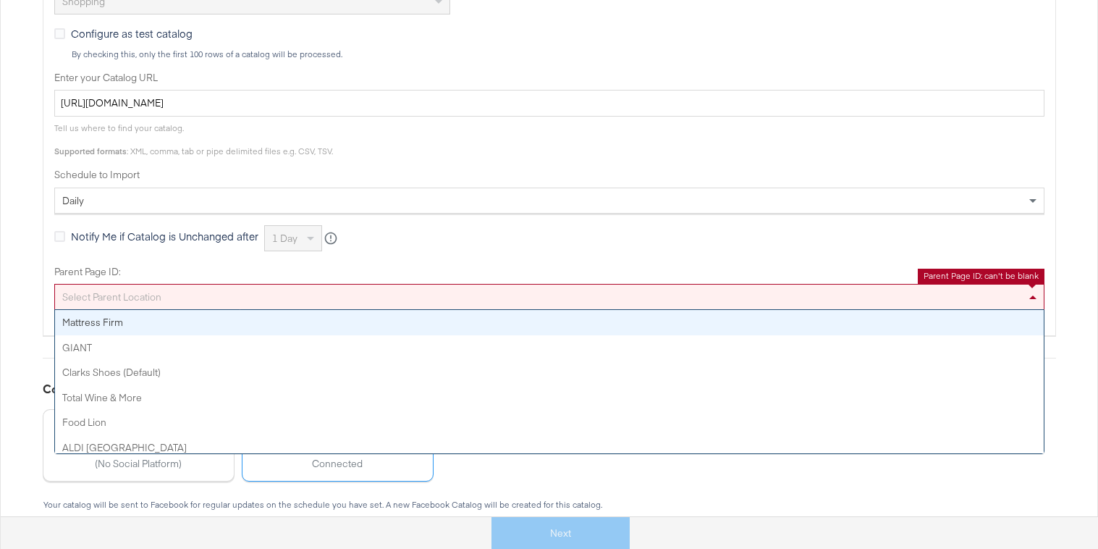
click at [267, 284] on div "Select Parent Location" at bounding box center [549, 296] width 989 height 25
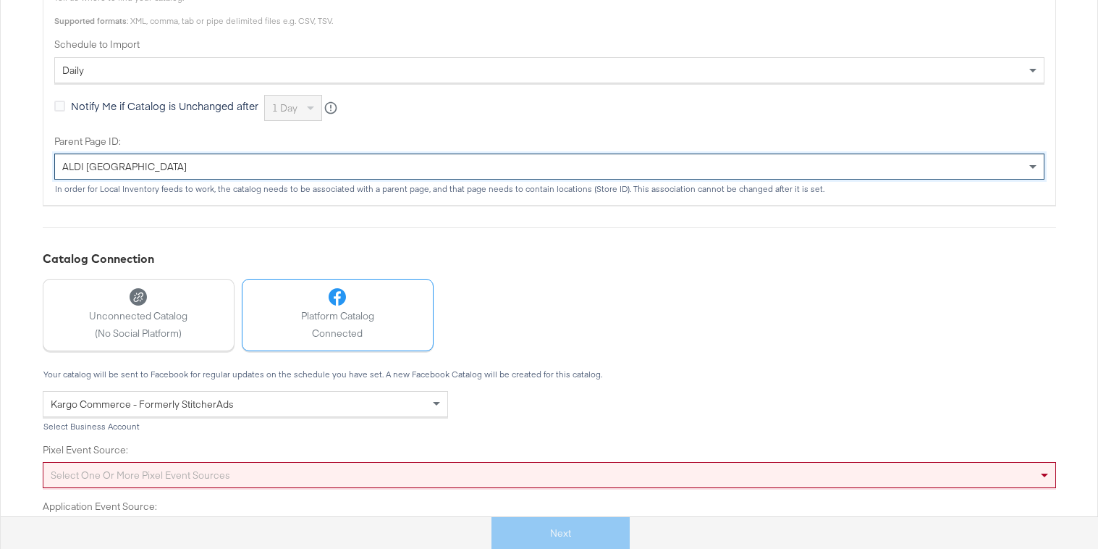
scroll to position [669, 0]
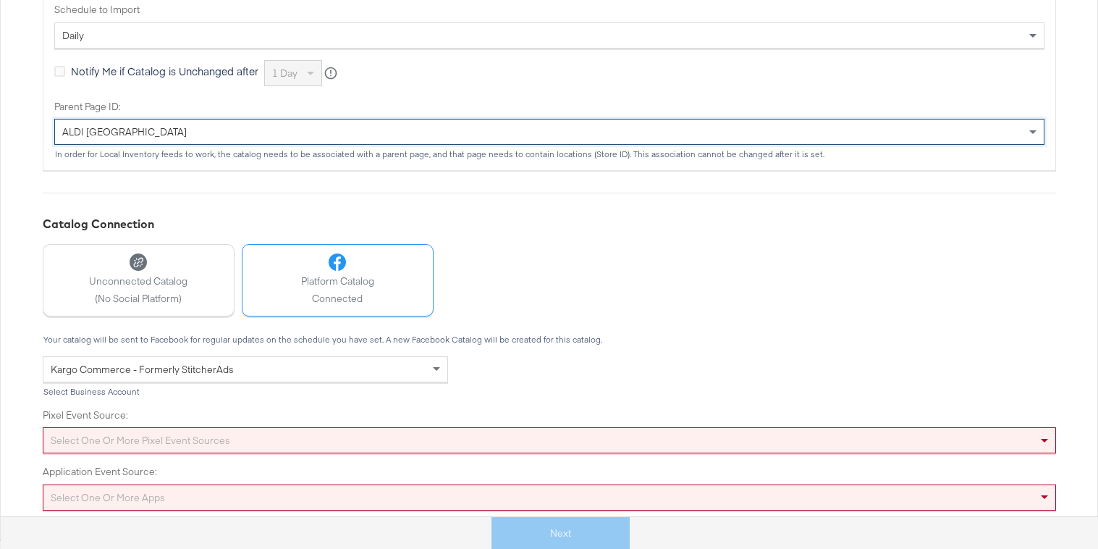
click at [101, 428] on div "Select one or more pixel event sources" at bounding box center [549, 440] width 1013 height 26
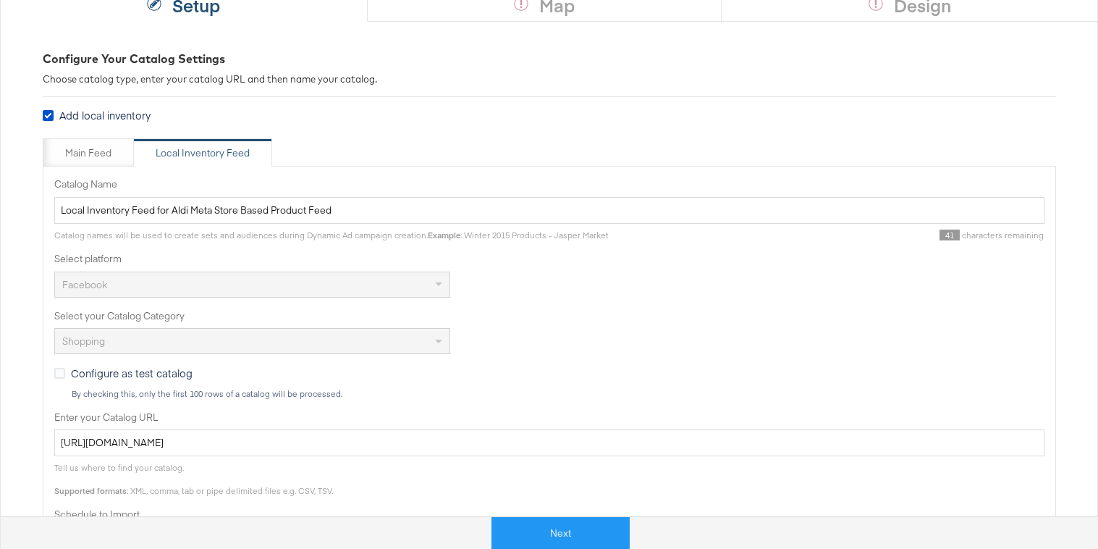
scroll to position [140, 0]
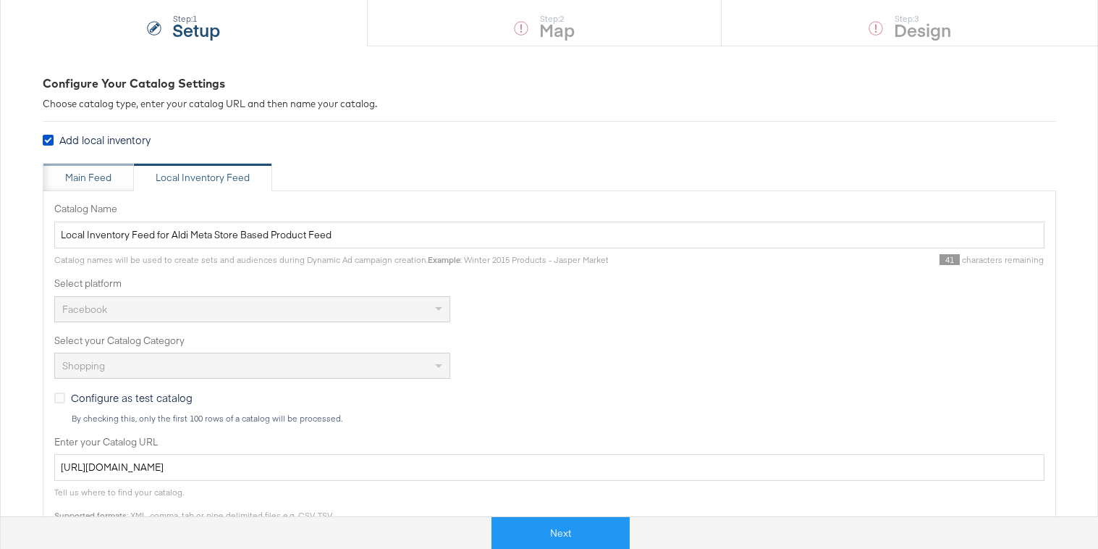
click at [101, 174] on div "Main Feed" at bounding box center [88, 178] width 46 height 14
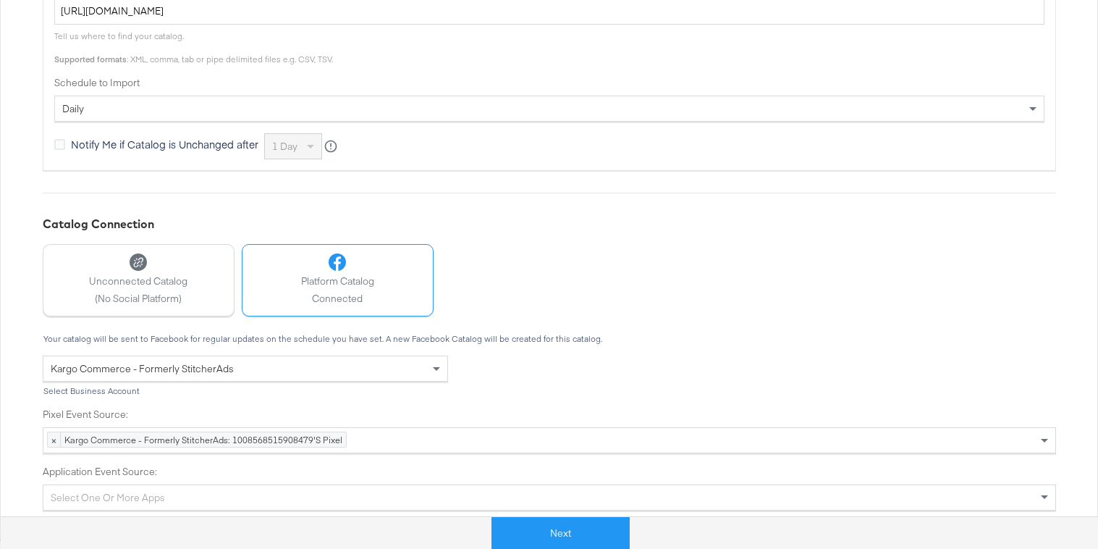
scroll to position [0, 0]
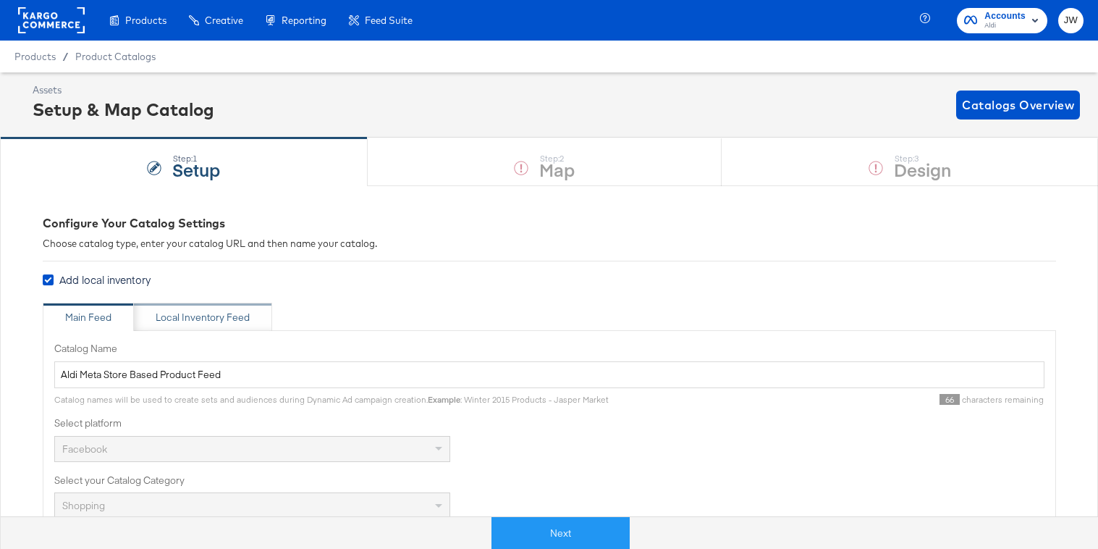
click at [206, 311] on div "Local Inventory Feed" at bounding box center [203, 318] width 94 height 14
type input "Local Inventory Feed for Aldi Meta Store Based Product Feed"
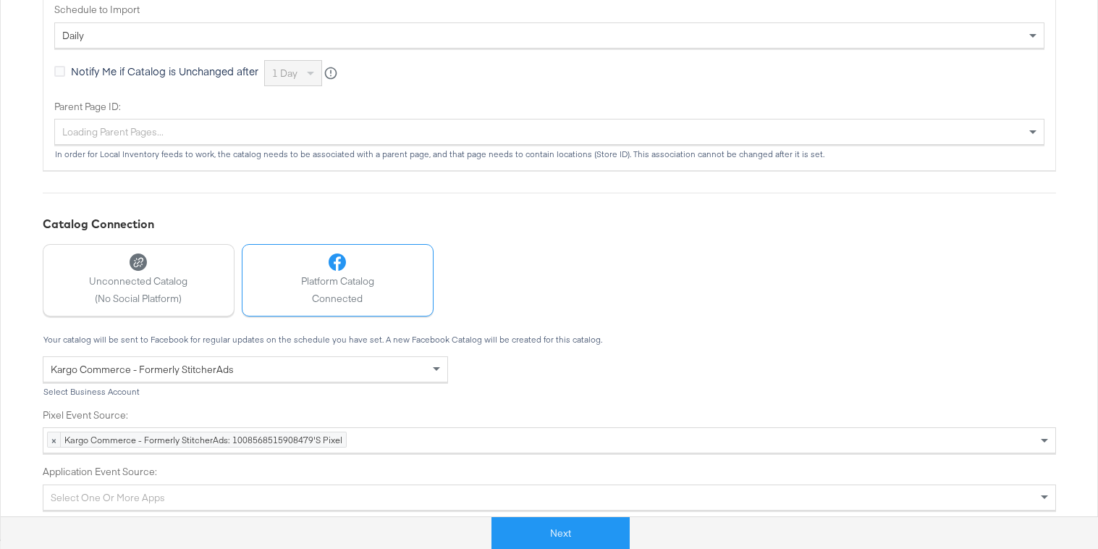
scroll to position [659, 0]
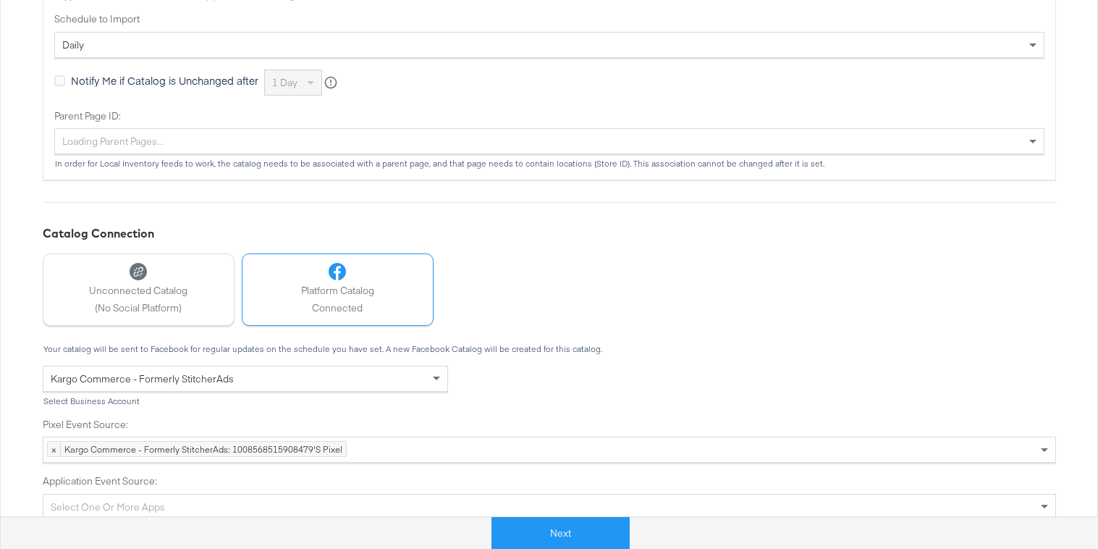
click at [215, 139] on div "Loading parent pages..." at bounding box center [549, 141] width 989 height 25
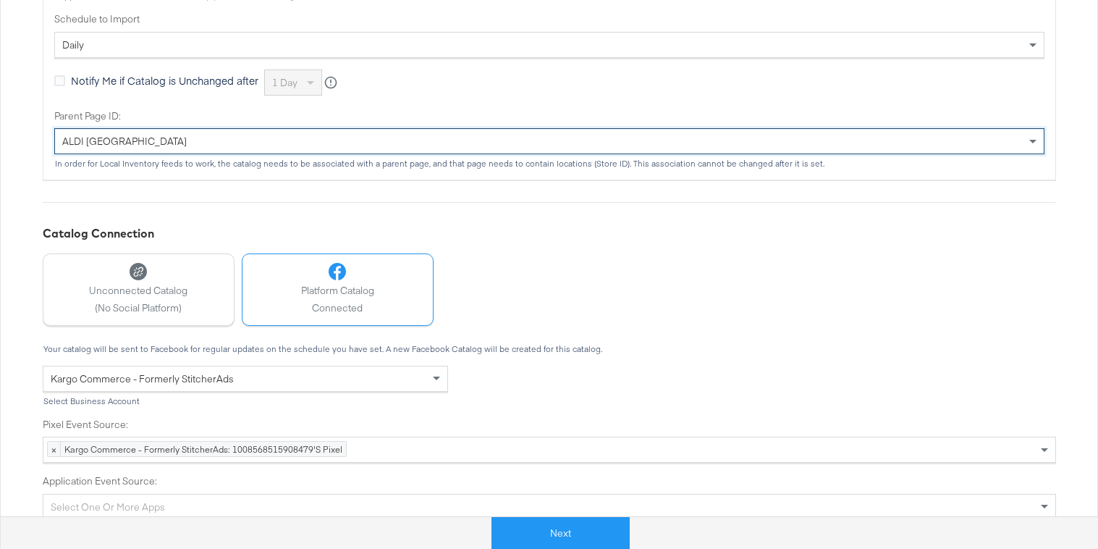
scroll to position [669, 0]
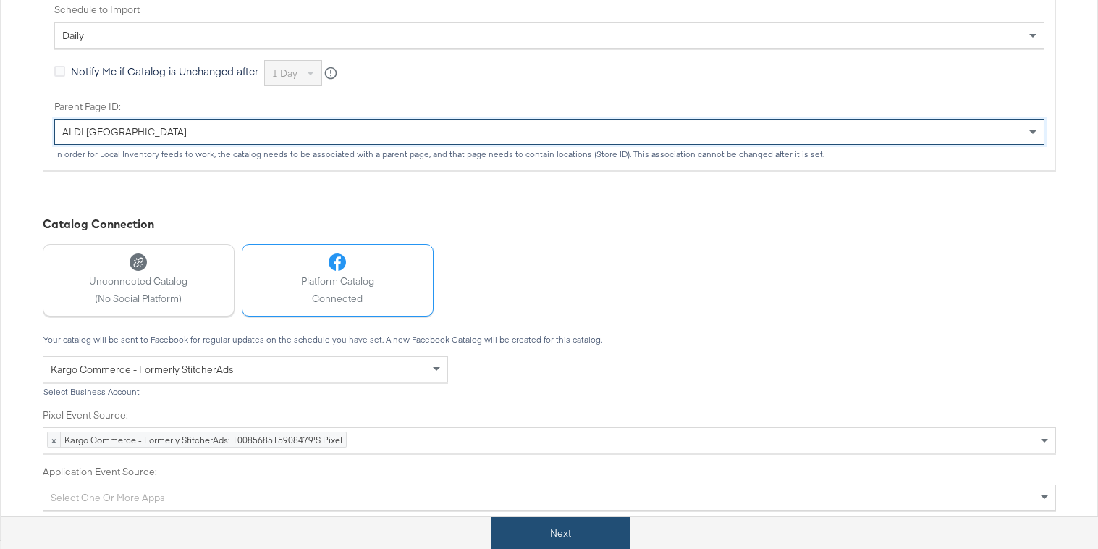
click at [559, 533] on button "Next" at bounding box center [560, 533] width 138 height 33
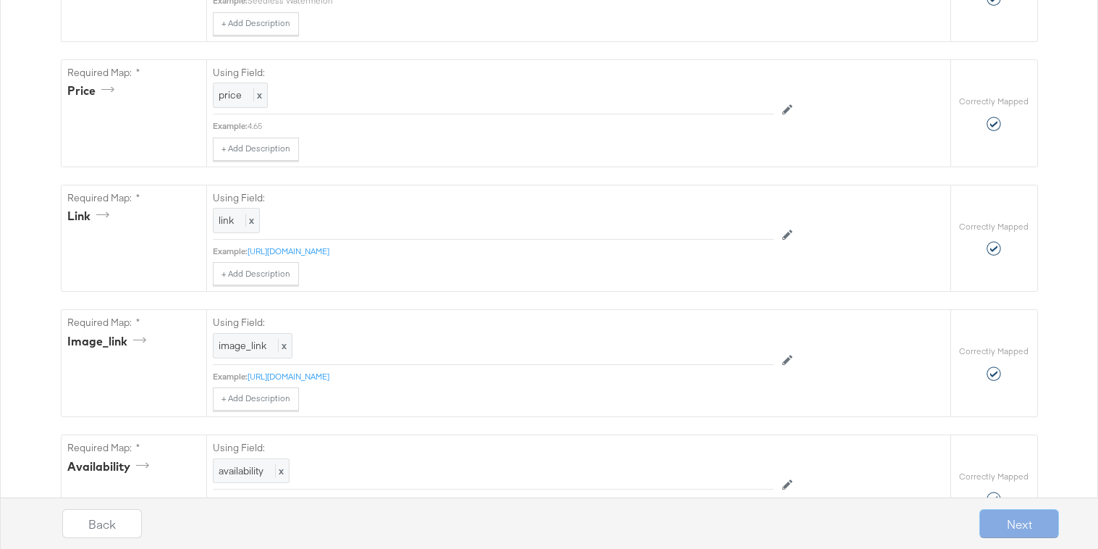
scroll to position [0, 0]
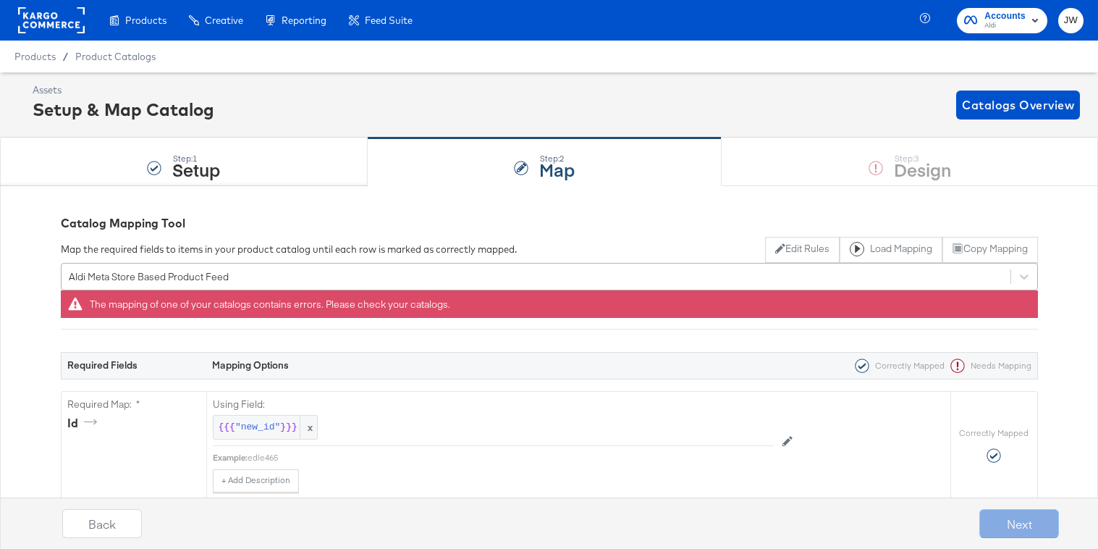
click at [282, 266] on div "Aldi Meta Store Based Product Feed" at bounding box center [536, 276] width 949 height 22
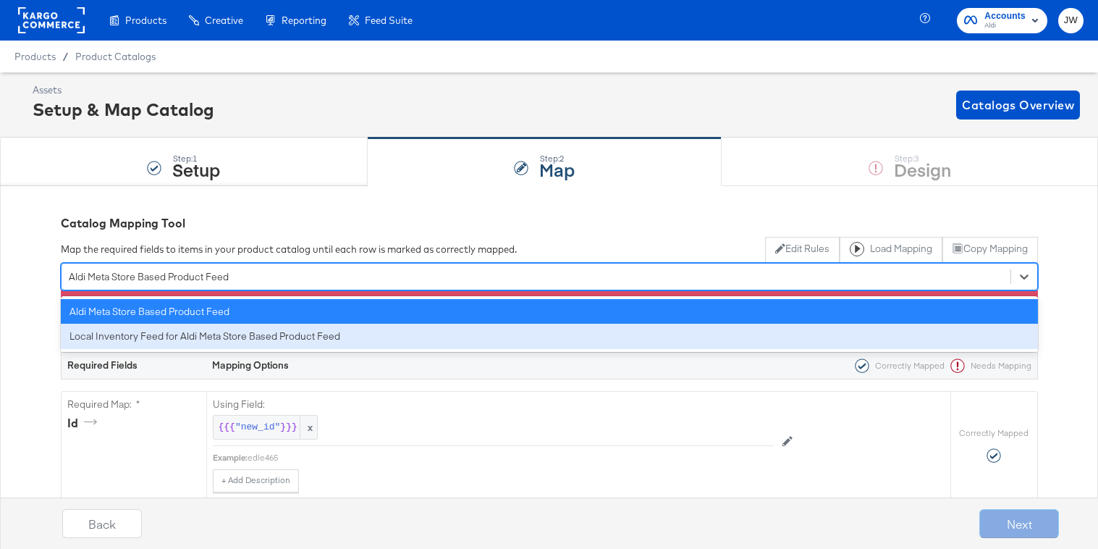
click at [238, 337] on div "Local Inventory Feed for Aldi Meta Store Based Product Feed" at bounding box center [549, 336] width 977 height 25
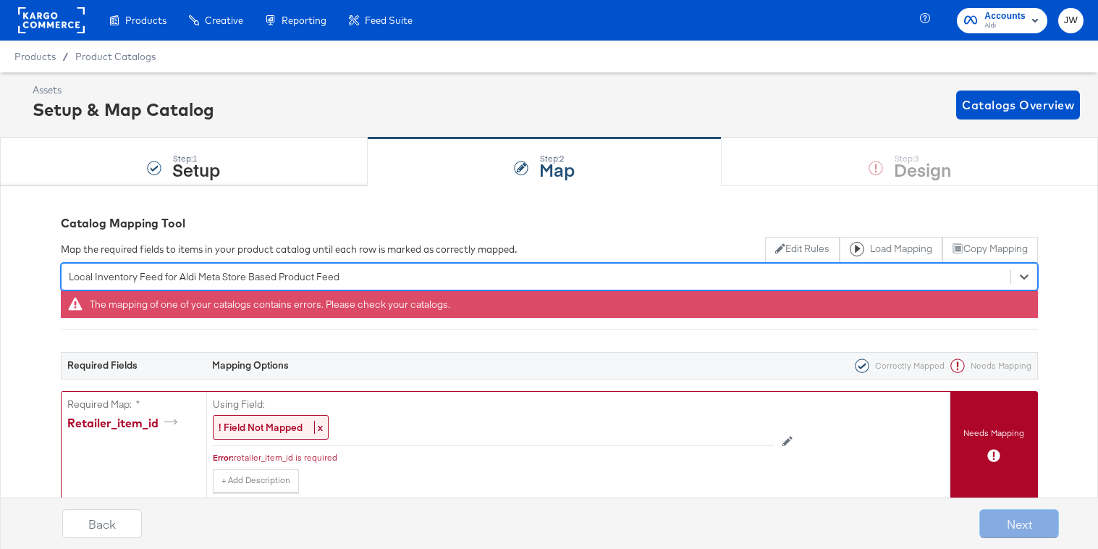
scroll to position [86, 0]
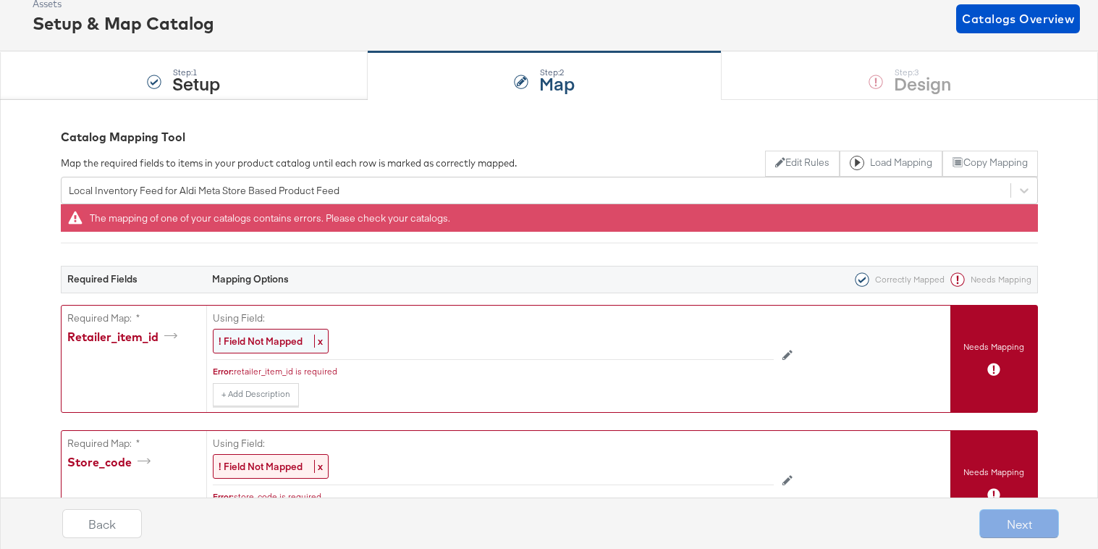
click at [239, 345] on strong "! Field Not Mapped" at bounding box center [261, 340] width 84 height 13
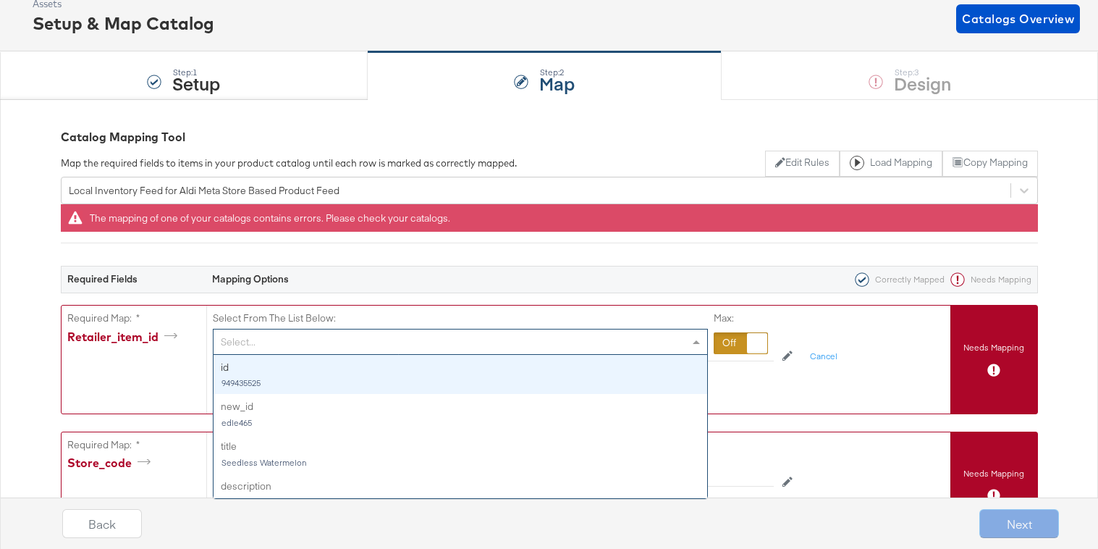
click at [244, 345] on div "Select..." at bounding box center [461, 341] width 494 height 25
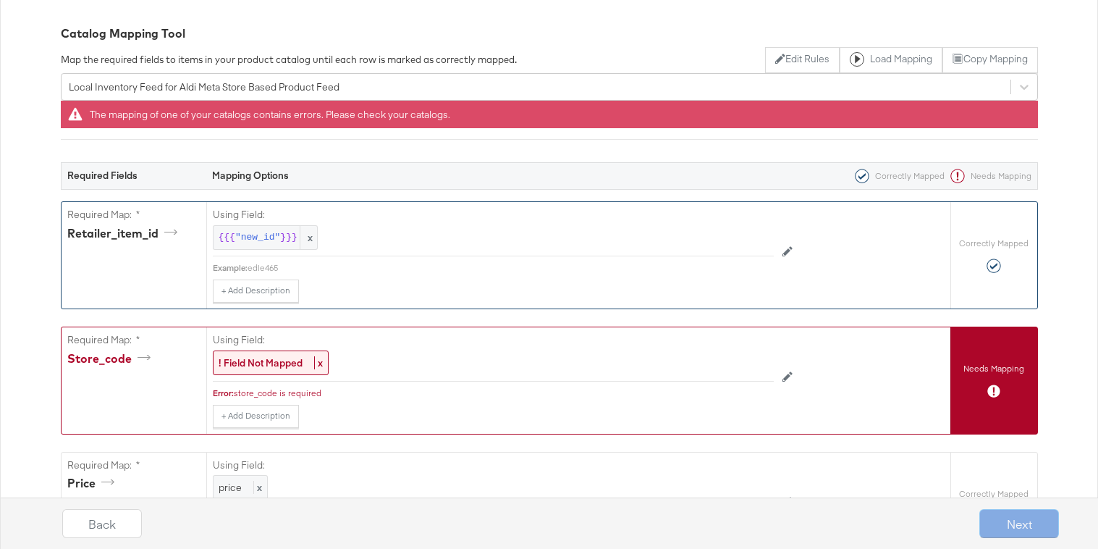
scroll to position [196, 0]
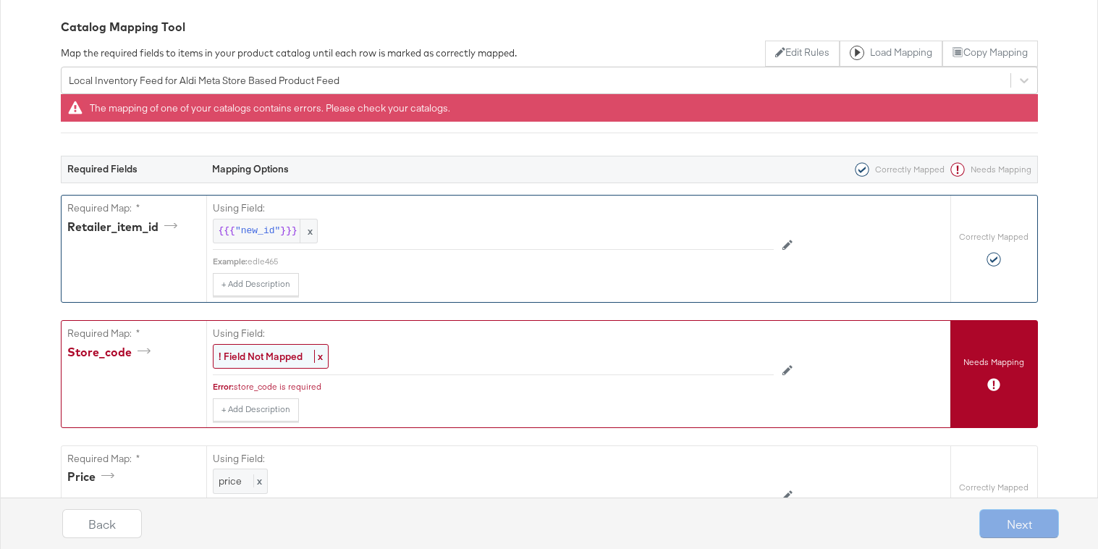
click at [258, 347] on div "! Field Not Mapped x" at bounding box center [271, 356] width 116 height 25
click at [261, 356] on div "Select..." at bounding box center [461, 357] width 494 height 25
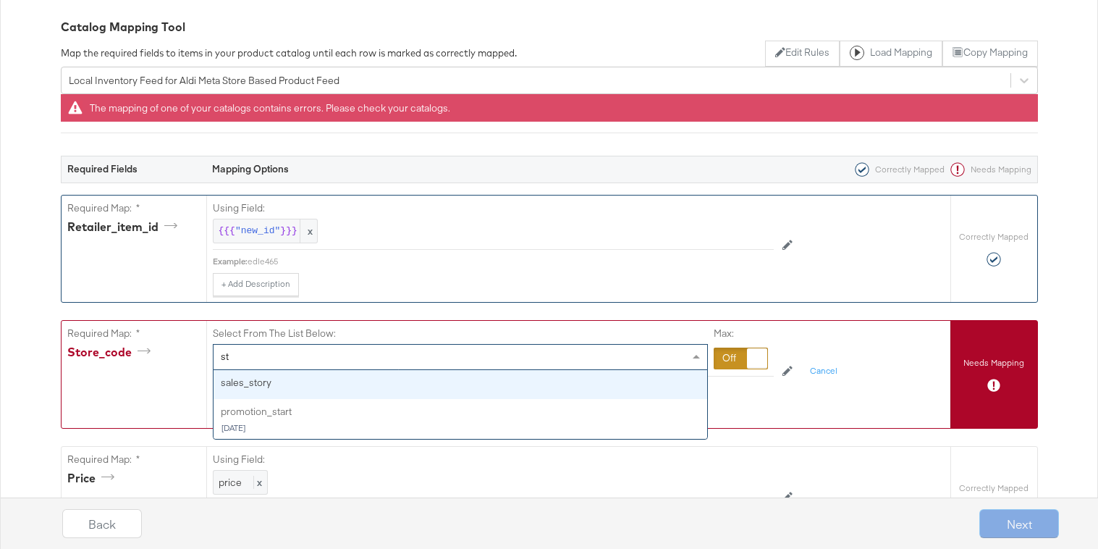
scroll to position [0, 0]
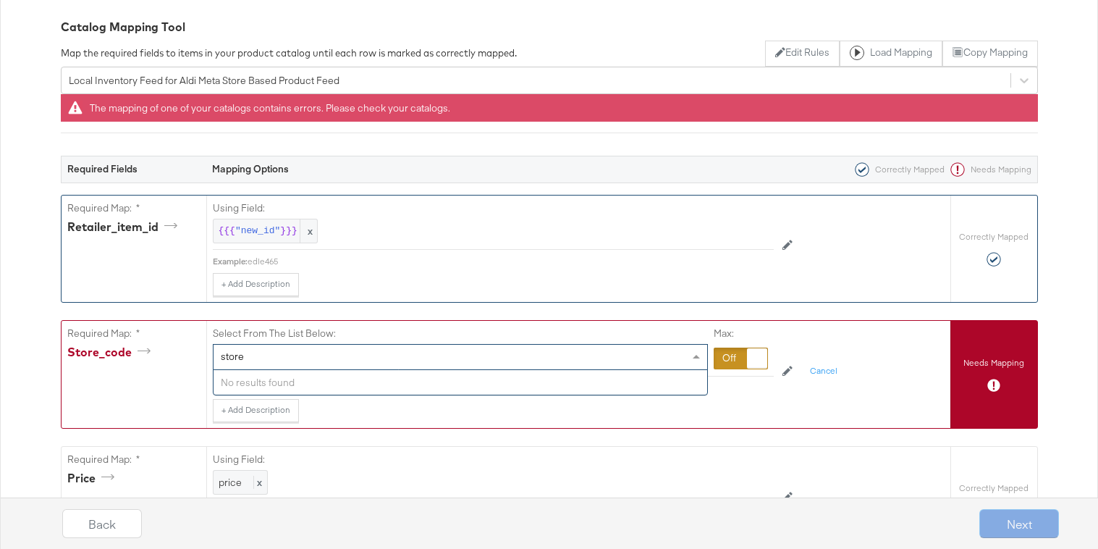
type input "store"
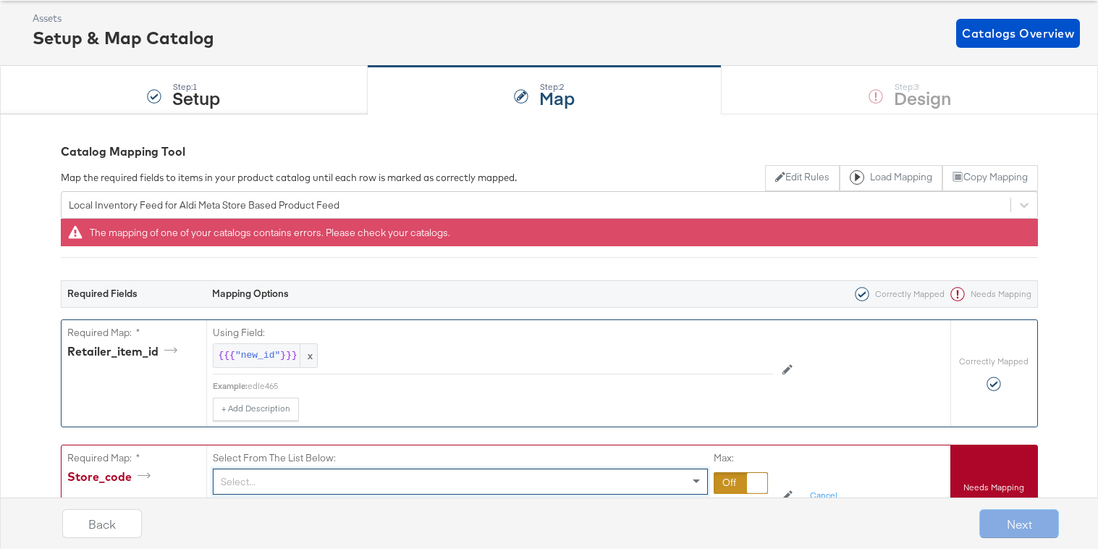
scroll to position [62, 0]
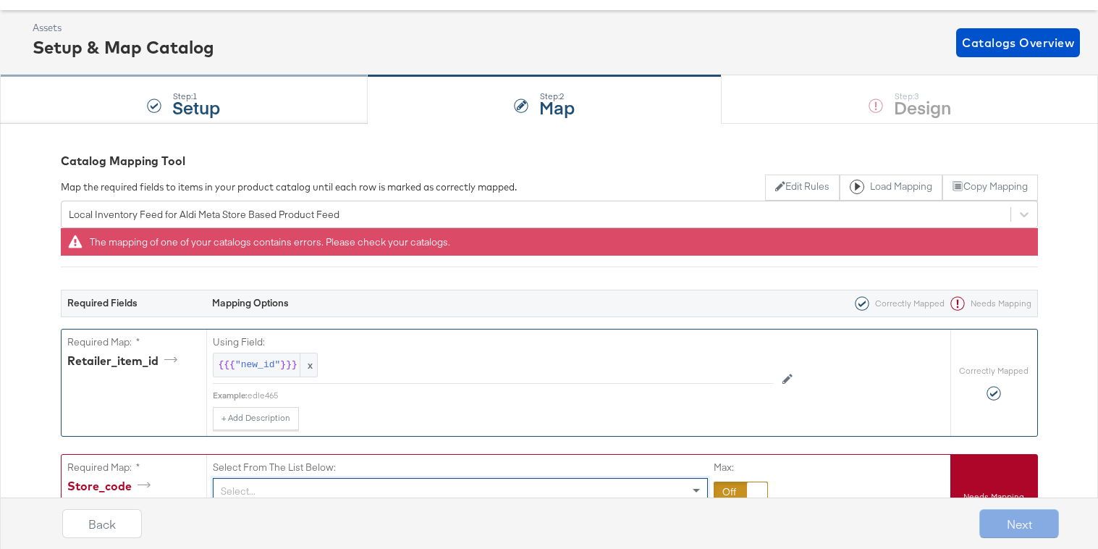
click at [180, 114] on strong "Setup" at bounding box center [196, 107] width 48 height 24
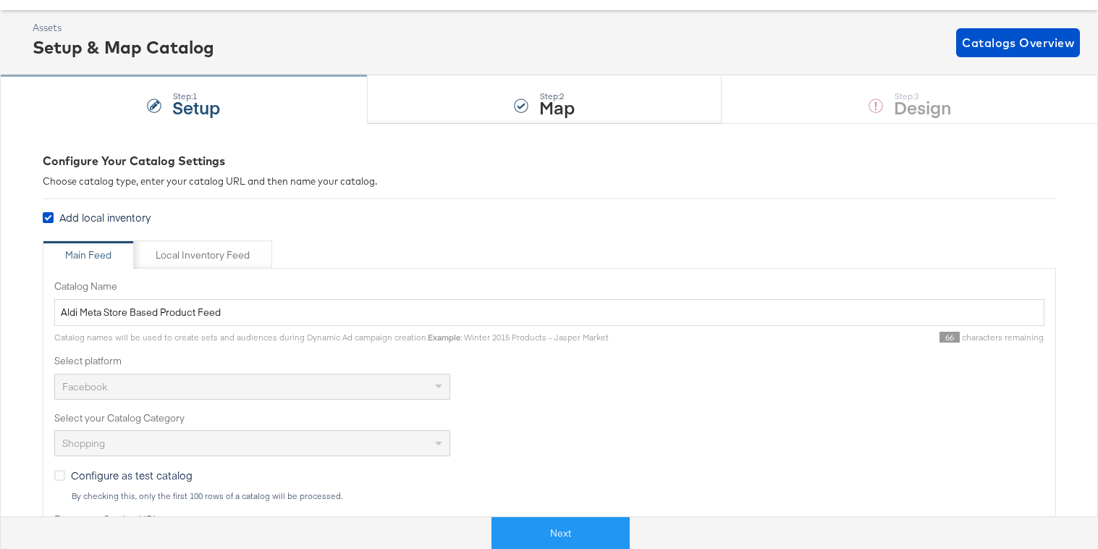
scroll to position [0, 0]
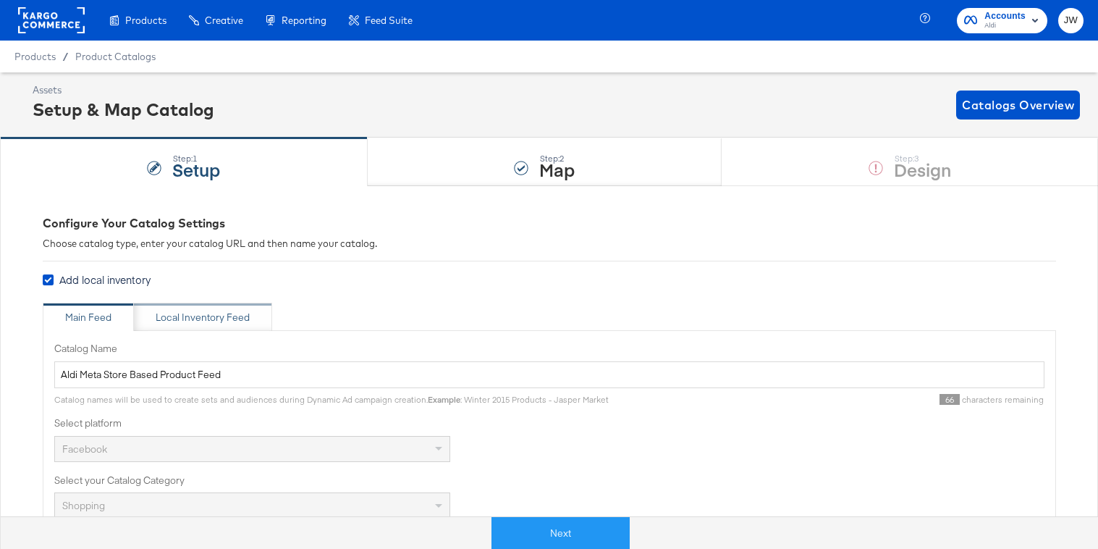
click at [198, 319] on div "Local Inventory Feed" at bounding box center [203, 318] width 94 height 14
type input "Local Inventory Feed for Aldi Meta Store Based Product Feed"
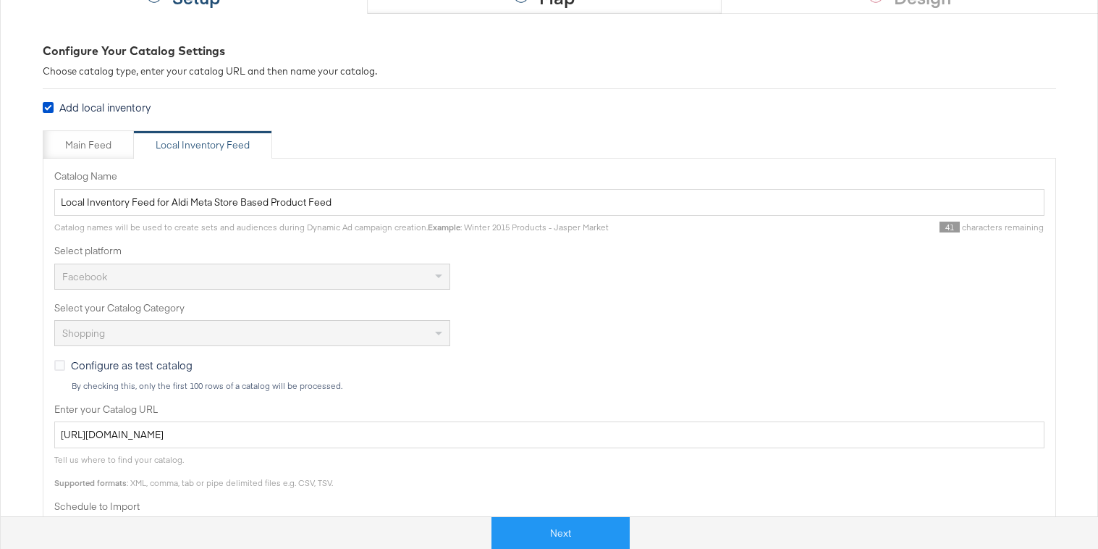
scroll to position [169, 0]
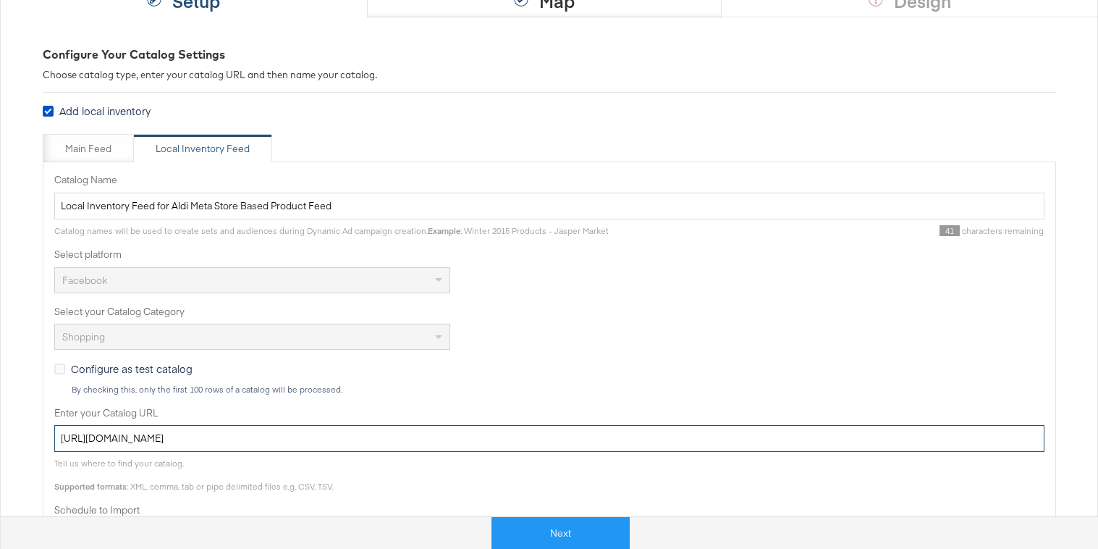
click at [169, 437] on input "[URL][DOMAIN_NAME]" at bounding box center [549, 438] width 990 height 27
paste input "10/facebook/local_inventory/facebook-local-inventory"
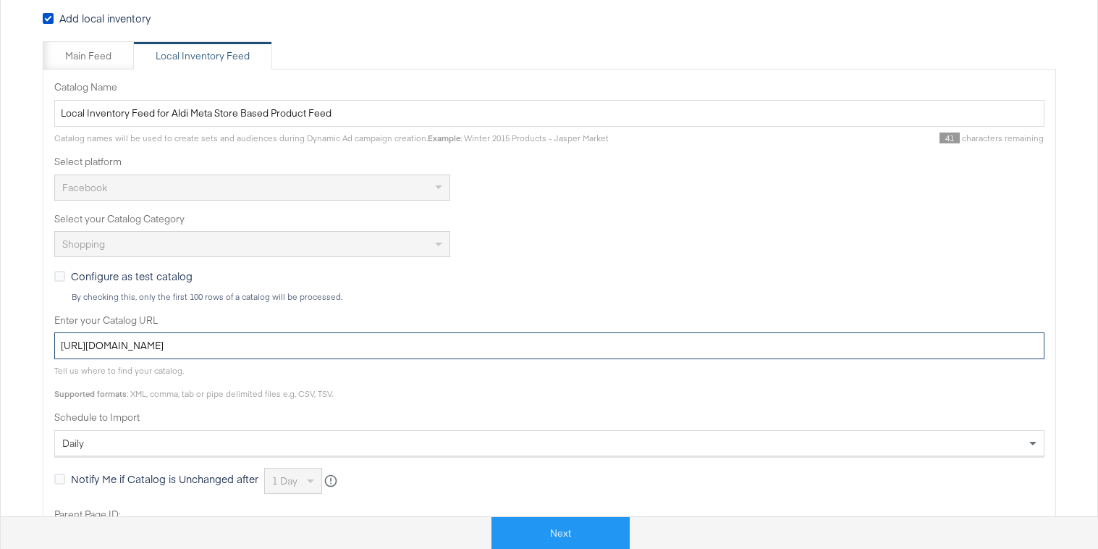
scroll to position [265, 0]
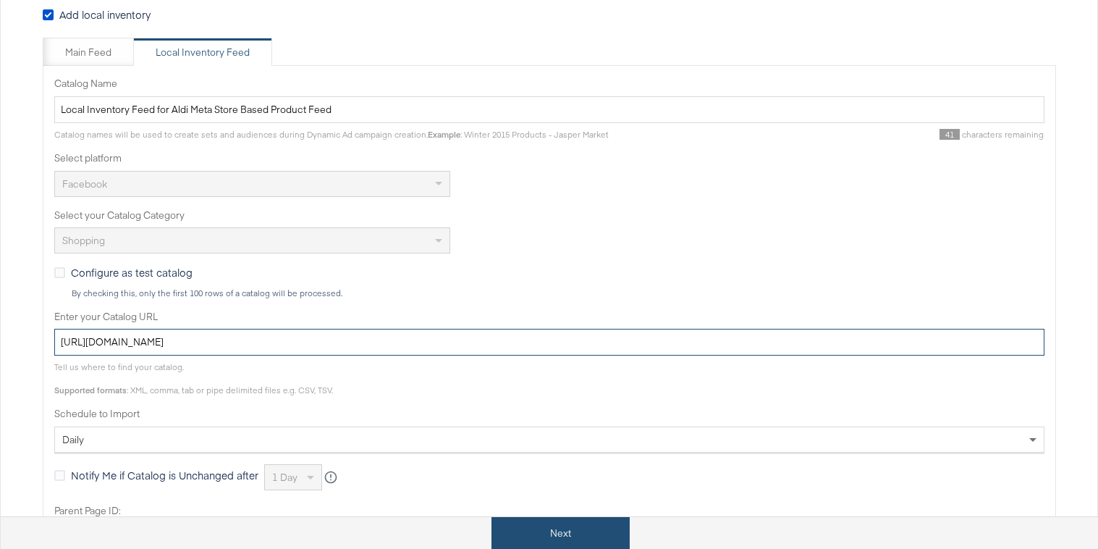
type input "https://ace.stitcherads.com/exports/1410/facebook/local_inventory/facebook-loca…"
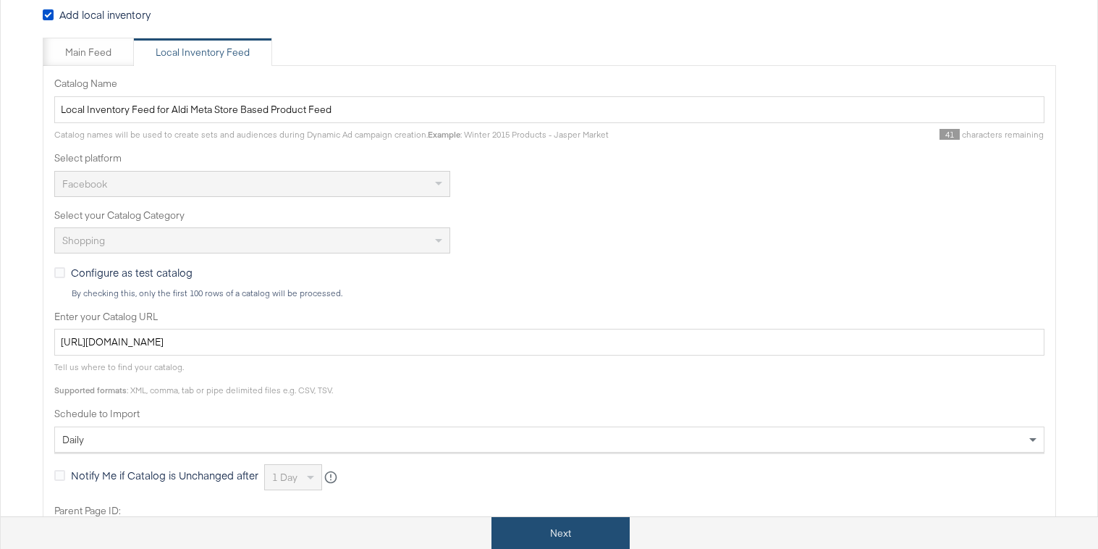
click at [528, 543] on button "Next" at bounding box center [560, 533] width 138 height 33
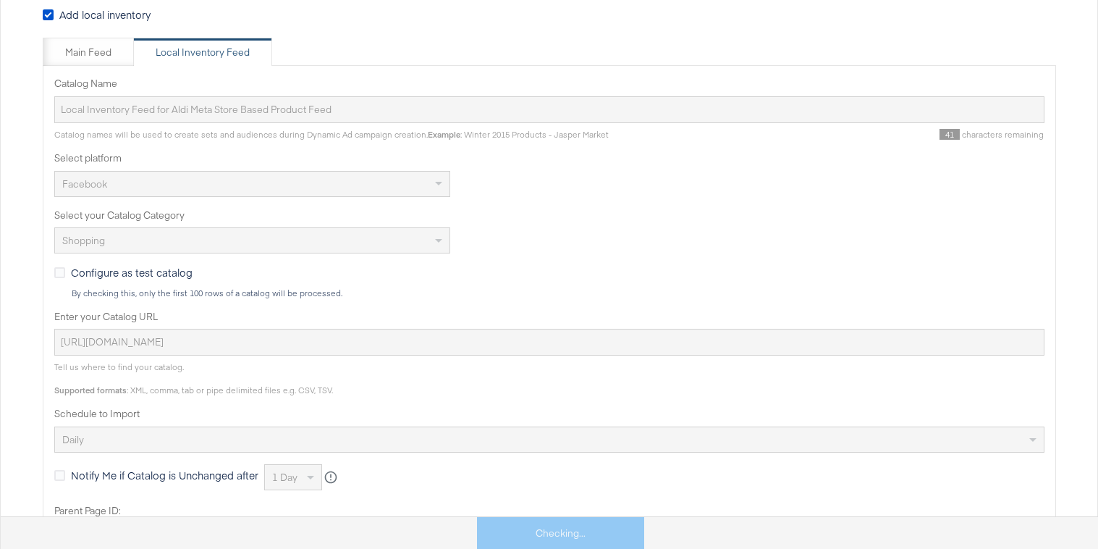
scroll to position [0, 0]
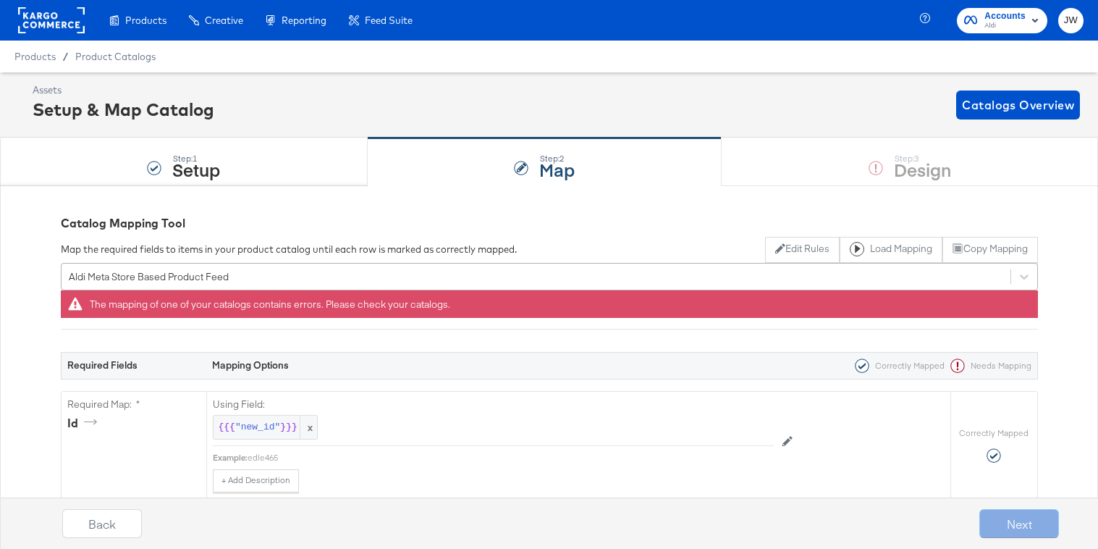
click at [344, 274] on div "Aldi Meta Store Based Product Feed" at bounding box center [536, 276] width 949 height 22
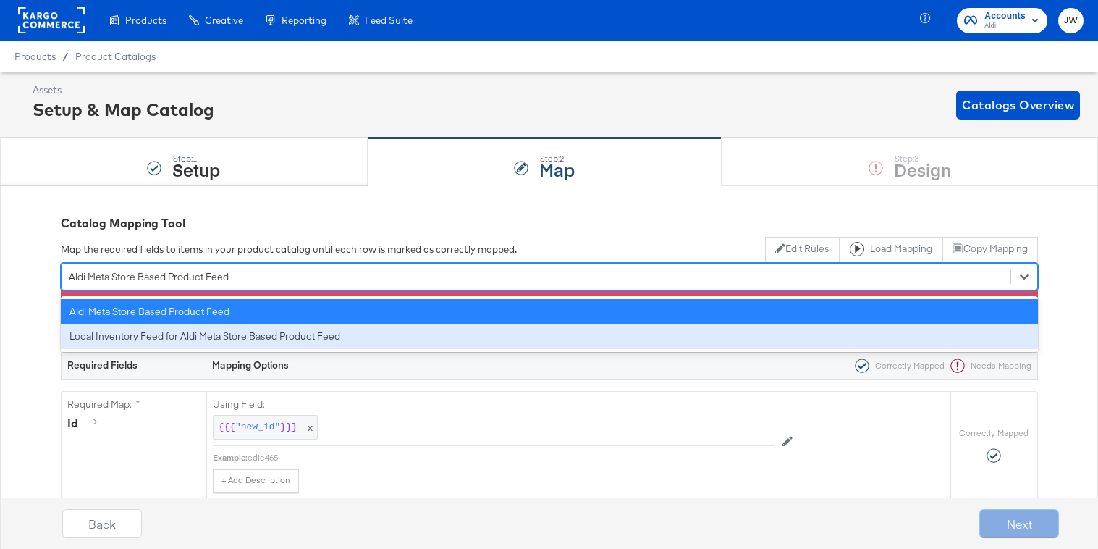
click at [326, 331] on div "Local Inventory Feed for Aldi Meta Store Based Product Feed" at bounding box center [549, 336] width 977 height 25
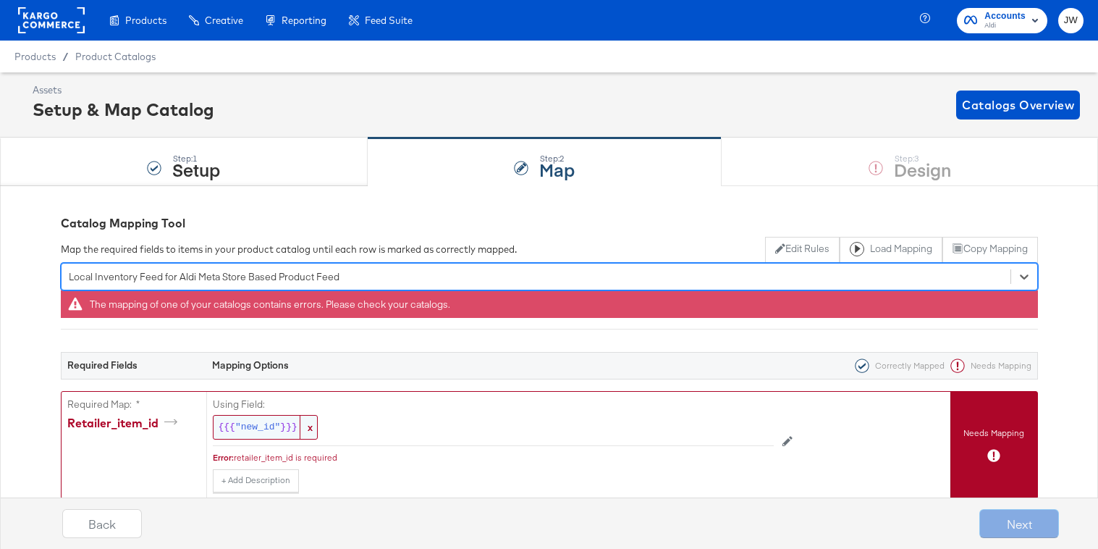
click at [258, 428] on span ""new_id"" at bounding box center [257, 428] width 45 height 14
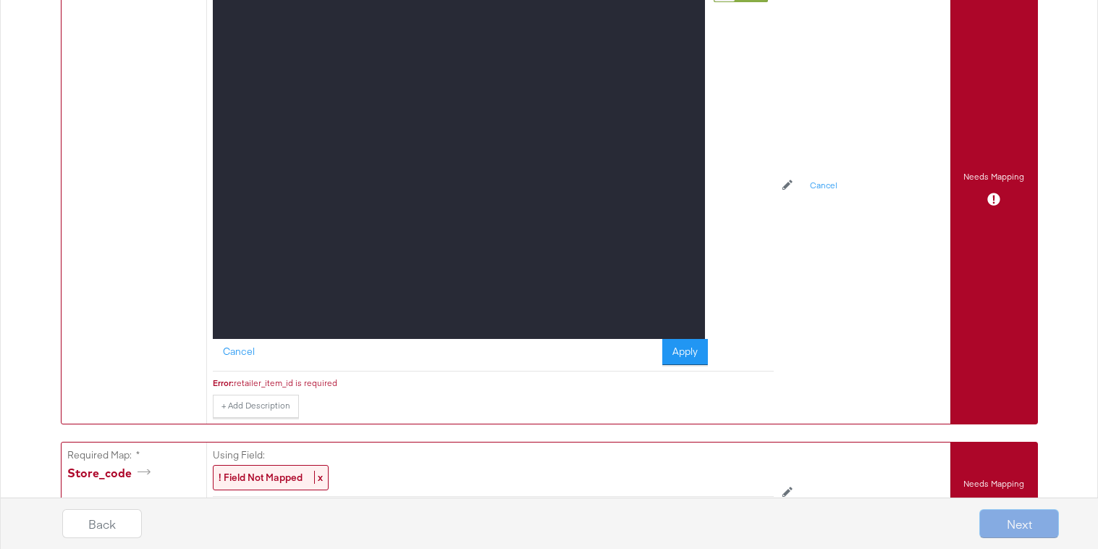
scroll to position [440, 0]
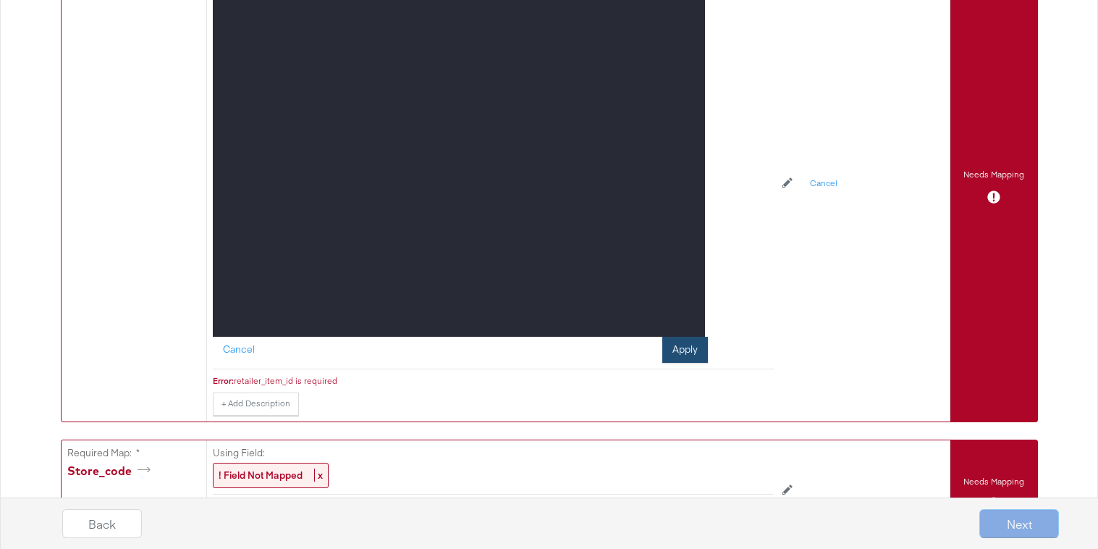
click at [670, 345] on button "Apply" at bounding box center [685, 350] width 46 height 26
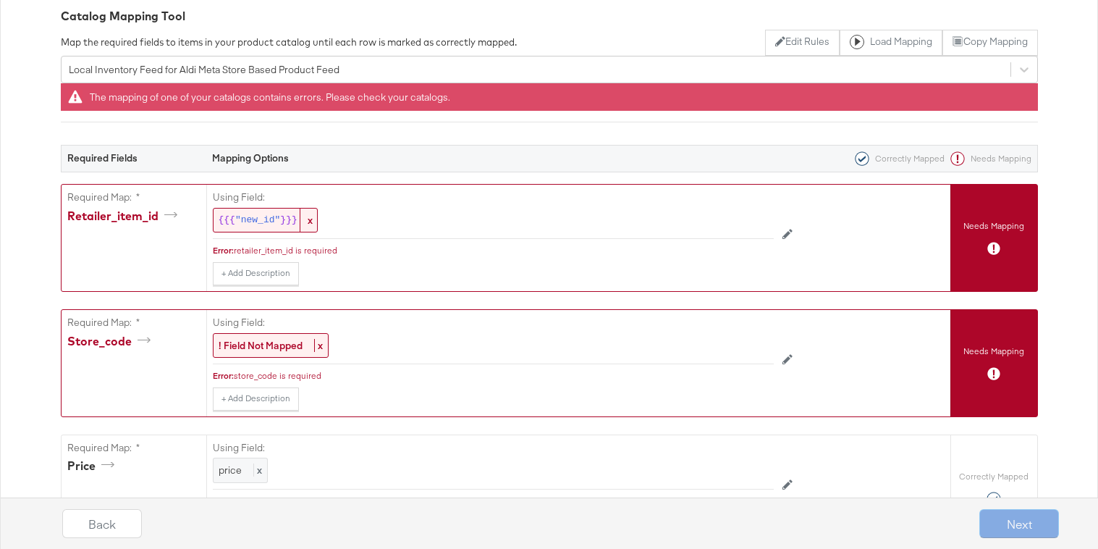
scroll to position [153, 0]
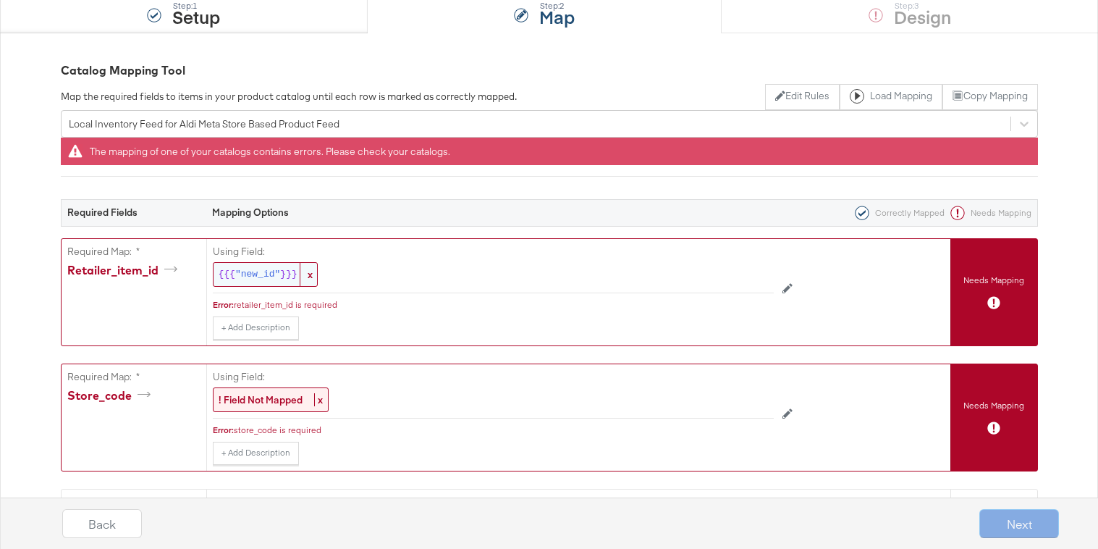
click at [261, 271] on span ""new_id"" at bounding box center [257, 275] width 45 height 14
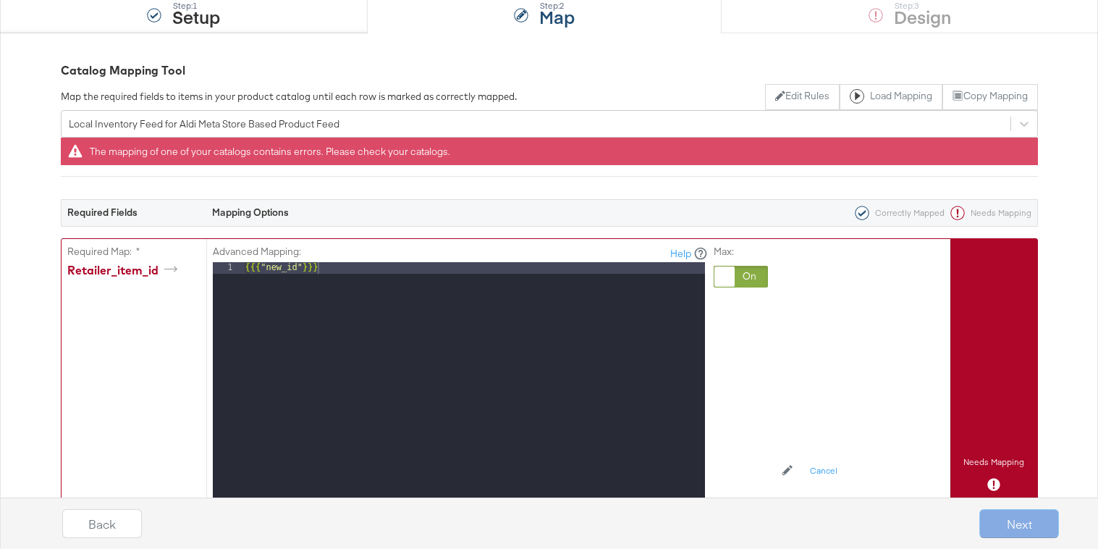
click at [738, 271] on div at bounding box center [741, 277] width 54 height 22
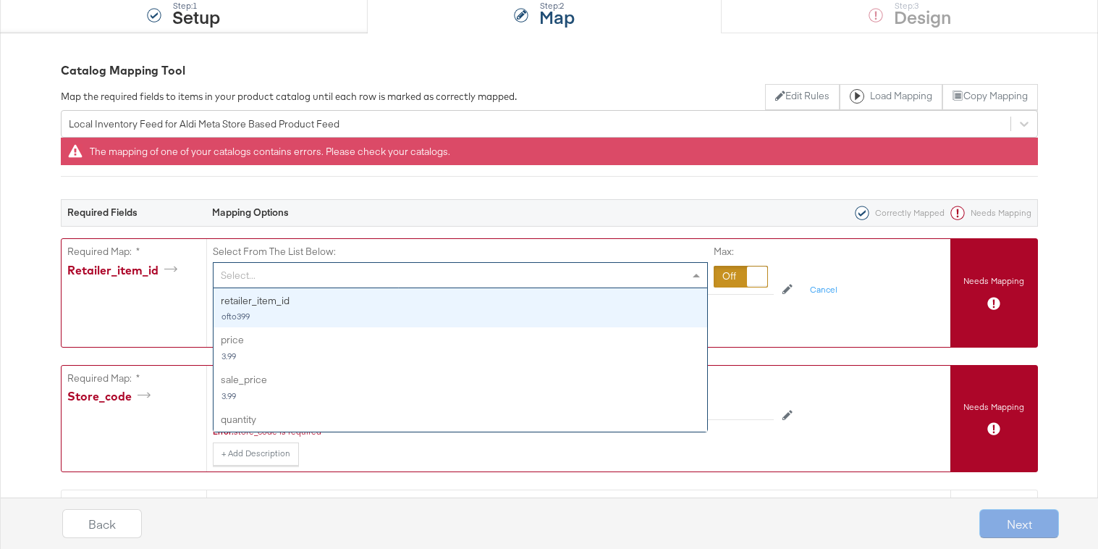
click at [571, 268] on div "Select..." at bounding box center [461, 275] width 494 height 25
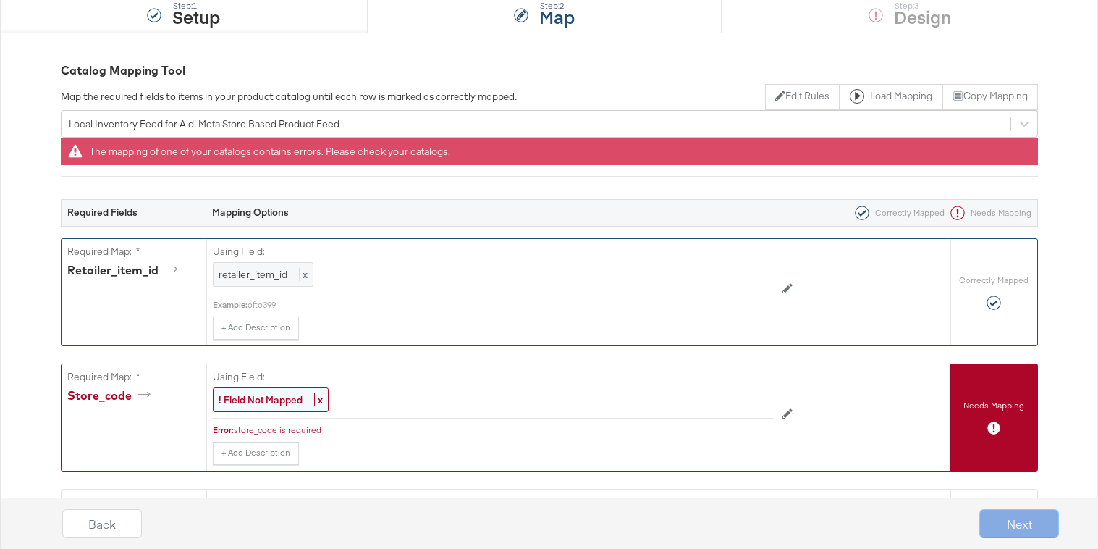
click at [255, 394] on strong "! Field Not Mapped" at bounding box center [261, 399] width 84 height 13
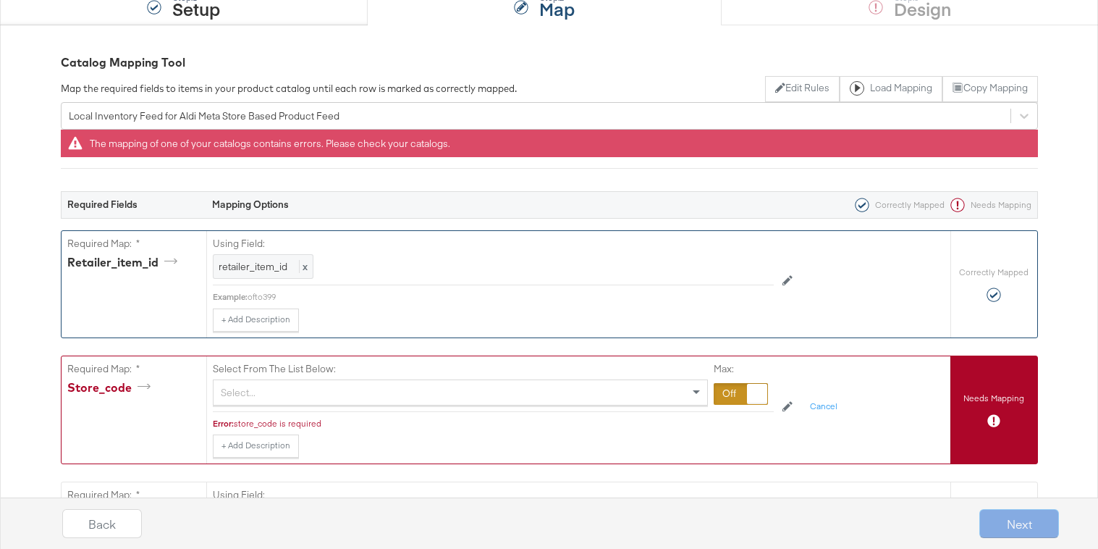
click at [341, 400] on div "Select..." at bounding box center [461, 392] width 494 height 25
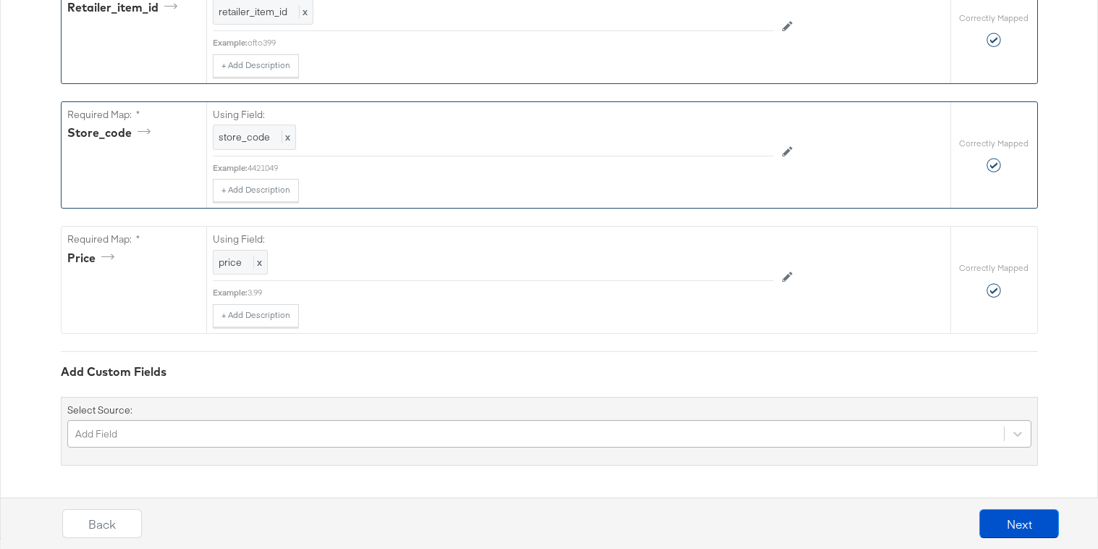
scroll to position [497, 0]
click at [271, 427] on div "Add Field" at bounding box center [549, 434] width 964 height 28
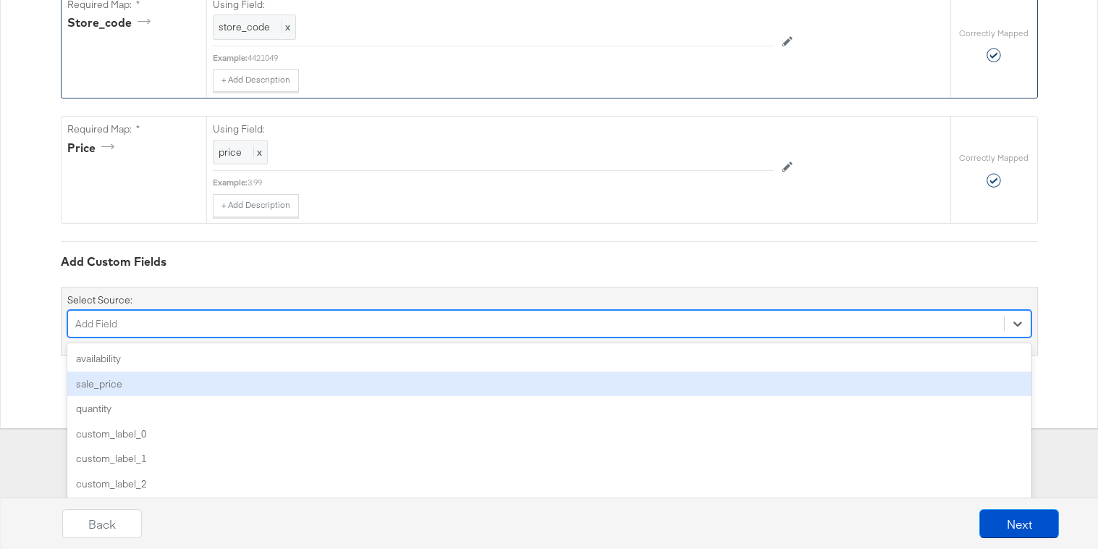
click at [269, 384] on div "sale_price" at bounding box center [549, 383] width 964 height 25
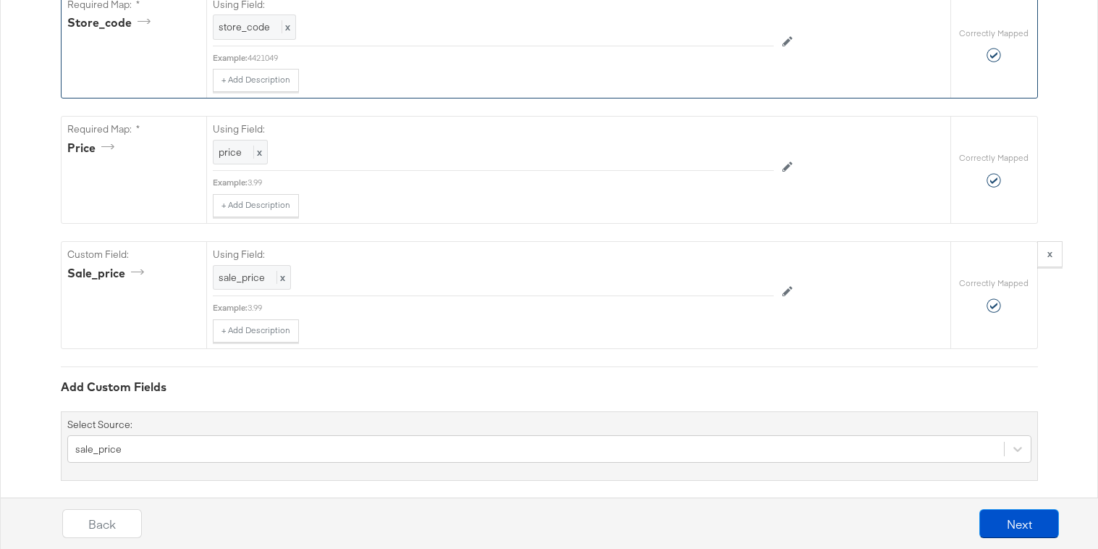
click at [253, 427] on div "Select Source: sale_price" at bounding box center [549, 445] width 977 height 69
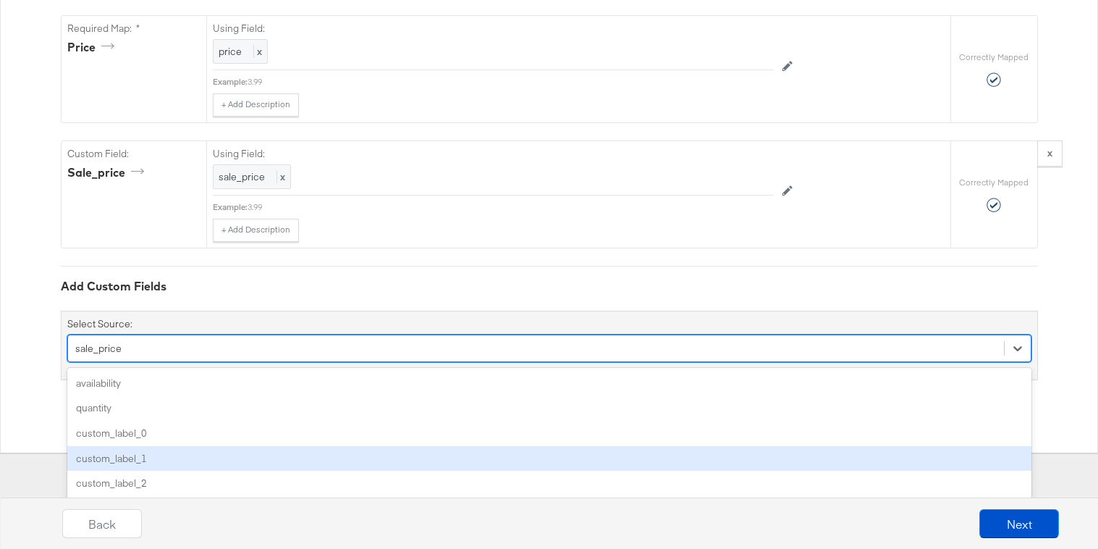
click at [415, 362] on div "option sale_price, selected. option custom_label_1 focused, 4 of 7. 7 results a…" at bounding box center [549, 348] width 964 height 28
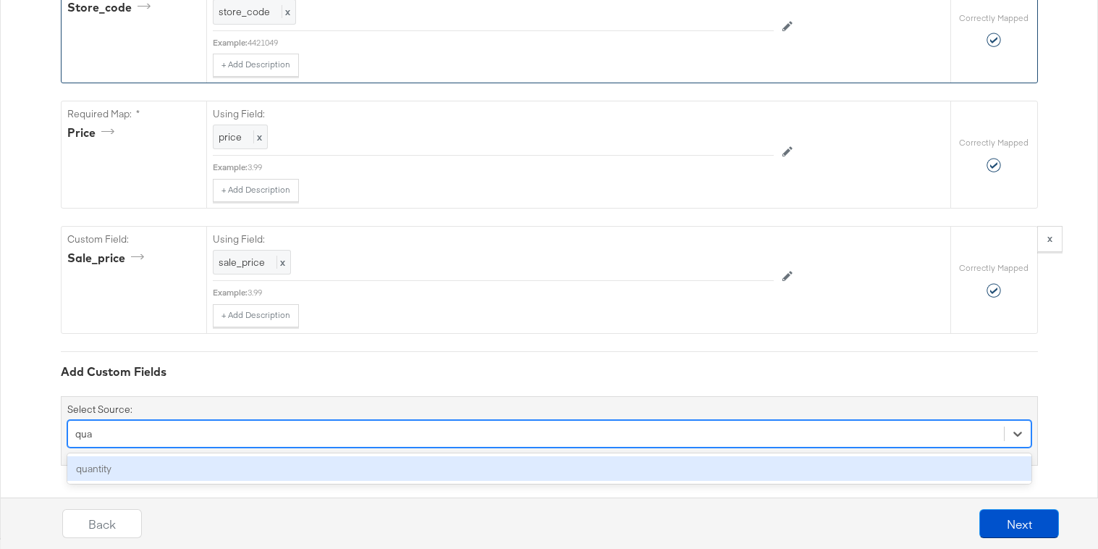
type input "quan"
click at [414, 464] on div "quantity" at bounding box center [549, 468] width 964 height 25
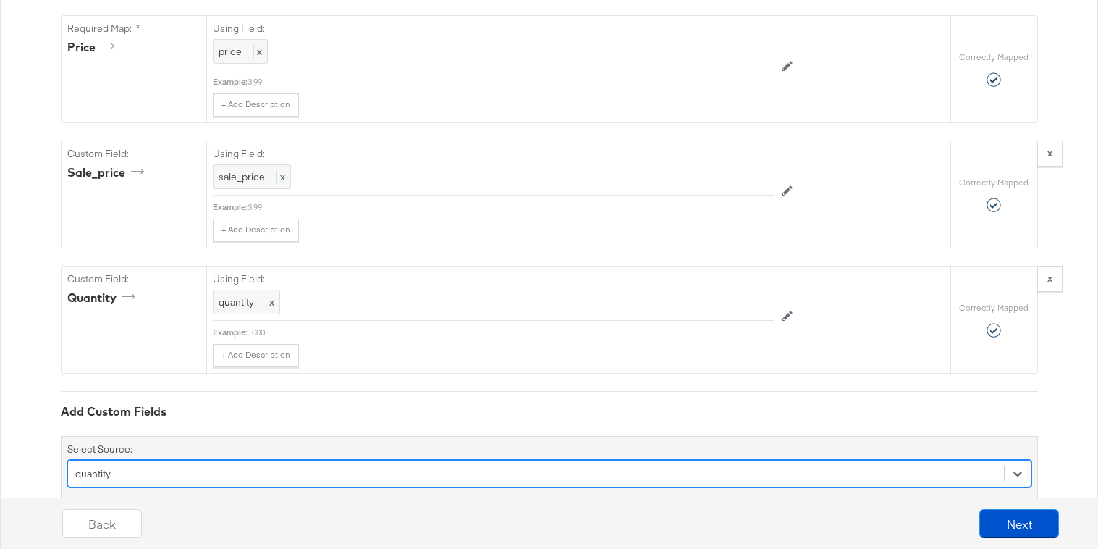
scroll to position [698, 0]
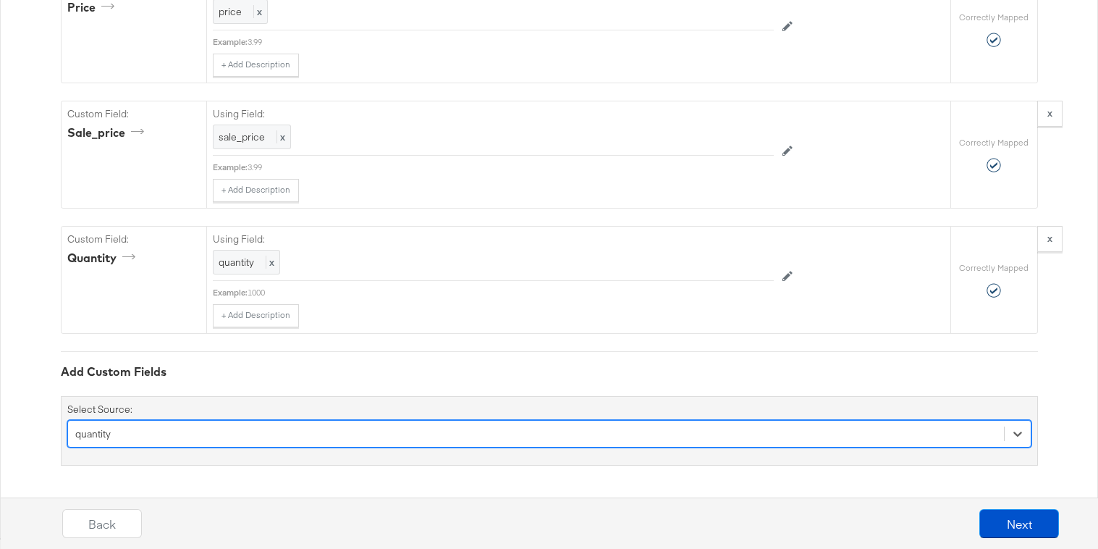
click at [339, 447] on div "option quantity, selected. Select is focused ,type to refine list, press Down t…" at bounding box center [549, 434] width 964 height 28
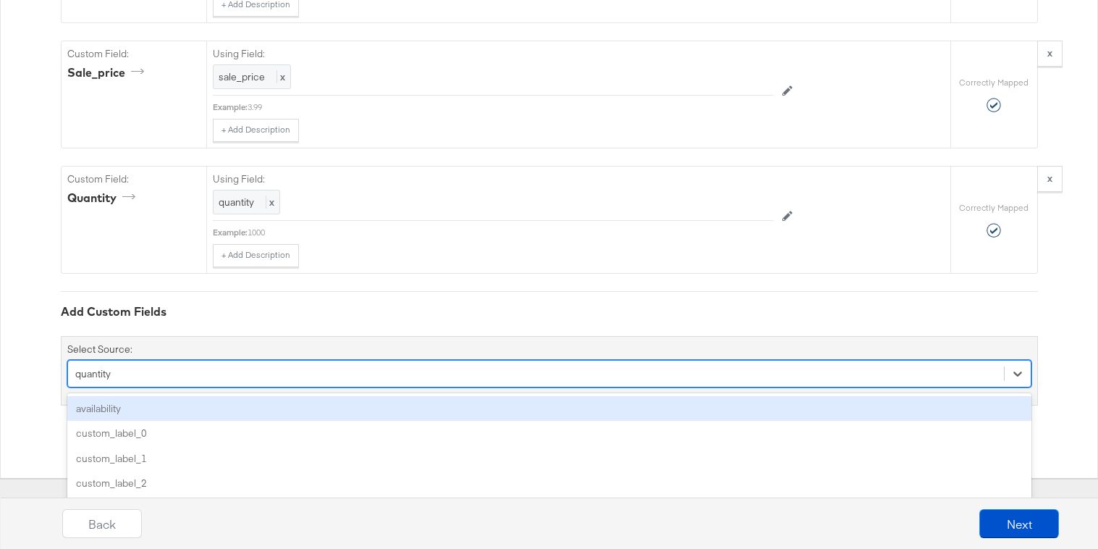
click at [332, 400] on div "availability" at bounding box center [549, 408] width 964 height 25
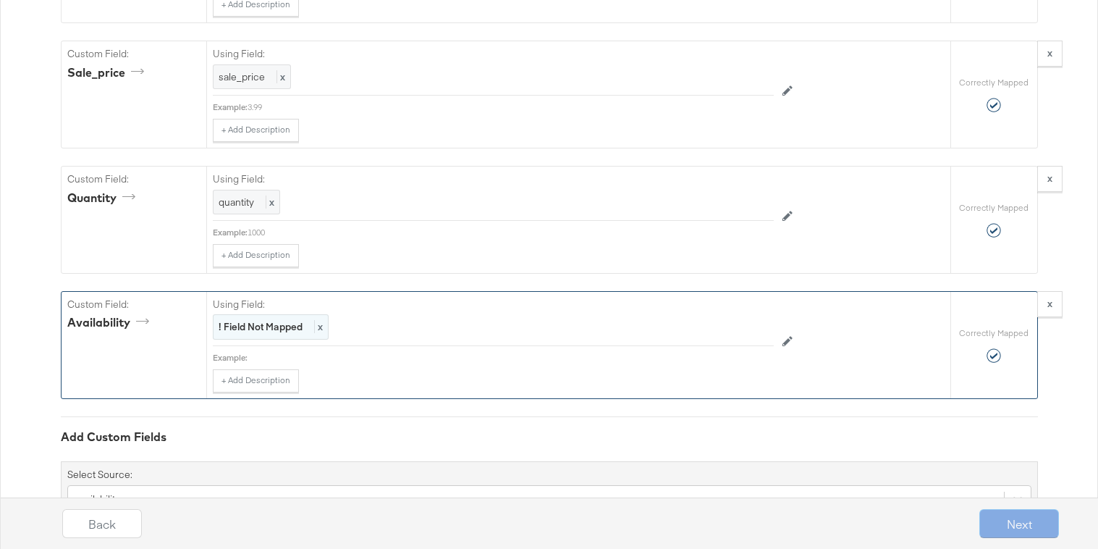
click at [288, 324] on strong "! Field Not Mapped" at bounding box center [261, 326] width 84 height 13
click at [288, 325] on div "Select..." at bounding box center [461, 327] width 494 height 25
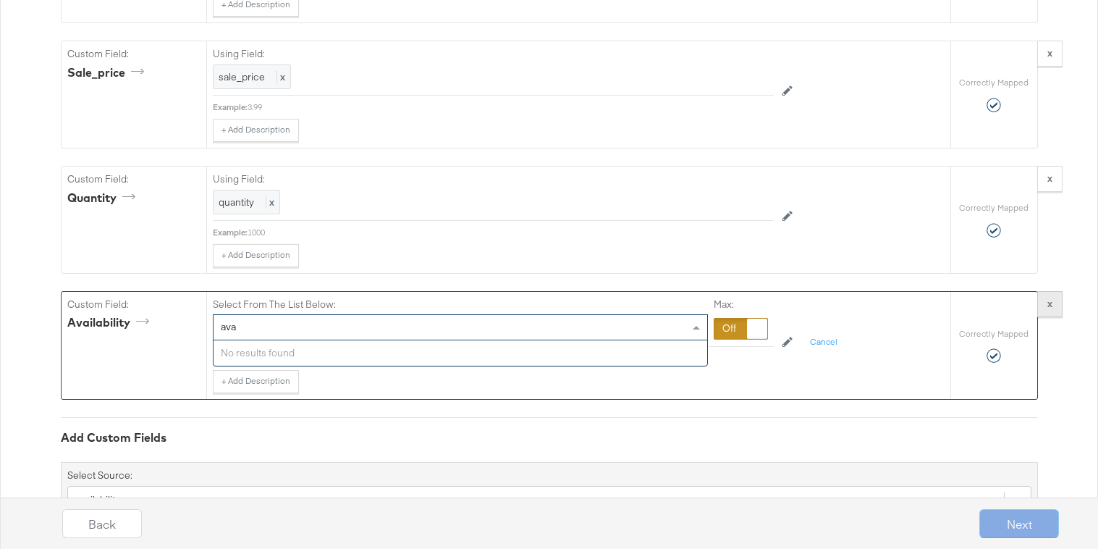
type input "ava"
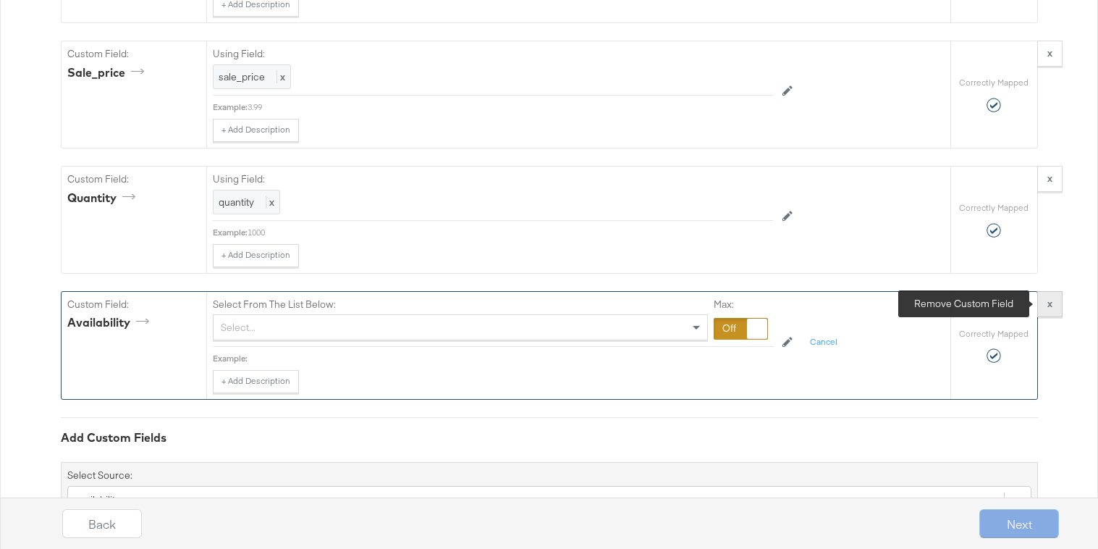
click at [1060, 311] on button "x" at bounding box center [1049, 304] width 25 height 26
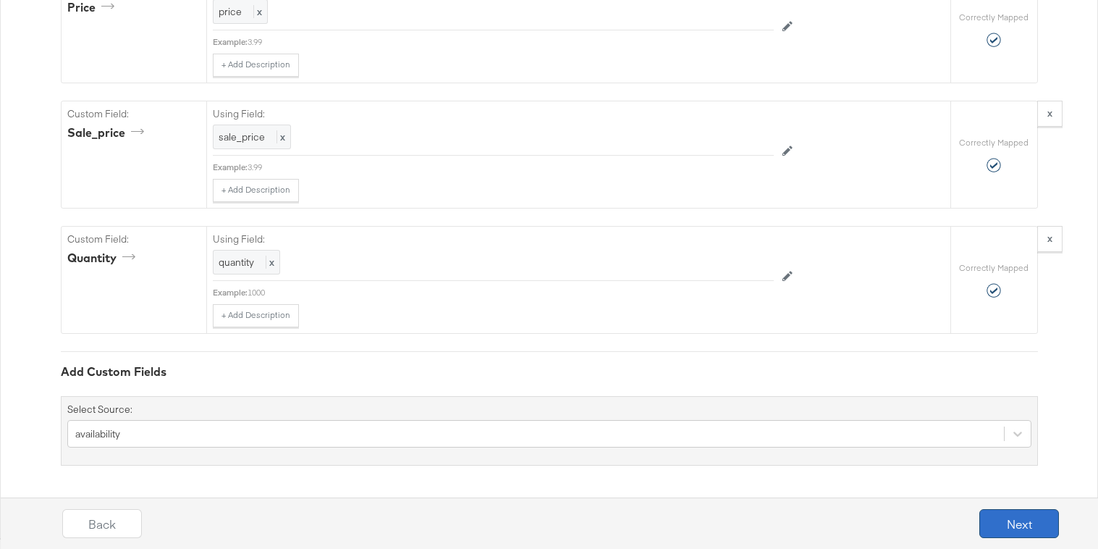
click at [996, 526] on button "Next" at bounding box center [1019, 523] width 80 height 29
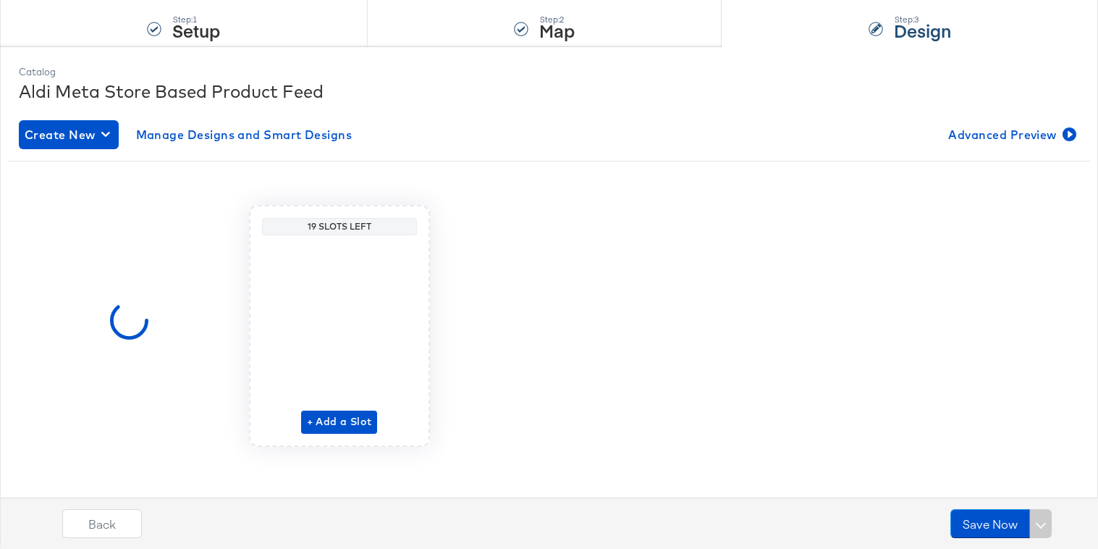
scroll to position [141, 0]
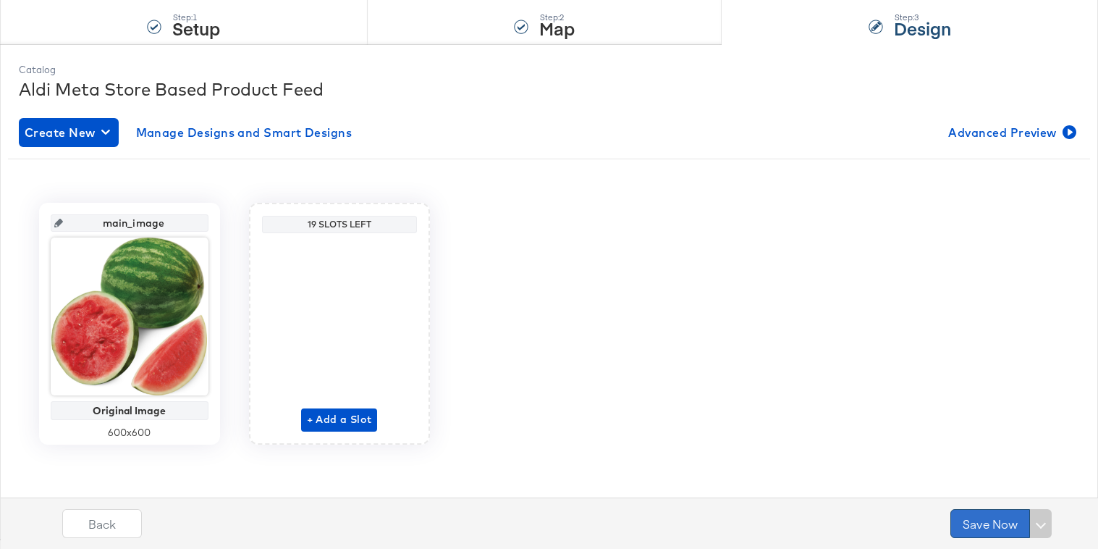
click at [973, 527] on button "Save Now" at bounding box center [990, 523] width 80 height 29
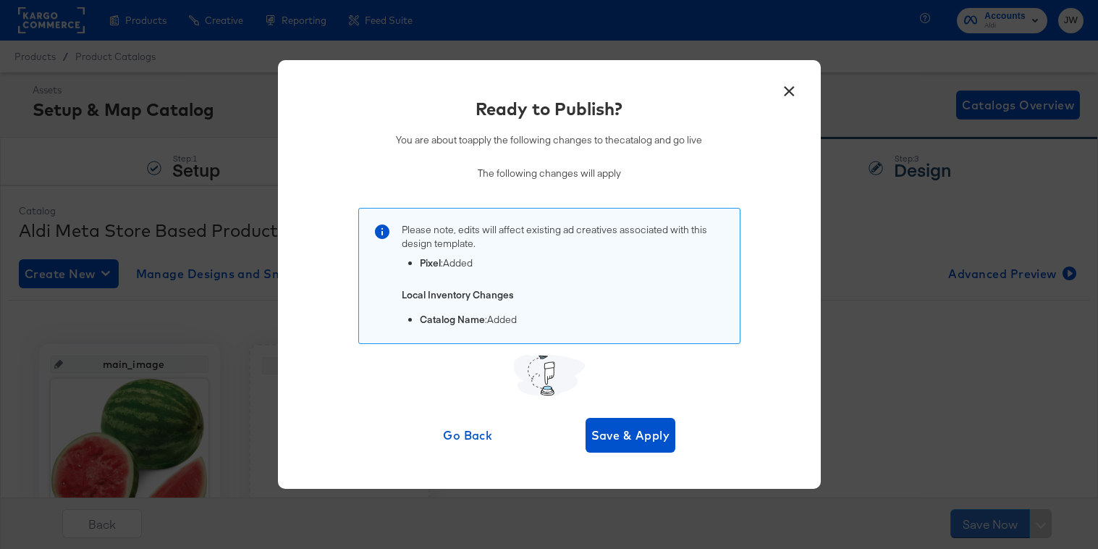
scroll to position [11, 0]
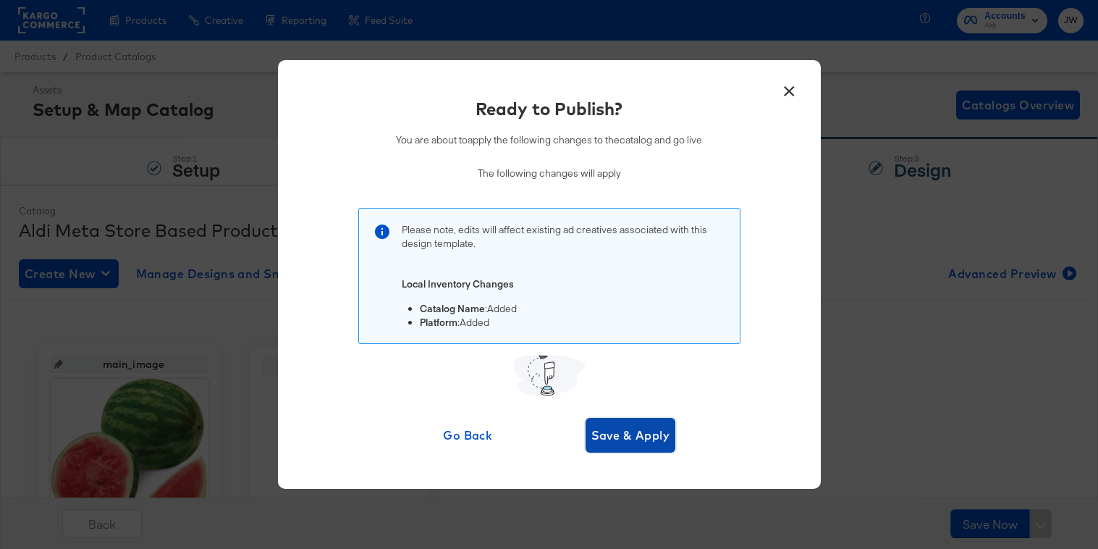
click at [609, 440] on span "Save & Apply" at bounding box center [630, 435] width 79 height 20
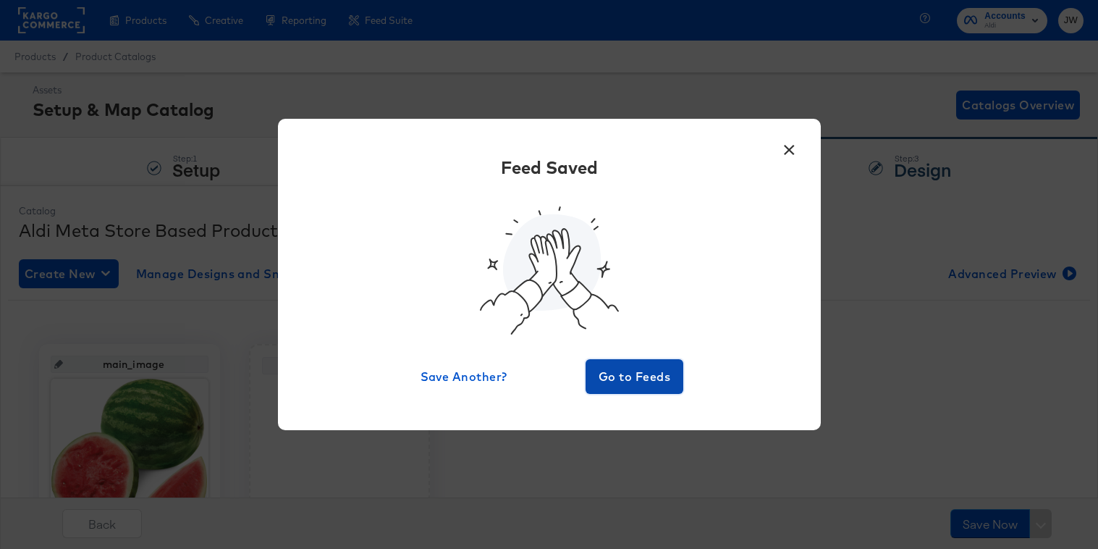
click at [637, 381] on span "Go to Feeds" at bounding box center [634, 376] width 87 height 20
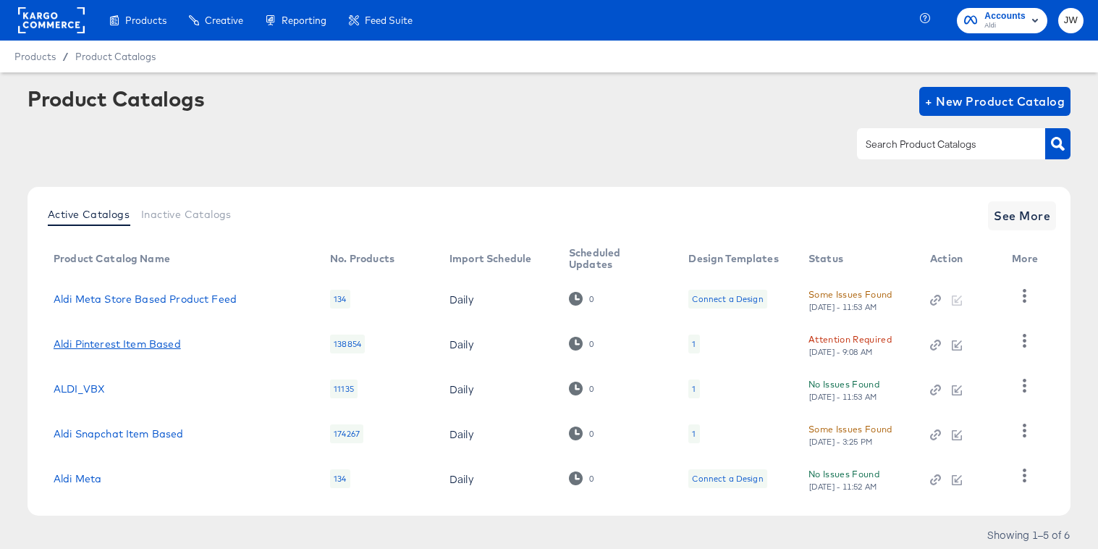
click at [165, 345] on link "Aldi Pinterest Item Based" at bounding box center [117, 344] width 127 height 12
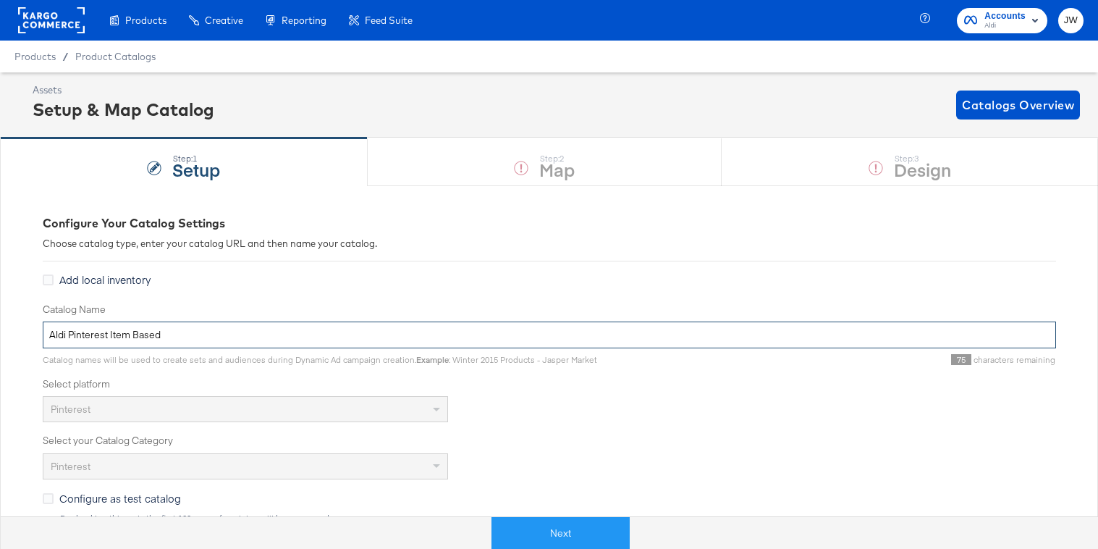
drag, startPoint x: 109, startPoint y: 337, endPoint x: 266, endPoint y: 343, distance: 157.9
click at [265, 343] on input "Aldi Pinterest Item Based" at bounding box center [549, 334] width 1013 height 27
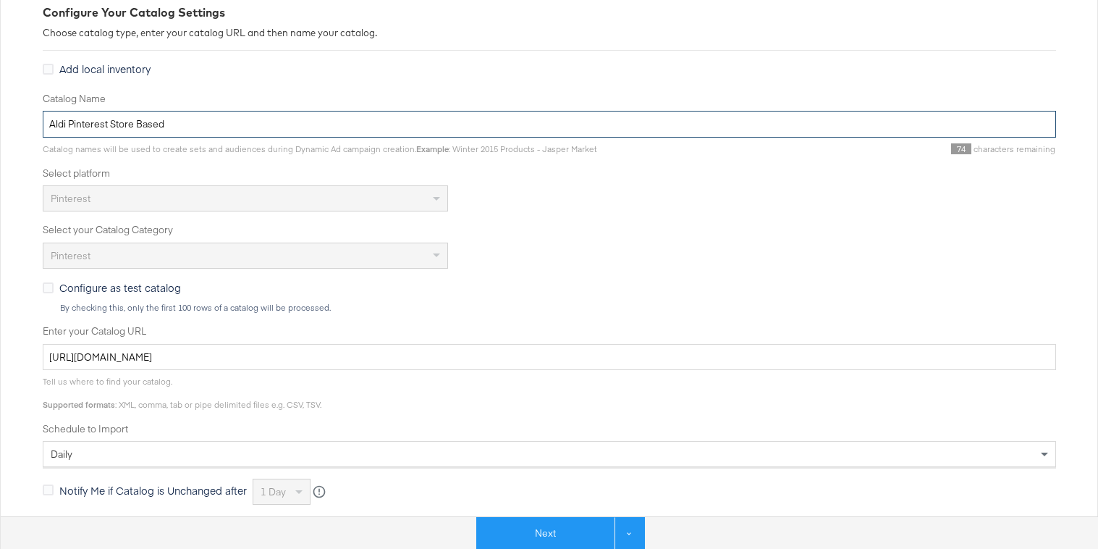
scroll to position [410, 0]
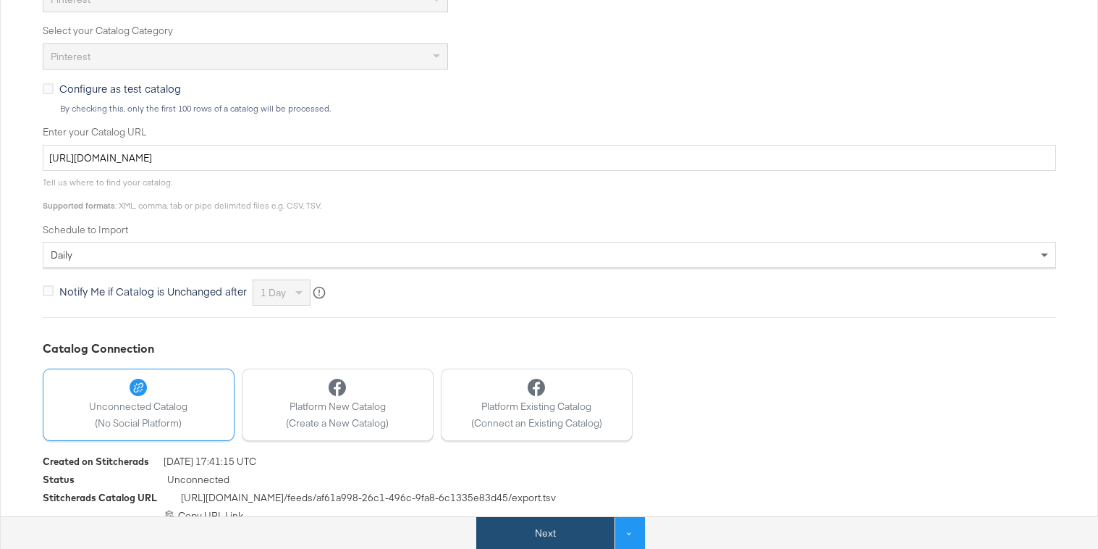
type input "Aldi Pinterest Store Based"
click at [537, 524] on button "Next" at bounding box center [545, 533] width 138 height 33
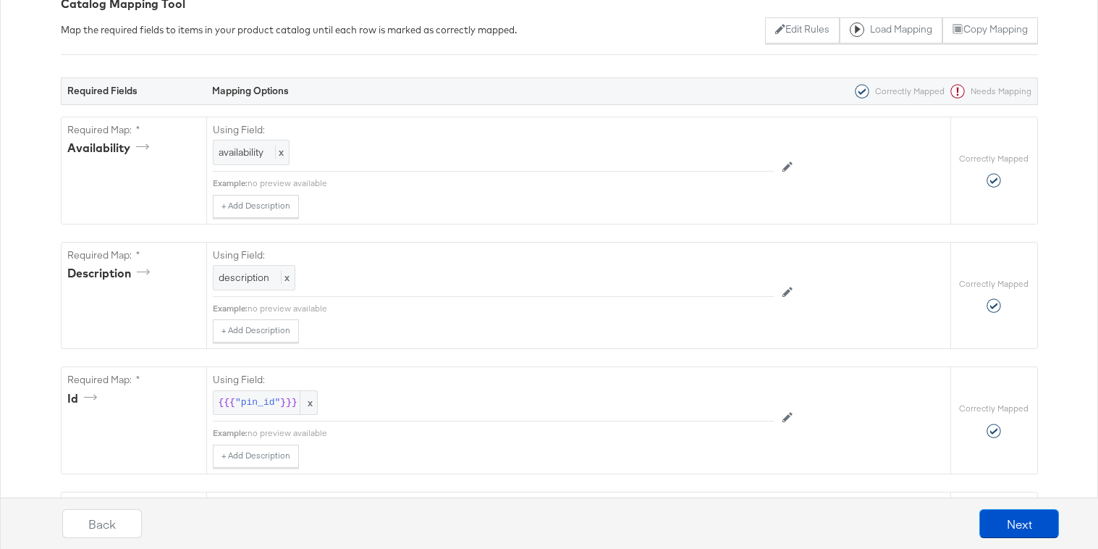
scroll to position [240, 0]
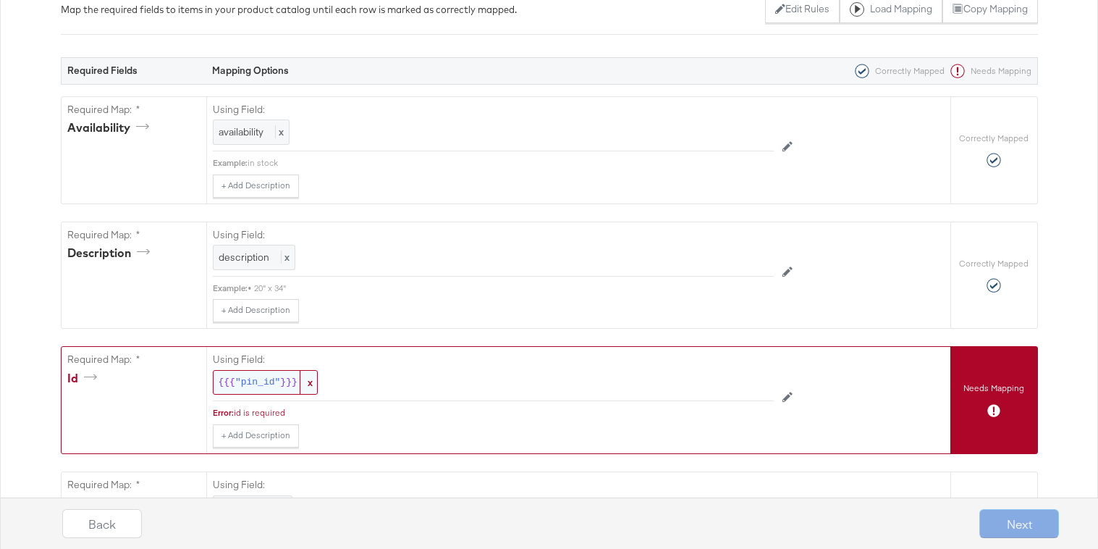
click at [242, 384] on span ""pin_id"" at bounding box center [257, 383] width 45 height 14
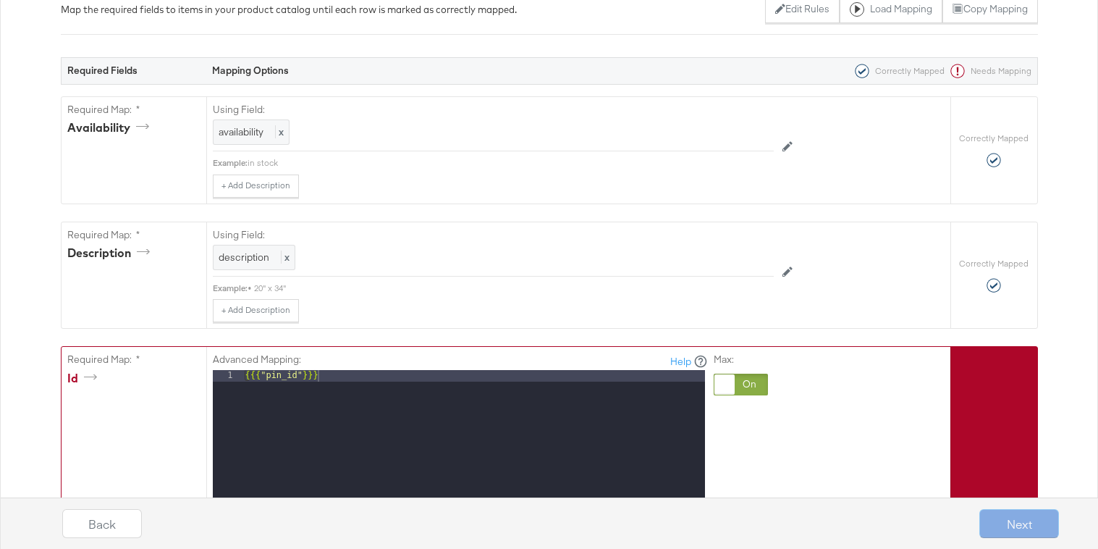
click at [737, 384] on div at bounding box center [741, 385] width 54 height 22
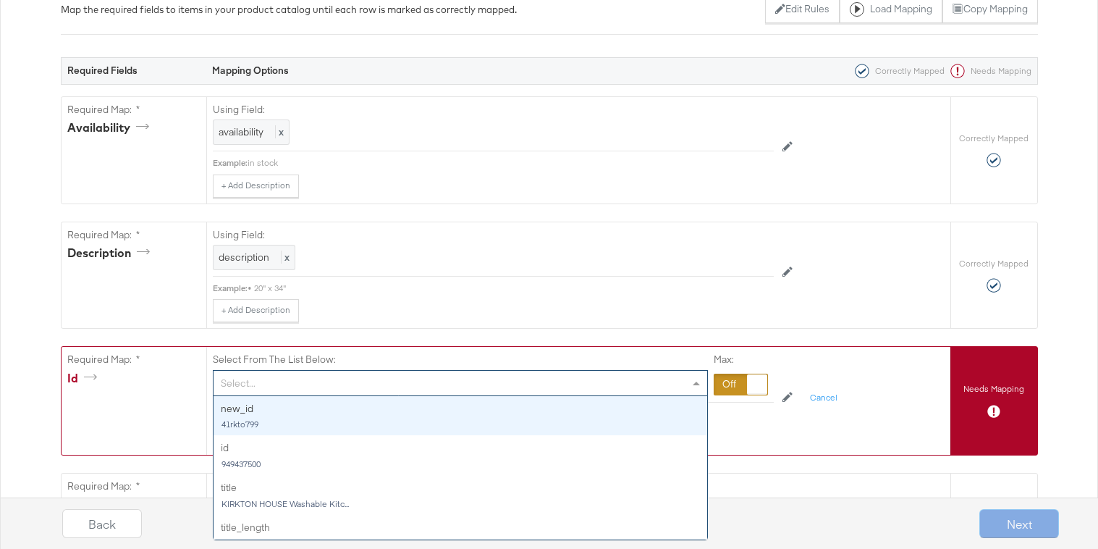
click at [564, 381] on div "Select..." at bounding box center [461, 383] width 494 height 25
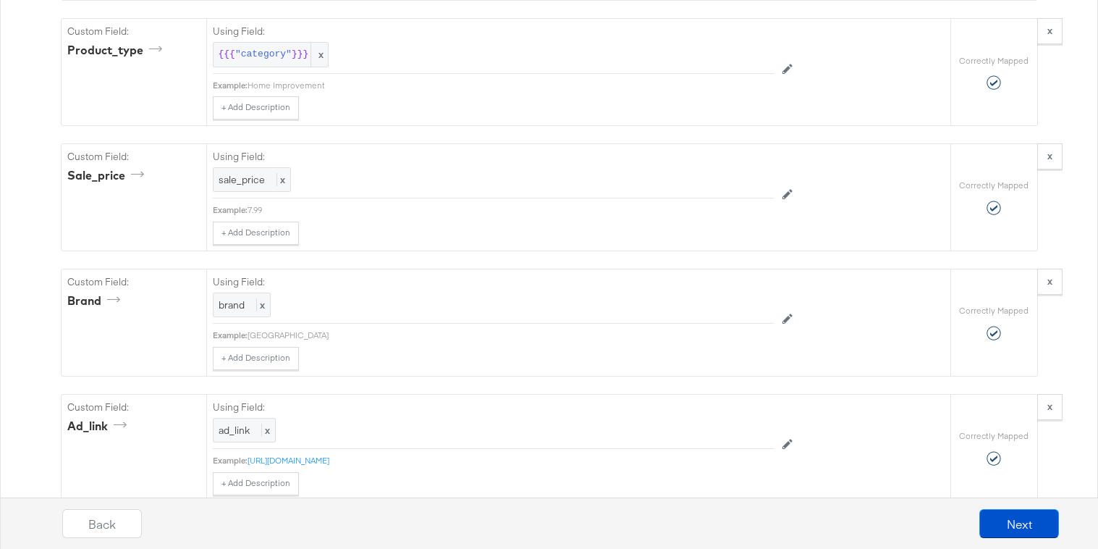
scroll to position [1486, 0]
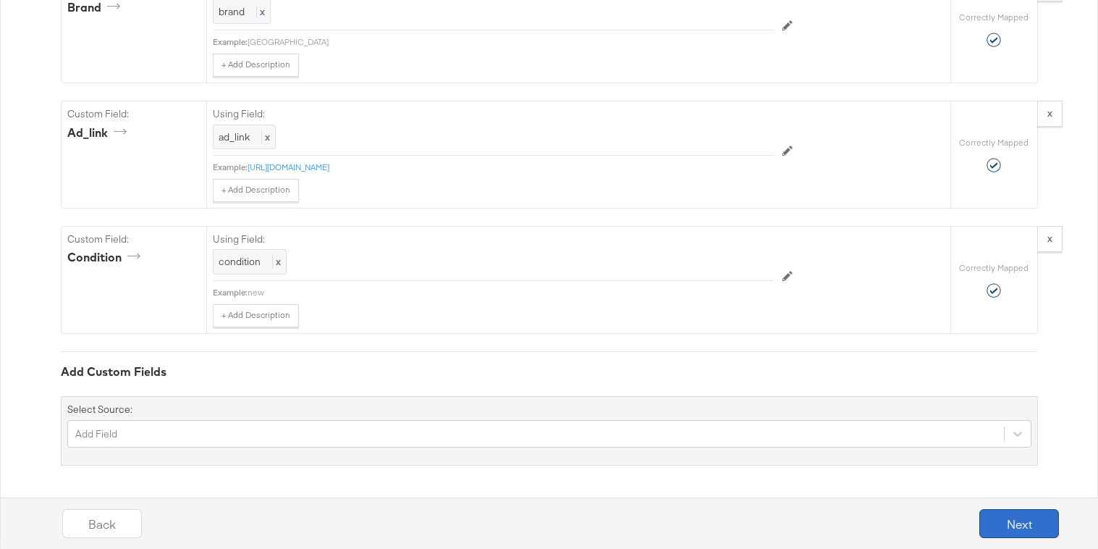
click at [1015, 518] on button "Next" at bounding box center [1019, 523] width 80 height 29
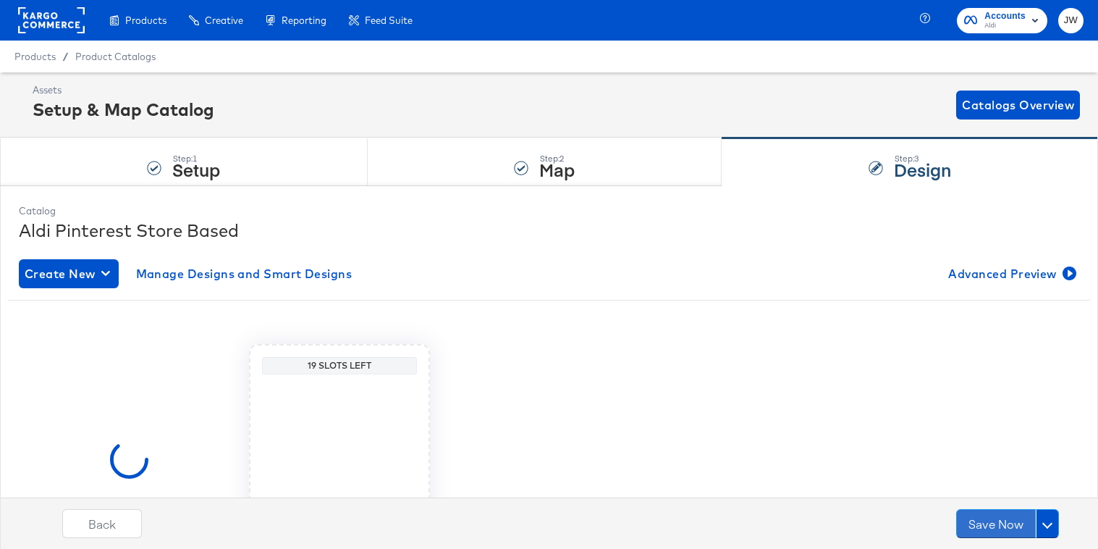
click at [1015, 518] on button "Save Now" at bounding box center [996, 523] width 80 height 29
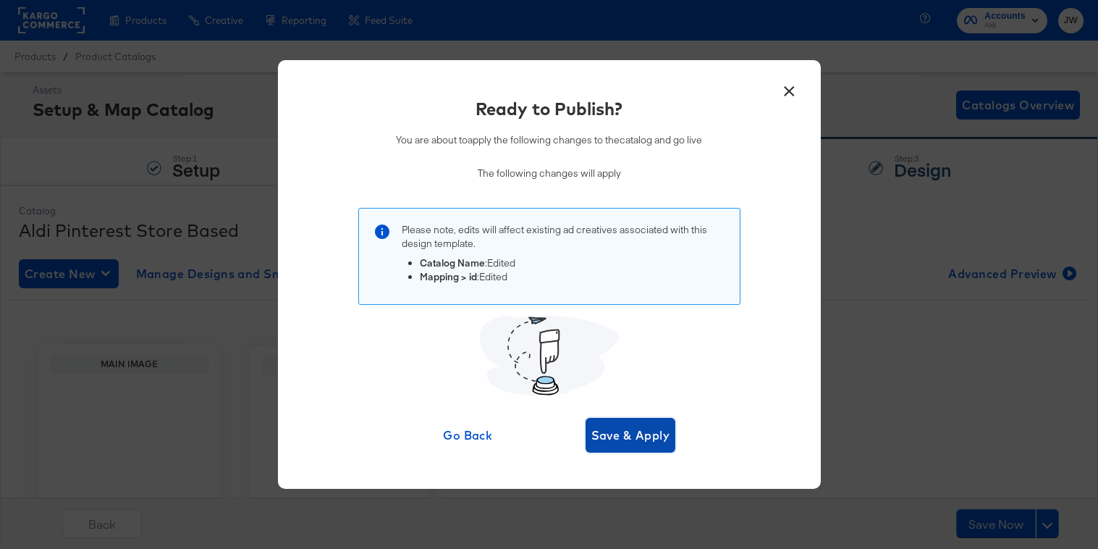
click at [631, 434] on span "Save & Apply" at bounding box center [630, 435] width 79 height 20
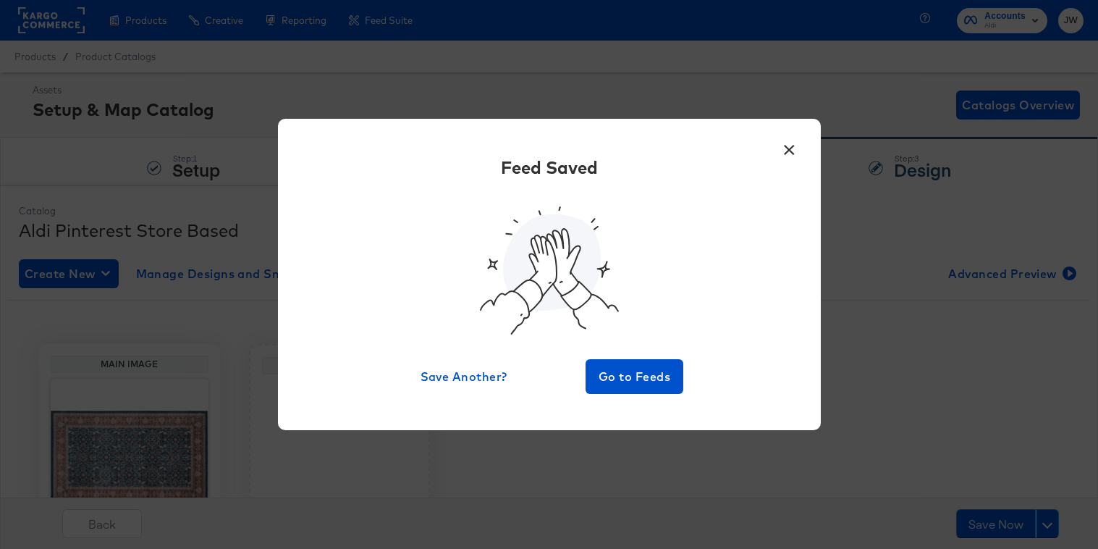
click at [613, 403] on div "× Feed Saved Save Another? Go to Feeds" at bounding box center [549, 274] width 543 height 311
click at [613, 372] on span "Go to Feeds" at bounding box center [634, 376] width 87 height 20
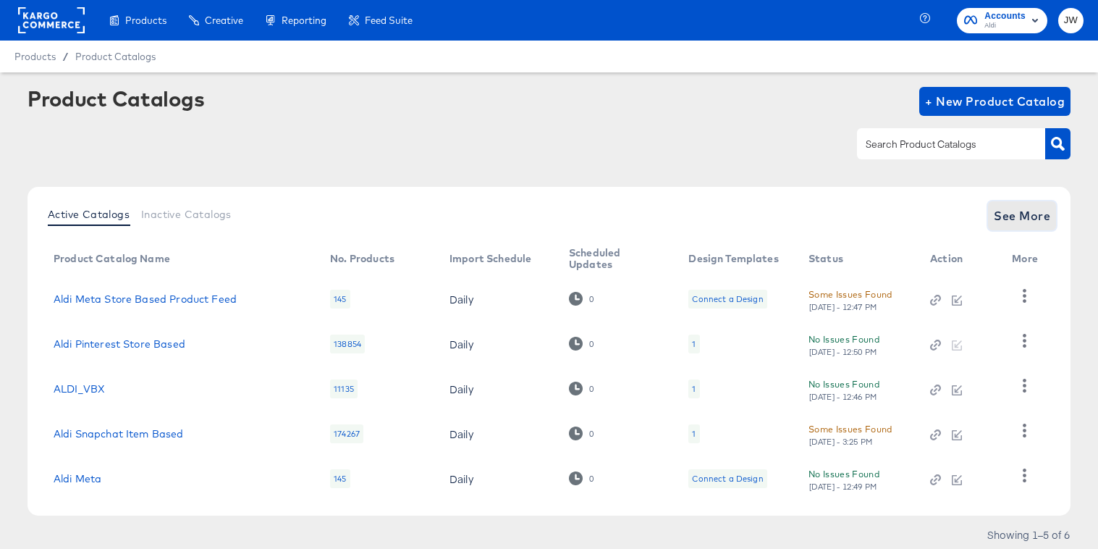
click at [1024, 211] on span "See More" at bounding box center [1022, 216] width 56 height 20
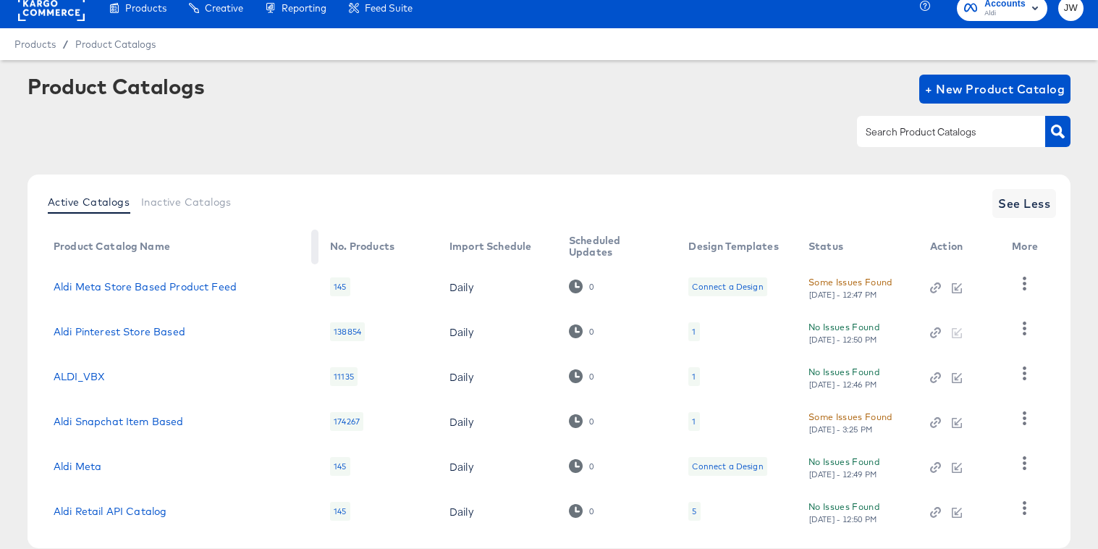
scroll to position [55, 0]
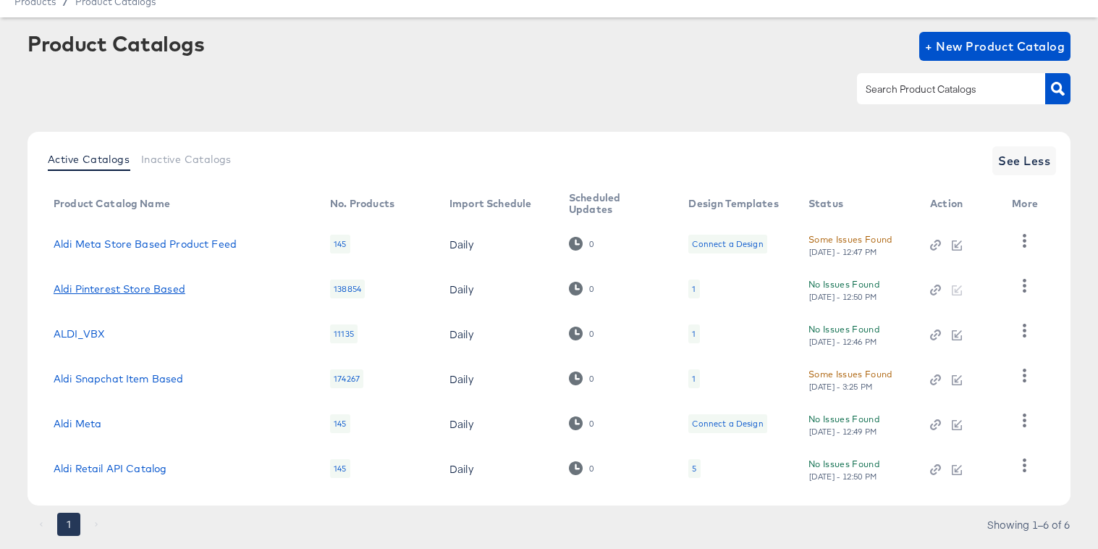
click at [165, 283] on link "Aldi Pinterest Store Based" at bounding box center [120, 289] width 132 height 12
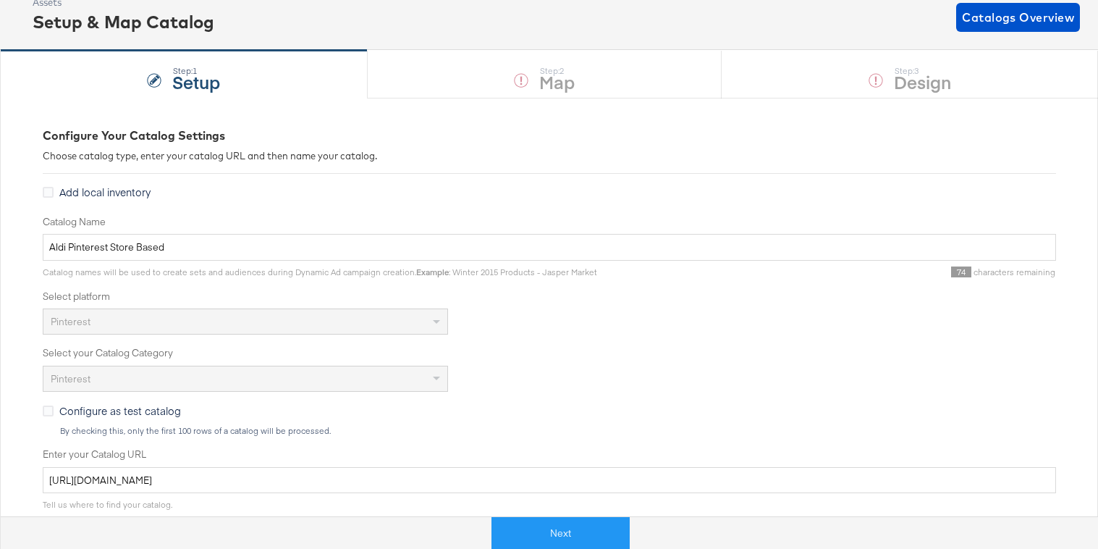
scroll to position [93, 0]
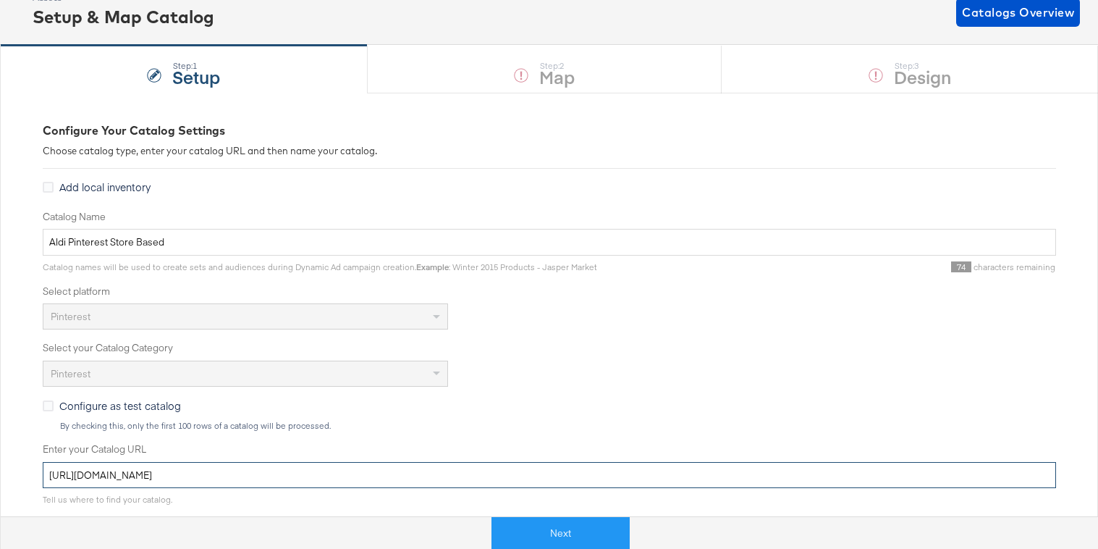
click at [324, 471] on input "https://ace.stitcherads.com/exports/1360/universal/none/universal-3/export.tsv.…" at bounding box center [549, 475] width 1013 height 27
paste input "409/pinterest/commerce/pinterest-commerce"
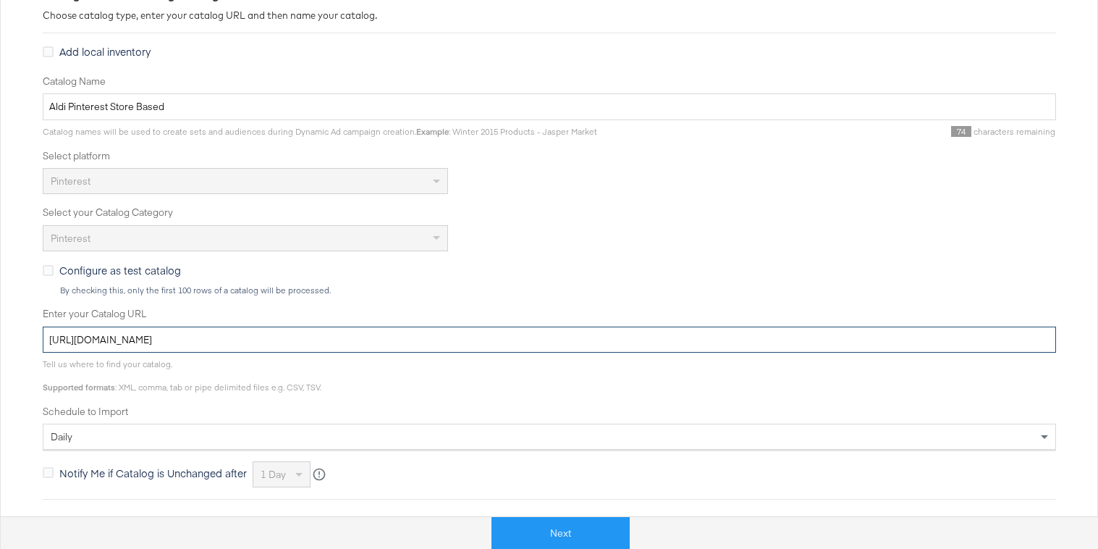
scroll to position [232, 0]
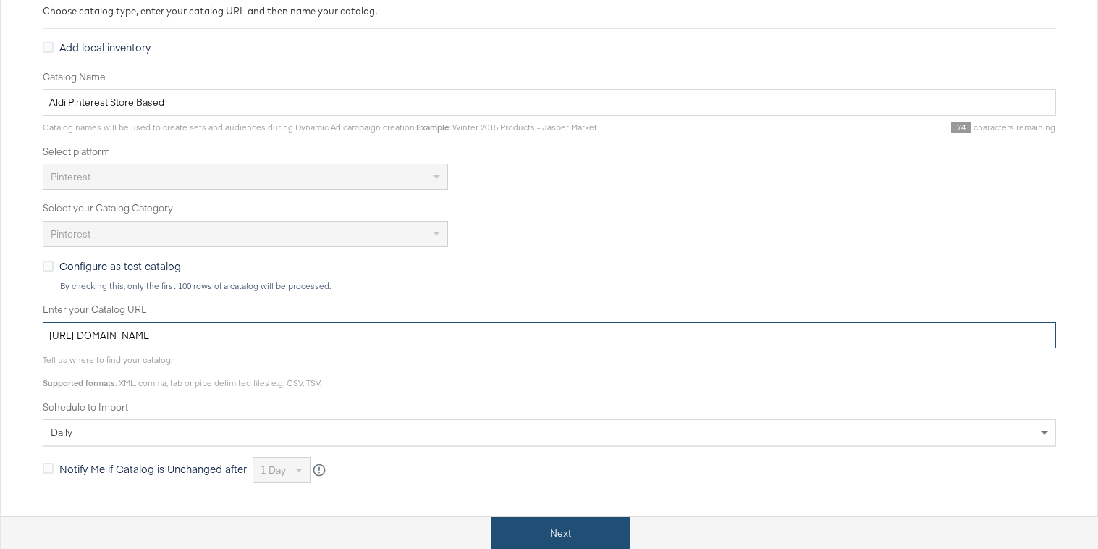
type input "https://ace.stitcherads.com/exports/1409/pinterest/commerce/pinterest-commerce/…"
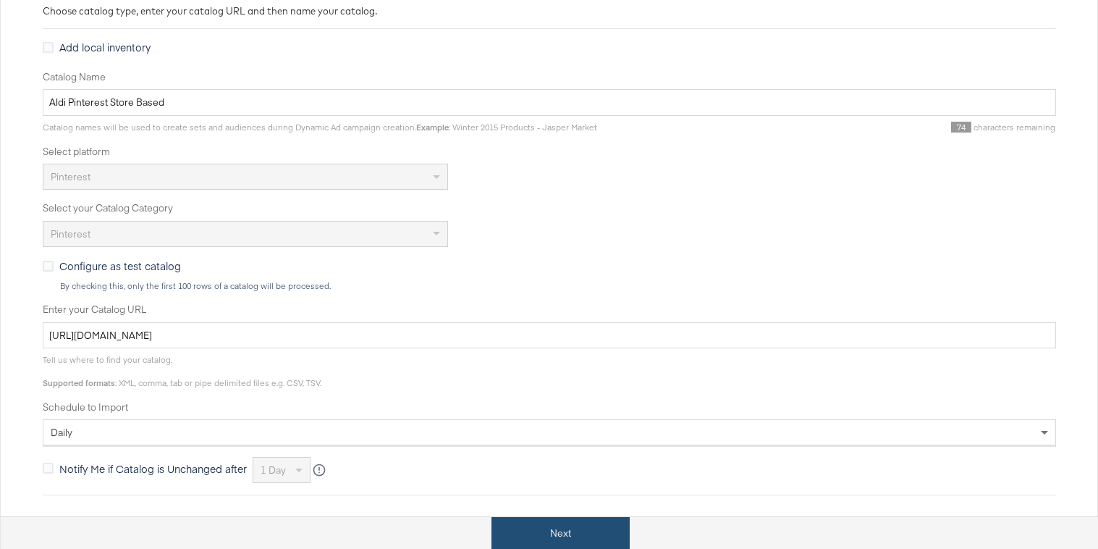
click at [536, 527] on button "Next" at bounding box center [560, 533] width 138 height 33
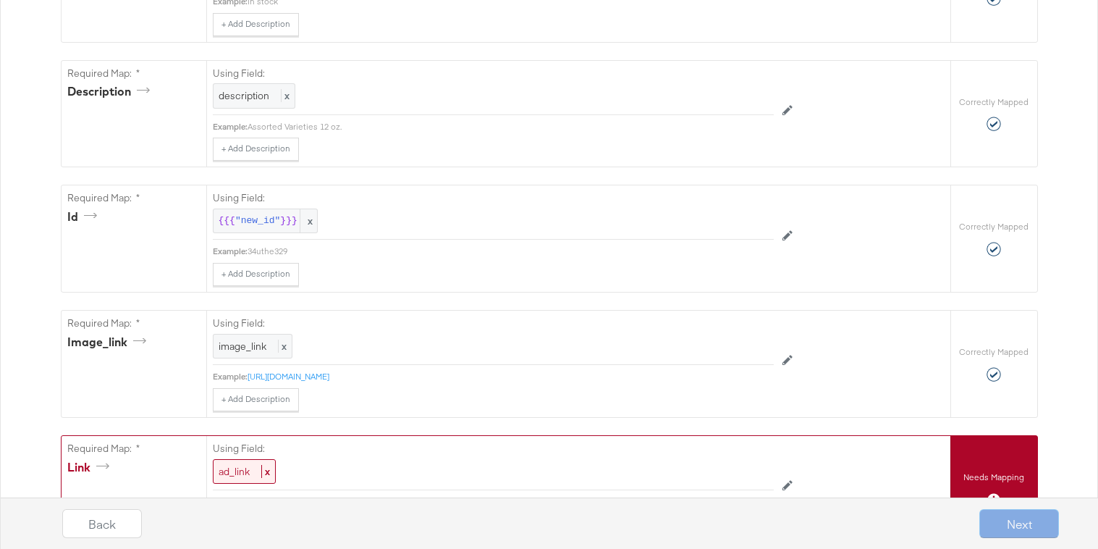
scroll to position [523, 0]
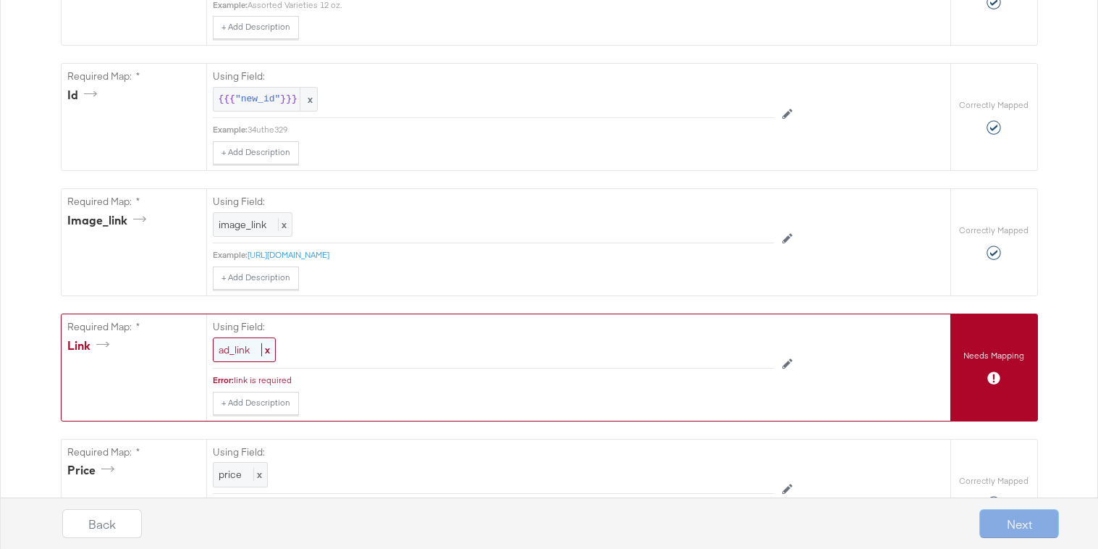
click at [231, 350] on span "ad_link" at bounding box center [234, 349] width 31 height 13
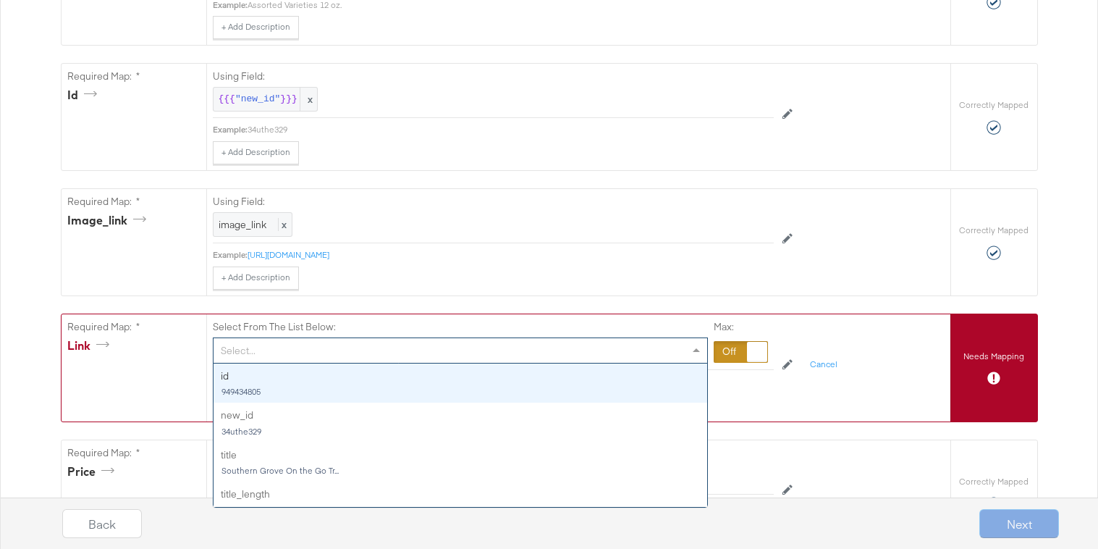
click at [231, 350] on div "Select..." at bounding box center [461, 350] width 494 height 25
type input "link"
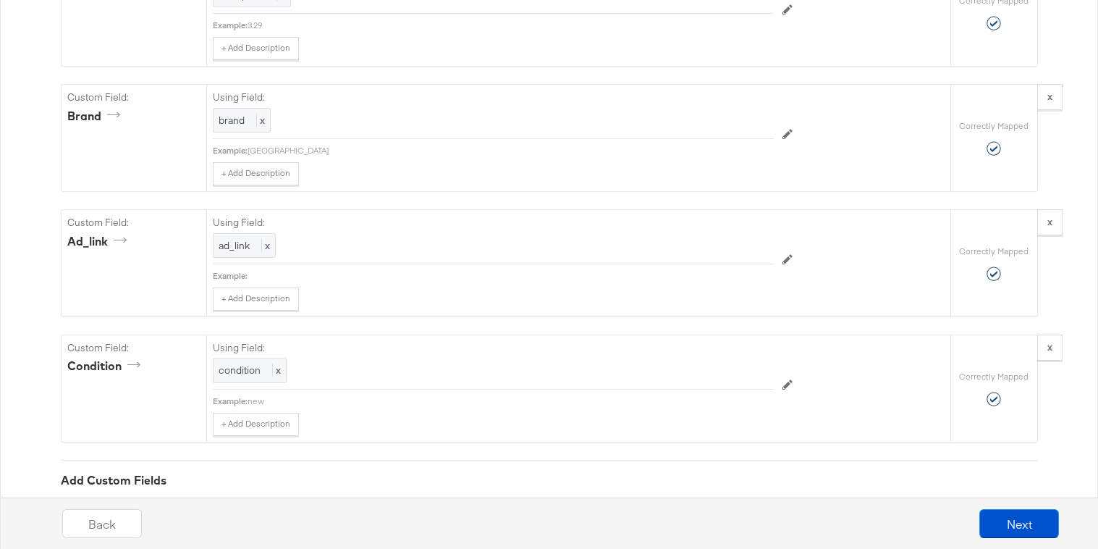
scroll to position [1486, 0]
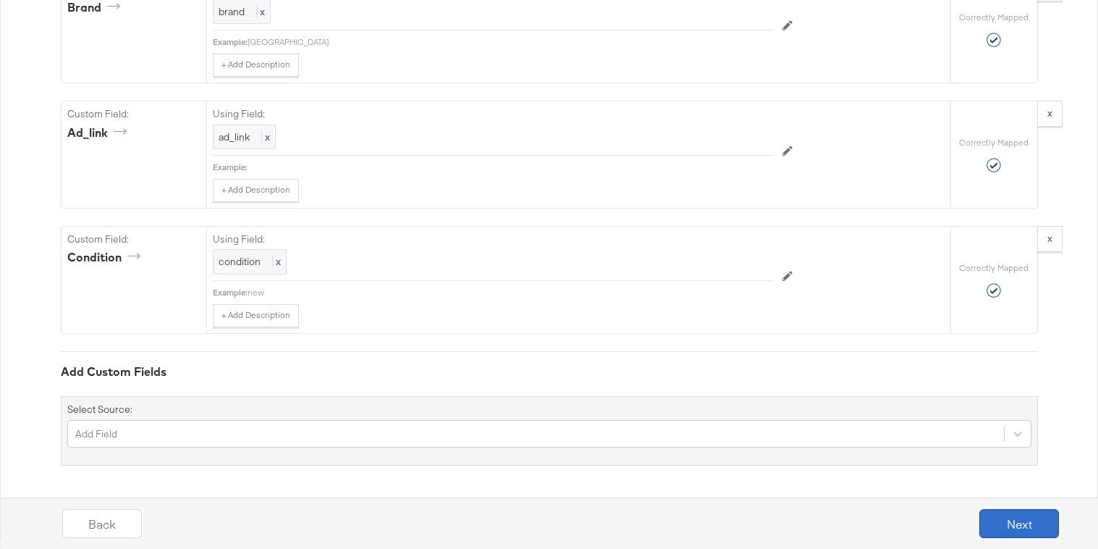
click at [1003, 518] on button "Next" at bounding box center [1019, 523] width 80 height 29
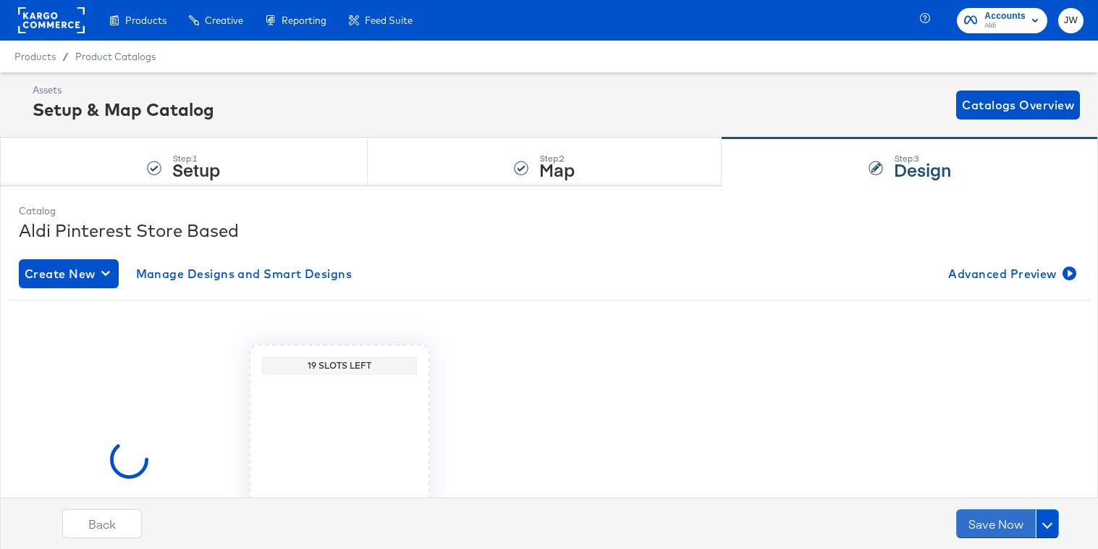
click at [1003, 518] on button "Save Now" at bounding box center [996, 523] width 80 height 29
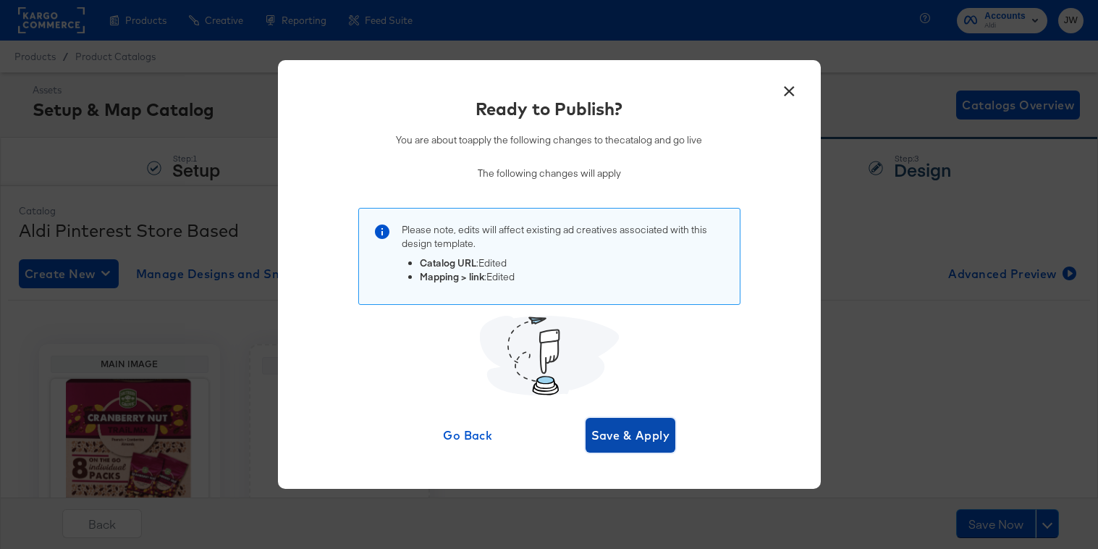
click at [630, 436] on span "Save & Apply" at bounding box center [630, 435] width 79 height 20
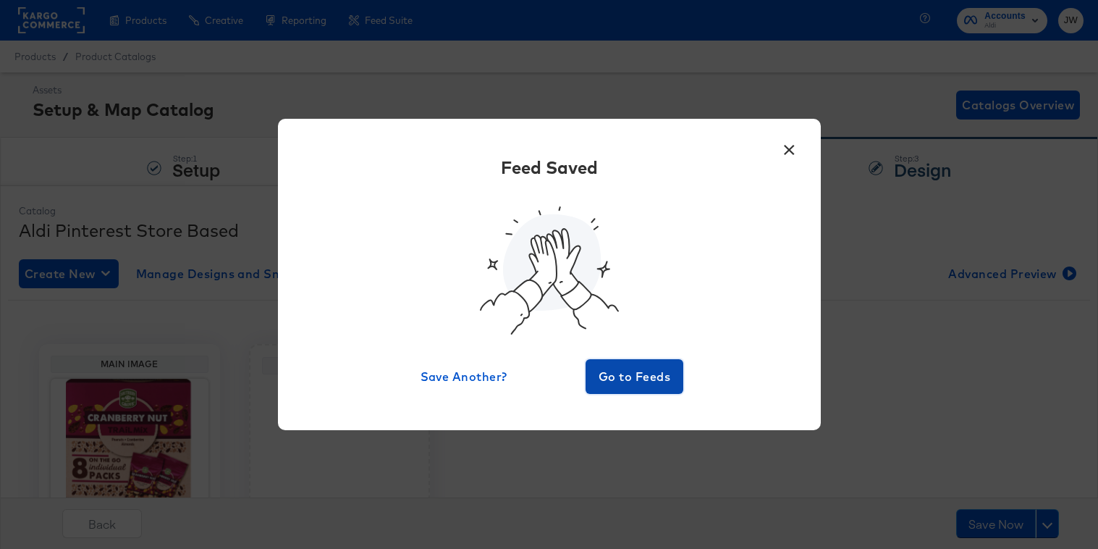
click at [651, 381] on span "Go to Feeds" at bounding box center [634, 376] width 87 height 20
